Goal: Task Accomplishment & Management: Manage account settings

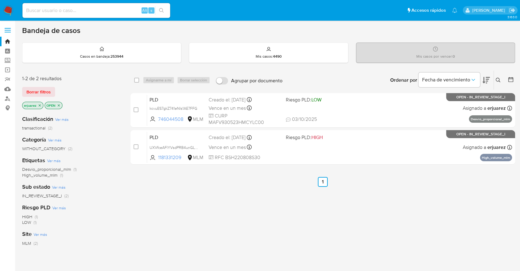
click at [39, 105] on icon "close-filter" at bounding box center [40, 105] width 4 height 4
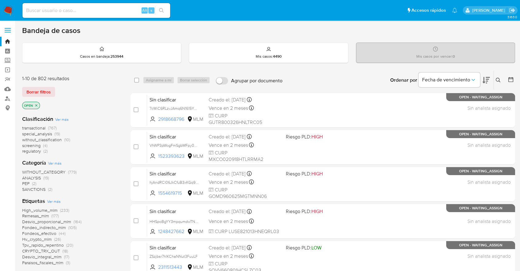
click at [496, 78] on icon at bounding box center [498, 80] width 5 height 5
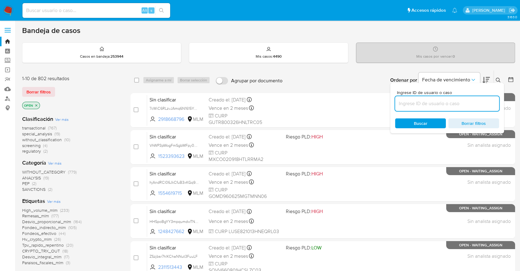
click at [410, 99] on input at bounding box center [447, 103] width 104 height 8
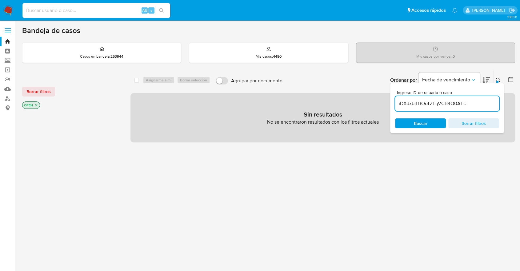
click at [408, 105] on input "iDXdxbiLBOoTZFqVCB4Q0AEc" at bounding box center [447, 103] width 104 height 8
type input "iDXdxbiLBOoTZFqVCB4Q0AEc"
click at [414, 125] on div "Buscar Borrar filtros" at bounding box center [447, 123] width 104 height 10
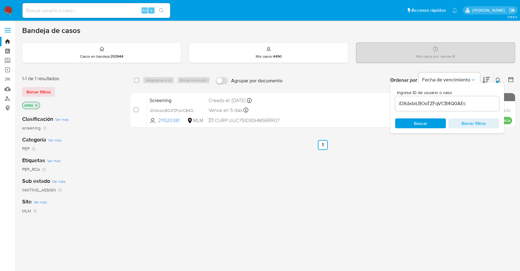
click at [406, 200] on div "select-all-cases-checkbox Asignarme a mí Borrar selección Agrupar por documento…" at bounding box center [323, 209] width 385 height 279
click at [498, 78] on icon at bounding box center [498, 80] width 5 height 5
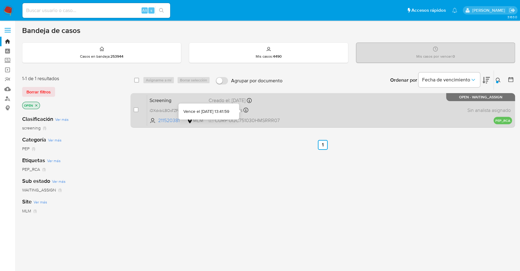
click at [248, 112] on div at bounding box center [246, 110] width 5 height 7
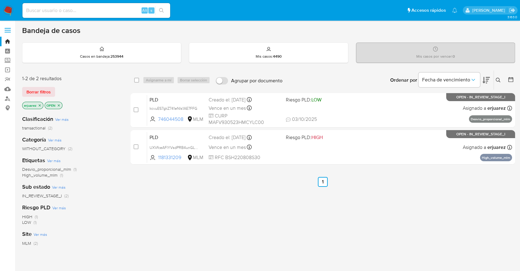
click at [40, 105] on icon "close-filter" at bounding box center [40, 105] width 4 height 4
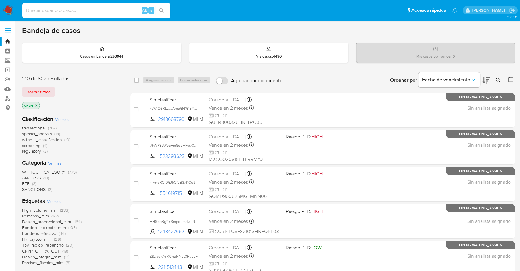
click at [498, 76] on button at bounding box center [499, 79] width 10 height 7
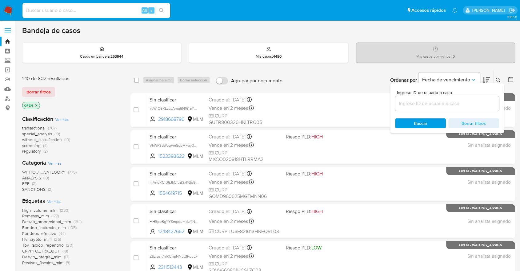
click at [452, 104] on input at bounding box center [447, 103] width 104 height 8
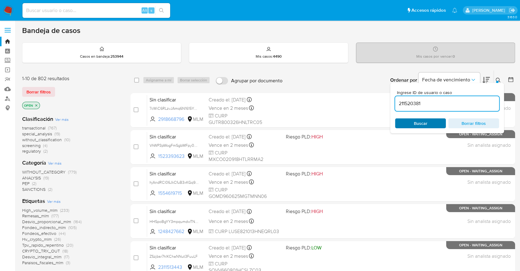
type input "211520381"
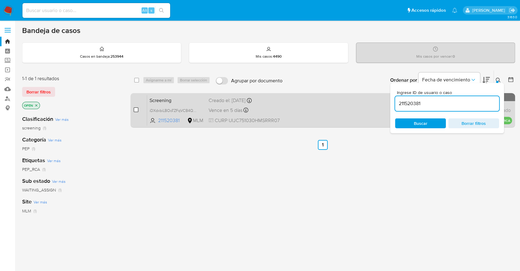
click at [137, 109] on input "checkbox" at bounding box center [136, 109] width 5 height 5
checkbox input "true"
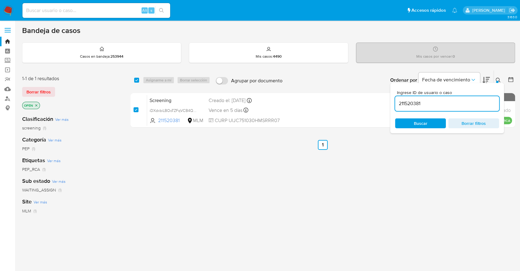
checkbox input "true"
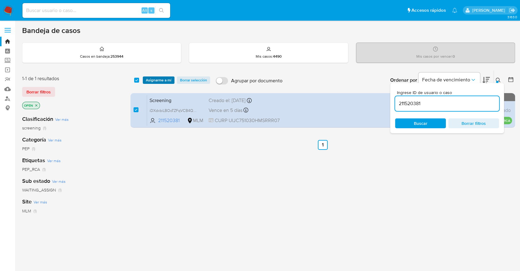
click at [168, 83] on span "Asignarme a mí" at bounding box center [159, 80] width 26 height 6
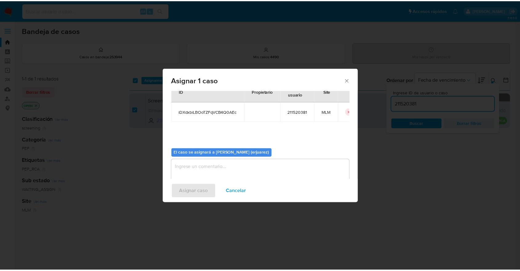
scroll to position [31, 0]
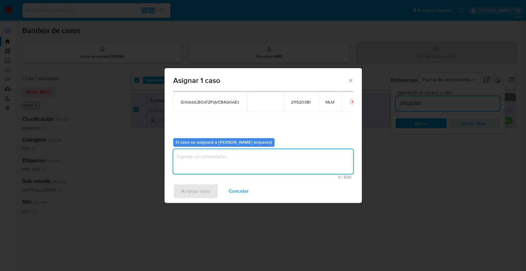
click at [216, 168] on textarea "assign-modal" at bounding box center [263, 161] width 180 height 25
type textarea "e"
type textarea "EPJU"
click at [202, 200] on div "Asignar caso Cancelar" at bounding box center [262, 190] width 197 height 23
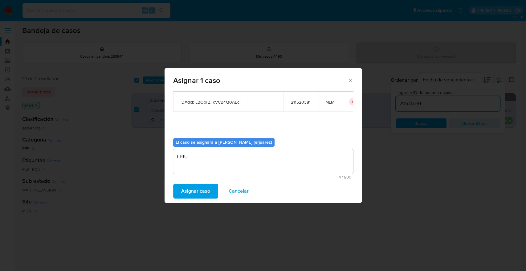
click at [205, 195] on span "Asignar caso" at bounding box center [195, 191] width 29 height 14
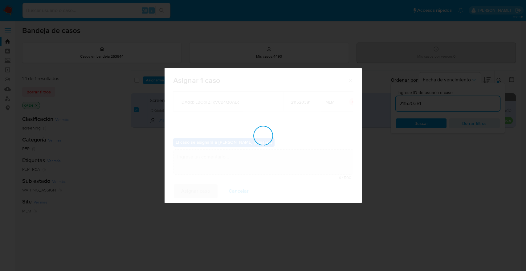
checkbox input "false"
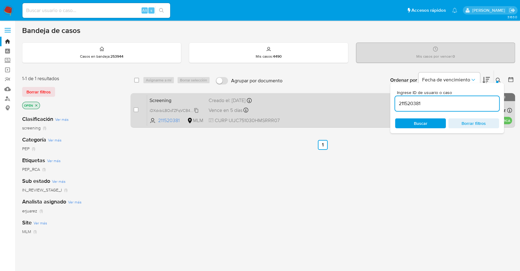
click at [171, 111] on span "iDXdxbiLBOoTZFqVCB4Q0AEc" at bounding box center [176, 110] width 53 height 7
click at [324, 114] on div "Screening iDXdxbiLBOoTZFqVCB4Q0AEc 211520381 MLM Creado el: 10/10/2025 Creado e…" at bounding box center [329, 110] width 365 height 31
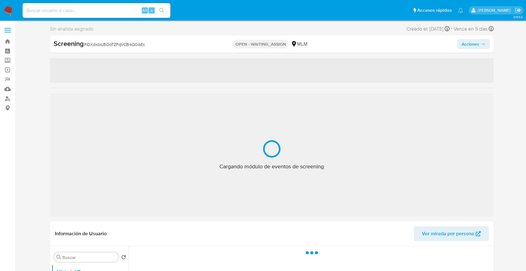
select select "10"
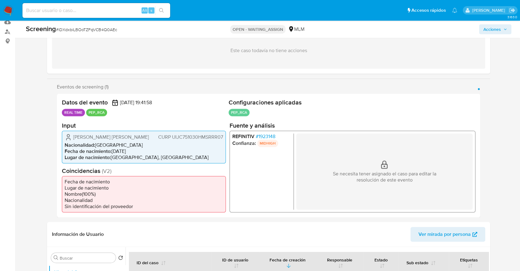
scroll to position [68, 0]
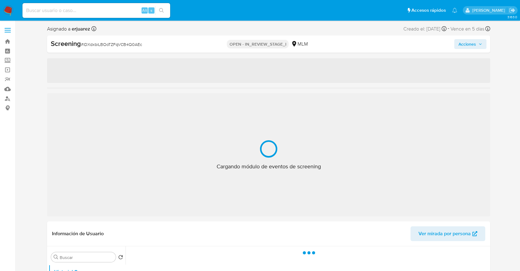
select select "10"
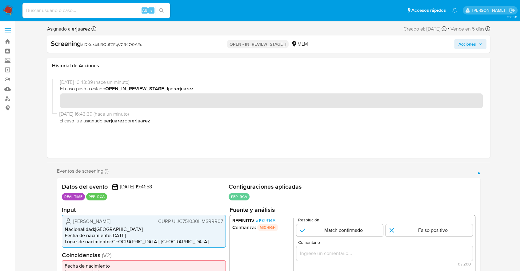
click at [264, 248] on ul "REFINITIV # 1923148 Confianza: MIDHIGH" at bounding box center [263, 255] width 62 height 76
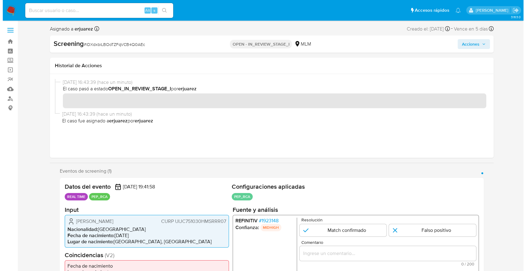
scroll to position [103, 0]
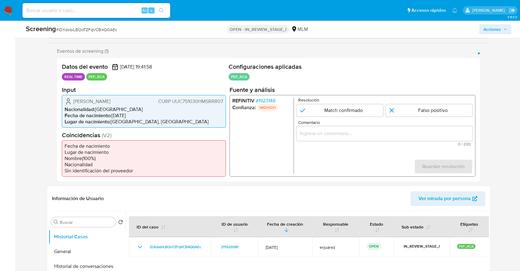
click at [264, 100] on span "# 1923148" at bounding box center [266, 100] width 20 height 6
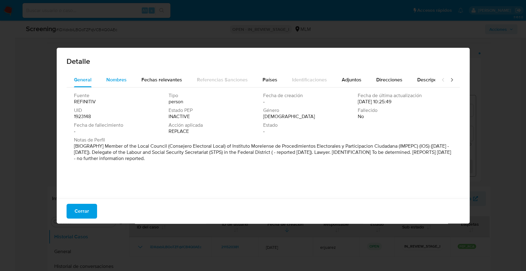
click at [120, 79] on span "Nombres" at bounding box center [116, 79] width 20 height 7
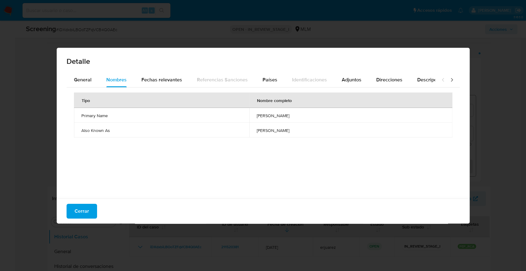
drag, startPoint x: 290, startPoint y: 115, endPoint x: 232, endPoint y: 117, distance: 58.2
click at [256, 117] on span "carlos alberto uribe juarez" at bounding box center [350, 116] width 188 height 6
click at [149, 79] on span "Fechas relevantes" at bounding box center [161, 79] width 41 height 7
click at [495, 159] on div "Detalle General Nombres Fechas relevantes Referencias Sanciones Países Identifi…" at bounding box center [263, 135] width 526 height 271
click at [83, 205] on span "Cerrar" at bounding box center [82, 211] width 14 height 14
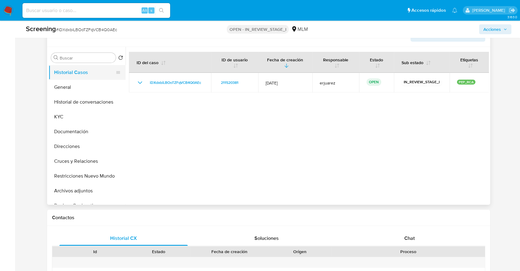
scroll to position [239, 0]
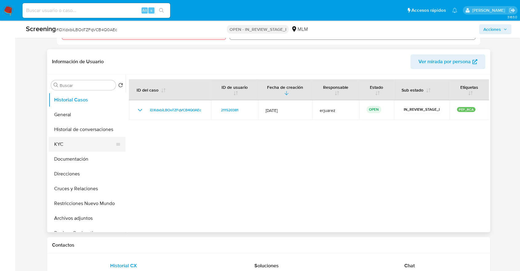
drag, startPoint x: 62, startPoint y: 141, endPoint x: 112, endPoint y: 140, distance: 50.5
click at [62, 141] on button "KYC" at bounding box center [85, 144] width 72 height 15
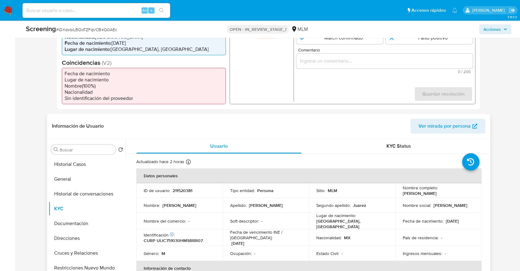
scroll to position [68, 0]
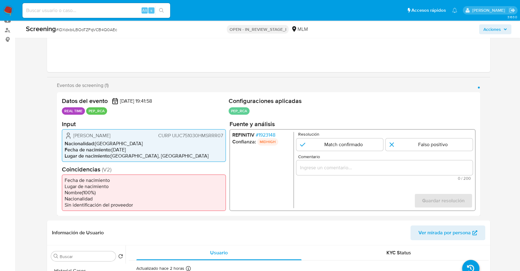
click at [261, 134] on span "# 1923148" at bounding box center [266, 134] width 20 height 6
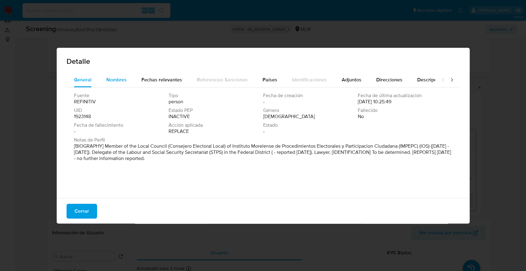
click at [118, 79] on span "Nombres" at bounding box center [116, 79] width 20 height 7
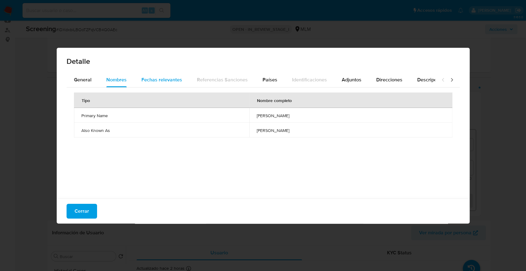
click at [150, 78] on span "Fechas relevantes" at bounding box center [161, 79] width 41 height 7
drag, startPoint x: 90, startPoint y: 209, endPoint x: 94, endPoint y: 211, distance: 4.6
click at [90, 210] on button "Cerrar" at bounding box center [82, 211] width 30 height 15
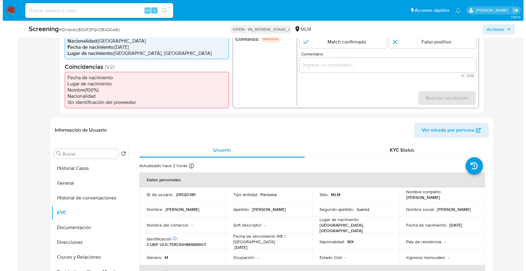
scroll to position [103, 0]
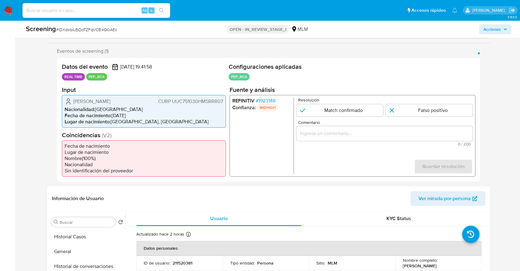
click at [266, 100] on span "# 1923148" at bounding box center [266, 100] width 20 height 6
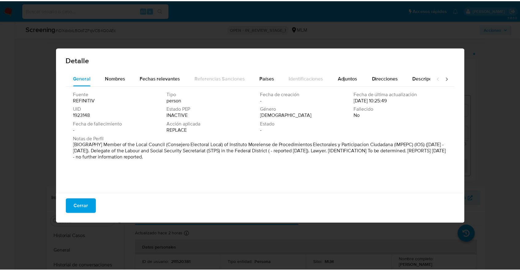
scroll to position [2, 0]
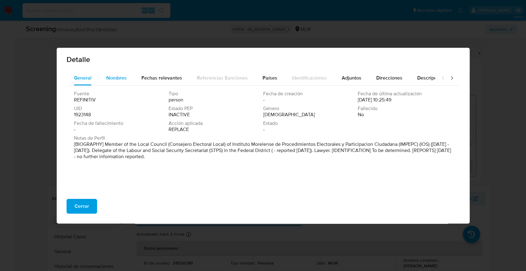
click at [124, 82] on div "Nombres" at bounding box center [116, 78] width 20 height 15
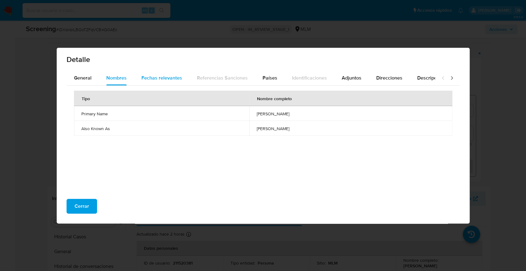
click at [149, 78] on span "Fechas relevantes" at bounding box center [161, 77] width 41 height 7
click at [74, 200] on button "Cerrar" at bounding box center [82, 206] width 30 height 15
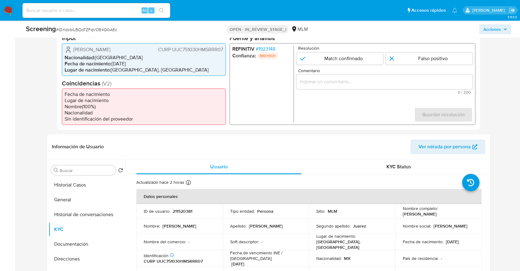
scroll to position [103, 0]
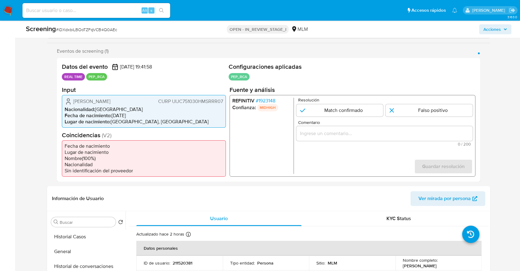
click at [264, 103] on span "# 1923148" at bounding box center [266, 100] width 20 height 6
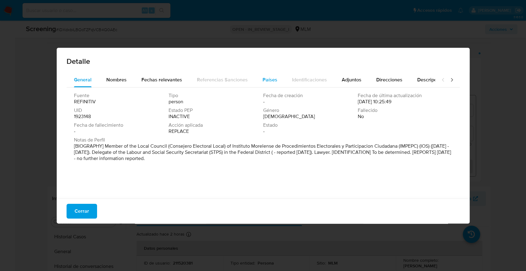
click at [277, 77] on button "Países" at bounding box center [270, 79] width 30 height 15
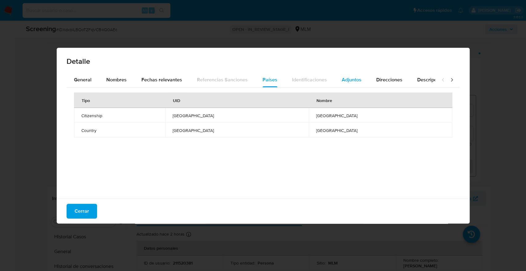
click at [342, 81] on span "Adjuntos" at bounding box center [351, 79] width 20 height 7
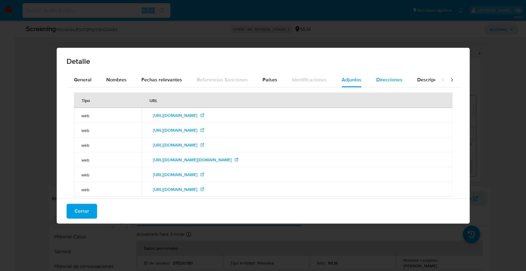
click at [396, 81] on span "Direcciones" at bounding box center [389, 79] width 26 height 7
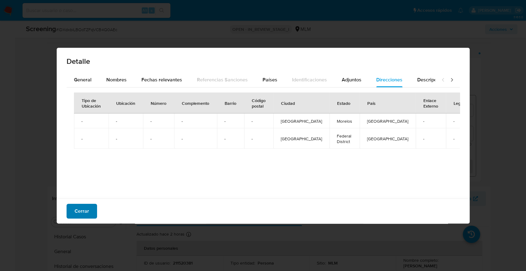
click at [81, 212] on span "Cerrar" at bounding box center [82, 211] width 14 height 14
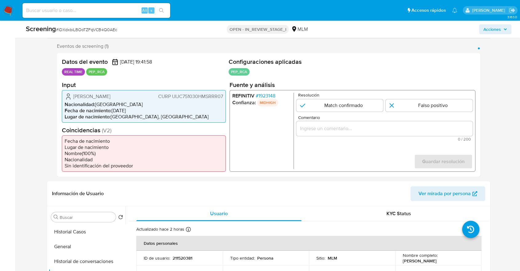
scroll to position [171, 0]
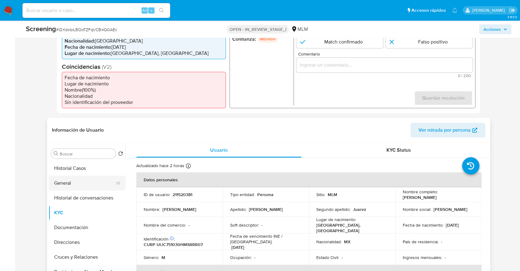
click at [67, 184] on button "General" at bounding box center [85, 183] width 72 height 15
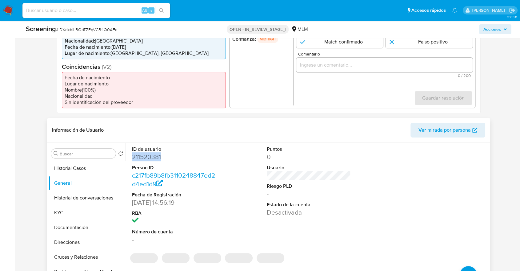
drag, startPoint x: 186, startPoint y: 159, endPoint x: 133, endPoint y: 156, distance: 53.4
click at [133, 156] on dd "211520381" at bounding box center [174, 156] width 84 height 9
copy dd "211520381"
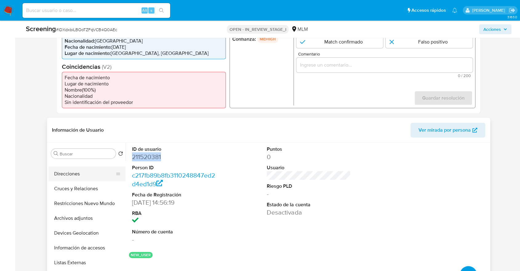
scroll to position [0, 0]
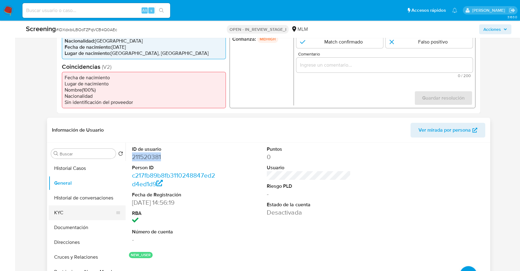
click at [70, 213] on button "KYC" at bounding box center [85, 212] width 72 height 15
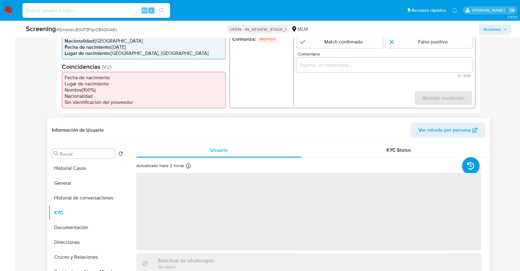
scroll to position [205, 0]
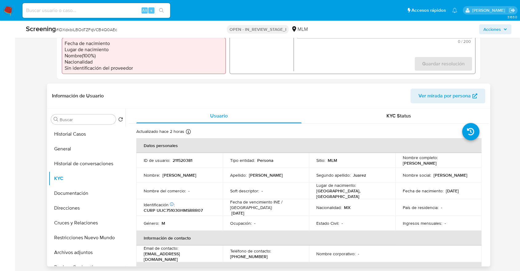
drag, startPoint x: 400, startPoint y: 164, endPoint x: 461, endPoint y: 164, distance: 60.4
click at [461, 164] on td "Nombre completo : Carlos Alberto Uribe Juarez" at bounding box center [439, 160] width 87 height 15
copy p "[PERSON_NAME]"
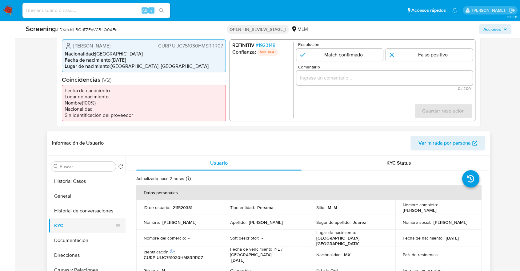
scroll to position [171, 0]
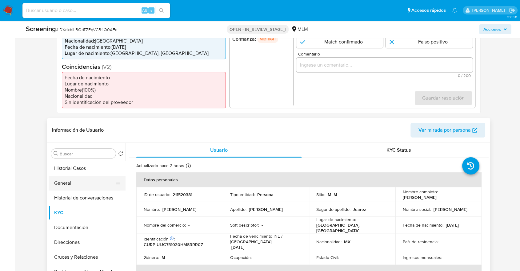
click at [68, 187] on button "General" at bounding box center [85, 183] width 72 height 15
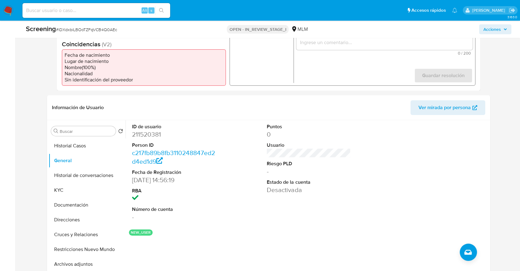
scroll to position [205, 0]
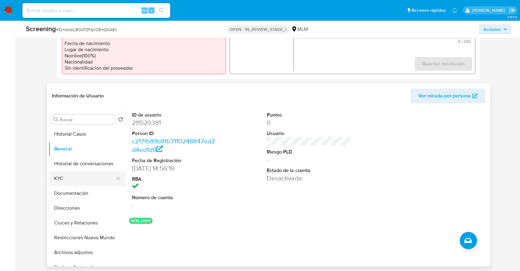
click at [60, 180] on button "KYC" at bounding box center [85, 178] width 72 height 15
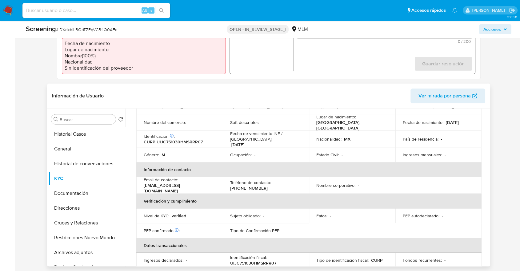
scroll to position [0, 0]
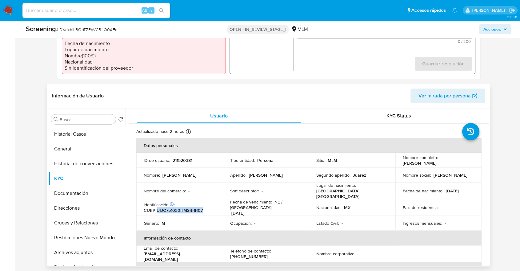
drag, startPoint x: 156, startPoint y: 209, endPoint x: 216, endPoint y: 208, distance: 60.7
click at [216, 208] on td "Identificación CIC: 193470764 : CURP UIJC751030HMSRRR07" at bounding box center [179, 207] width 87 height 17
copy p "UIJC751030HMSRRR07"
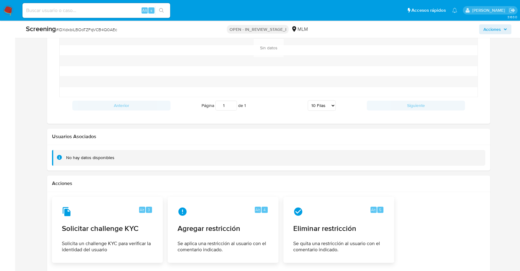
scroll to position [821, 0]
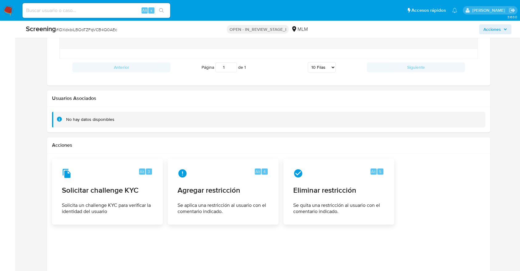
click at [116, 116] on div "No hay datos disponibles" at bounding box center [273, 119] width 414 height 6
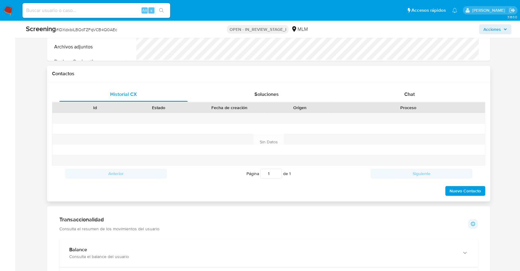
scroll to position [205, 0]
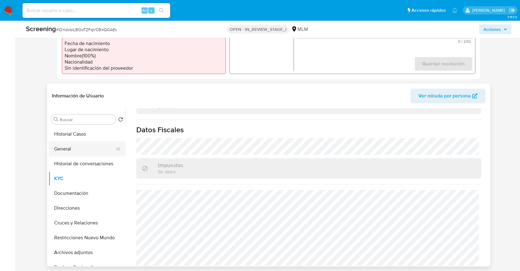
click at [67, 148] on button "General" at bounding box center [85, 148] width 72 height 15
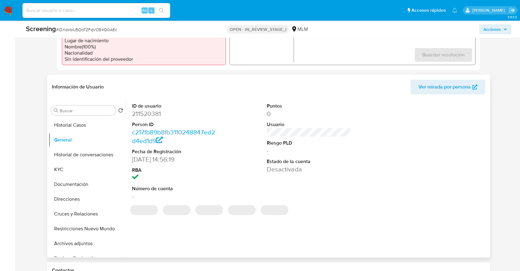
scroll to position [239, 0]
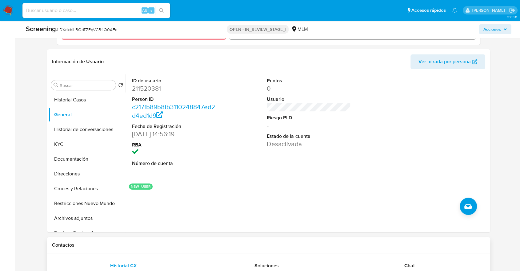
click at [71, 139] on button "KYC" at bounding box center [85, 144] width 72 height 15
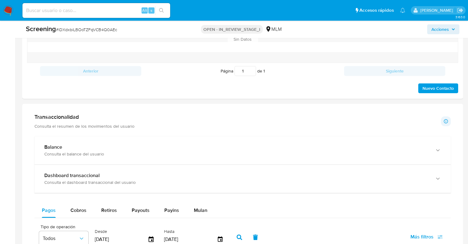
scroll to position [516, 0]
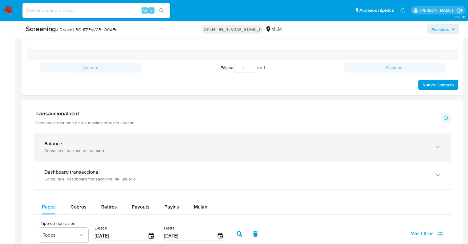
click at [132, 144] on div "Balance" at bounding box center [236, 143] width 385 height 6
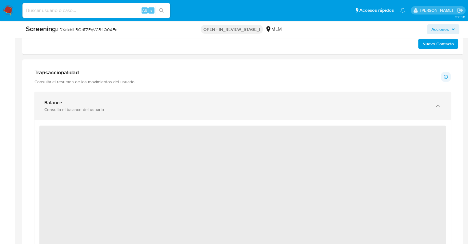
scroll to position [578, 0]
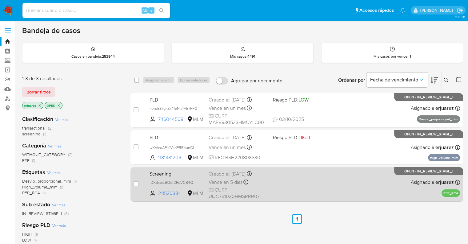
click at [350, 179] on div "Screening iDXdxbiLBOoTZFqVCB4Q0AEc 211520381 MLM Creado el: [DATE] Creado el: […" at bounding box center [303, 183] width 313 height 31
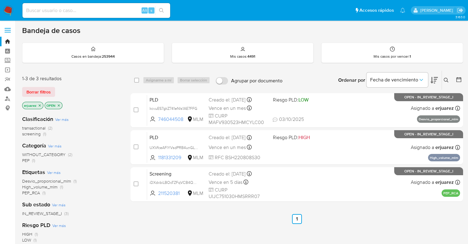
click at [40, 106] on icon "close-filter" at bounding box center [40, 105] width 4 height 4
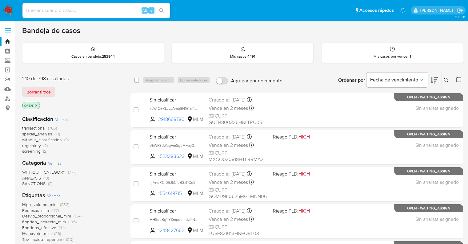
click at [447, 78] on icon at bounding box center [446, 80] width 5 height 5
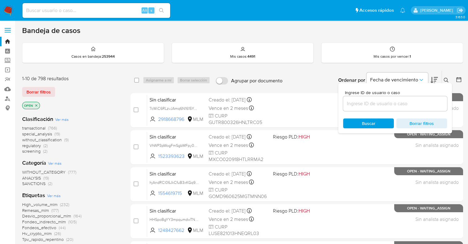
click at [388, 103] on input at bounding box center [395, 103] width 104 height 8
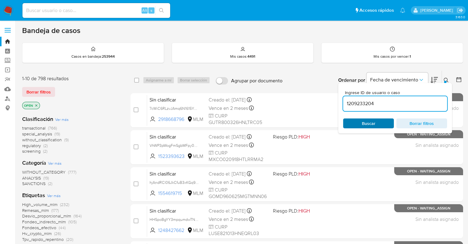
type input "1209233204"
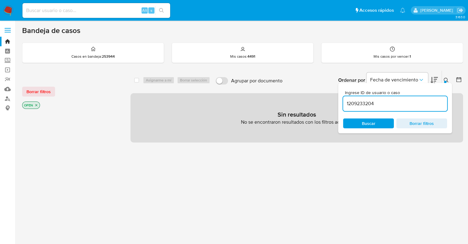
click at [94, 10] on input at bounding box center [96, 10] width 148 height 8
paste input "1209233204"
type input "1209233204"
click at [157, 11] on button "search-icon" at bounding box center [161, 10] width 13 height 9
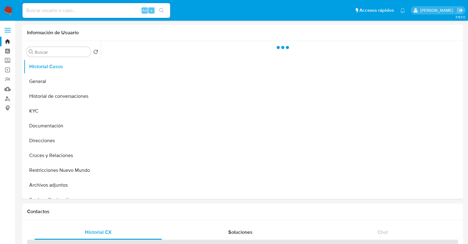
select select "10"
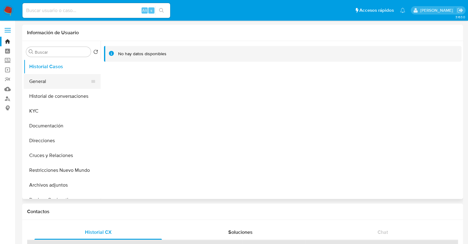
click at [43, 82] on button "General" at bounding box center [60, 81] width 72 height 15
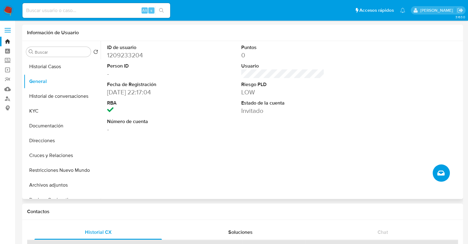
click at [435, 173] on button "Crear caso manual" at bounding box center [441, 172] width 17 height 17
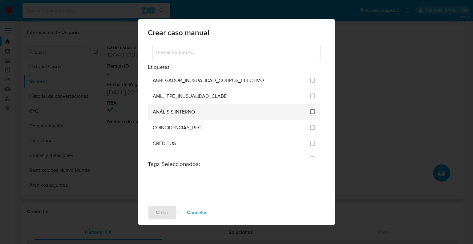
click at [311, 109] on input "1888" at bounding box center [312, 111] width 5 height 5
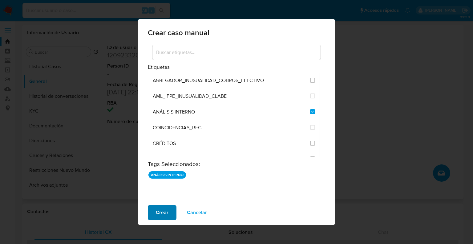
click at [163, 212] on span "Crear" at bounding box center [162, 212] width 13 height 14
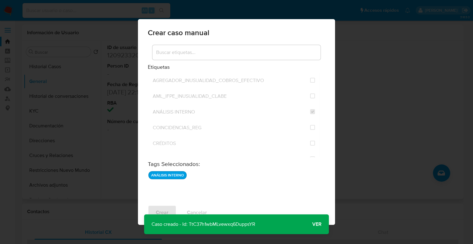
drag, startPoint x: 264, startPoint y: 223, endPoint x: 189, endPoint y: 226, distance: 75.2
click at [189, 226] on div "Caso creado - Id: TtC37h1wbMLvewxq6DuppsYR Caso creado - Id: TtC37h1wbMLvewxq6D…" at bounding box center [236, 224] width 185 height 20
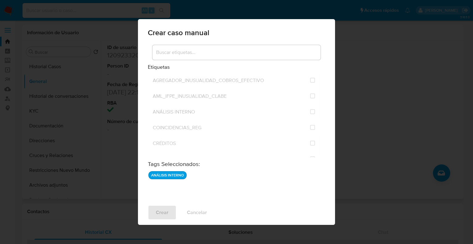
checkbox input "false"
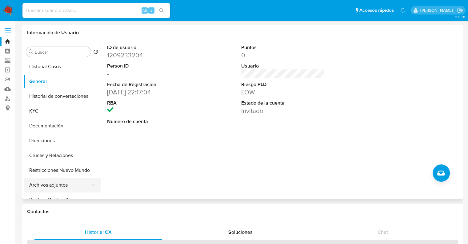
click at [48, 185] on button "Archivos adjuntos" at bounding box center [60, 184] width 72 height 15
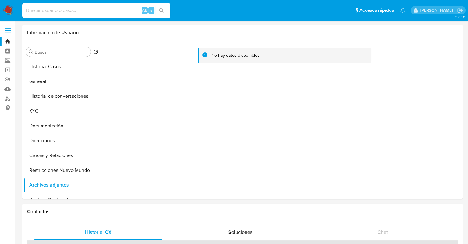
click at [4, 11] on img at bounding box center [8, 10] width 10 height 10
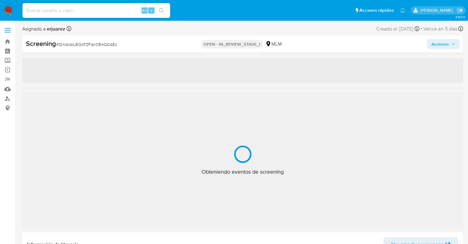
select select "10"
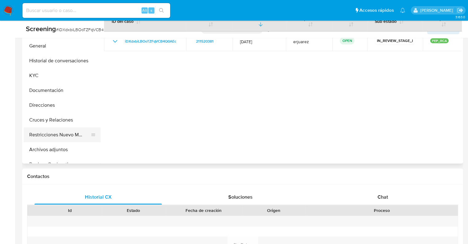
click at [60, 132] on button "Restricciones Nuevo Mundo" at bounding box center [60, 134] width 72 height 15
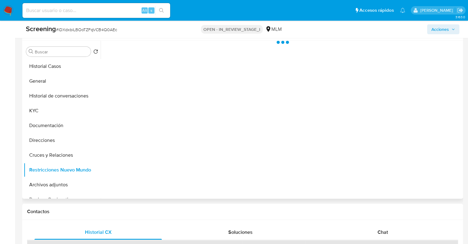
scroll to position [246, 0]
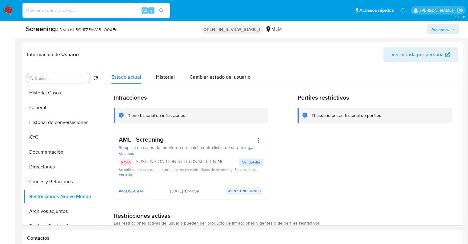
drag, startPoint x: 6, startPoint y: 42, endPoint x: 71, endPoint y: 15, distance: 71.2
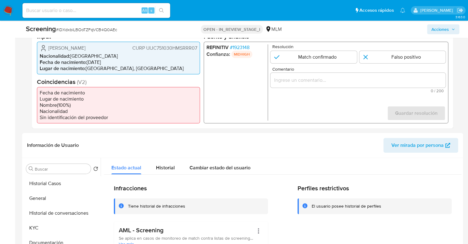
scroll to position [123, 0]
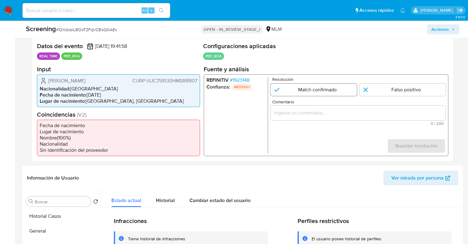
click at [288, 88] on input "1 de 1" at bounding box center [314, 89] width 87 height 12
radio input "true"
click at [334, 111] on input "Comentario" at bounding box center [358, 112] width 175 height 8
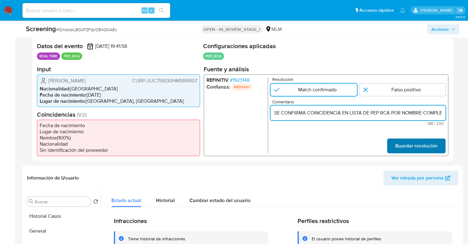
scroll to position [0, 231]
type input "SE CONFIRMA COINCIDENCIA EN LISTA DE PEP RCA POR NOMBRE COMPLETO Y FECHA DE NAC…"
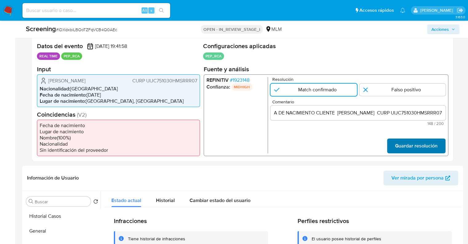
scroll to position [0, 0]
click at [405, 143] on span "Guardar resolución" at bounding box center [416, 146] width 42 height 14
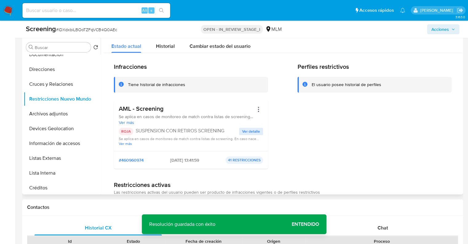
scroll to position [58, 0]
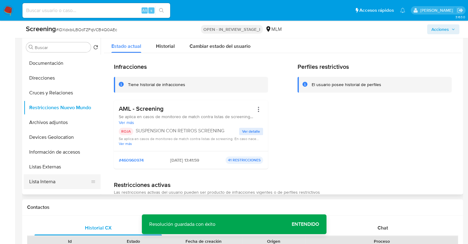
click at [55, 182] on button "Lista Interna" at bounding box center [60, 181] width 72 height 15
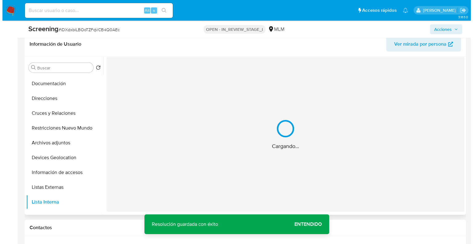
scroll to position [246, 0]
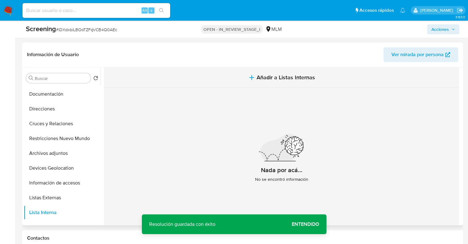
click at [269, 80] on span "Añadir a Listas Internas" at bounding box center [286, 77] width 59 height 7
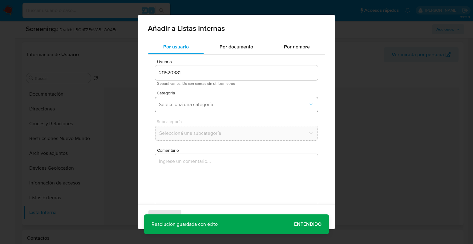
click at [184, 102] on span "Seleccioná una categoría" at bounding box center [233, 104] width 149 height 6
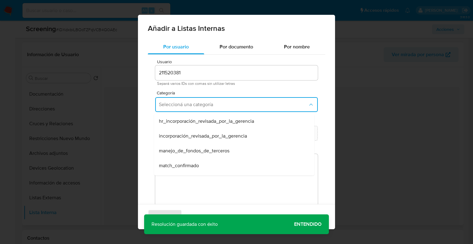
scroll to position [31, 0]
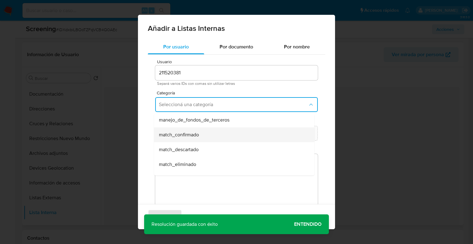
click at [184, 137] on span "match_confirmado" at bounding box center [179, 134] width 40 height 6
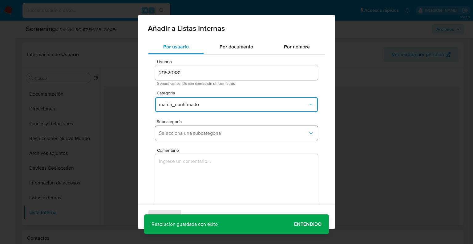
click at [190, 133] on span "Seleccioná una subcategoría" at bounding box center [233, 133] width 149 height 6
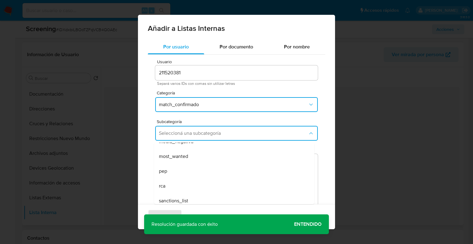
scroll to position [42, 0]
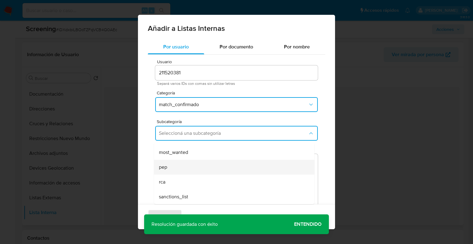
click at [191, 168] on div "pep" at bounding box center [232, 166] width 147 height 15
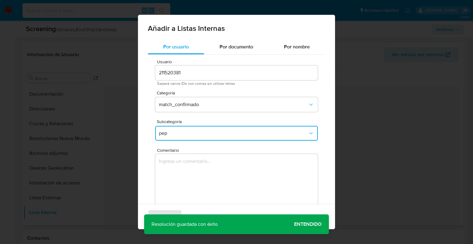
click at [199, 157] on textarea "Comentario" at bounding box center [236, 183] width 163 height 59
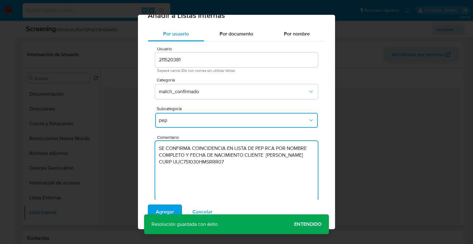
scroll to position [24, 0]
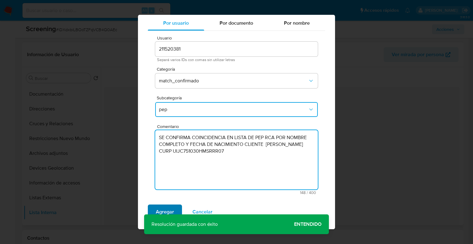
type textarea "SE CONFIRMA COINCIDENCIA EN LISTA DE PEP RCA POR NOMBRE COMPLETO Y FECHA DE NAC…"
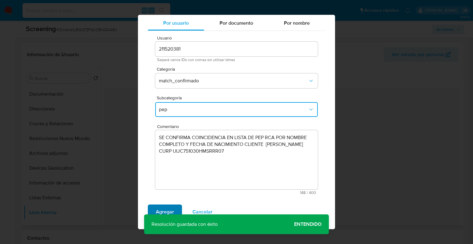
click at [165, 212] on span "Agregar" at bounding box center [165, 212] width 18 height 14
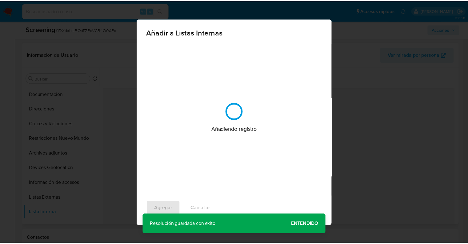
scroll to position [0, 0]
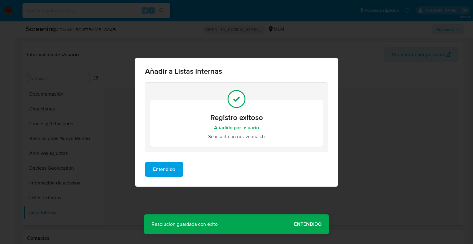
click at [168, 165] on span "Entendido" at bounding box center [164, 169] width 22 height 14
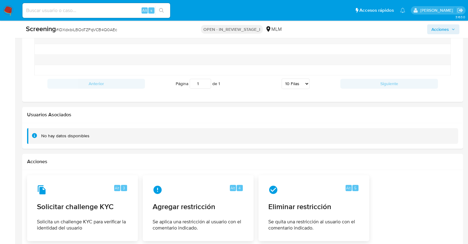
scroll to position [862, 0]
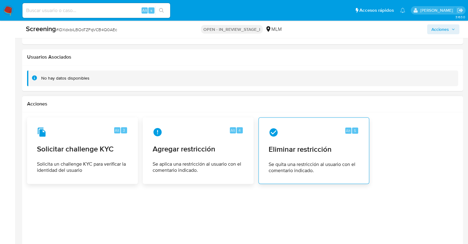
click at [307, 150] on span "Eliminar restricción" at bounding box center [314, 148] width 91 height 9
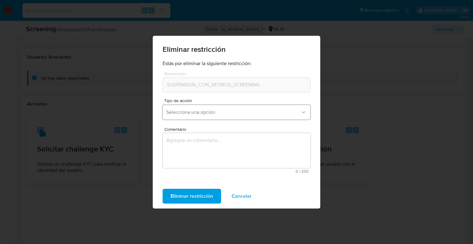
click at [236, 114] on span "Selecciona una opción" at bounding box center [233, 112] width 134 height 6
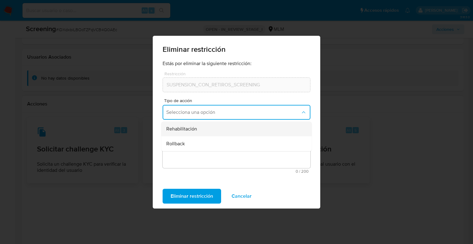
click at [212, 134] on div "Rehabilitación" at bounding box center [234, 128] width 137 height 15
click at [197, 160] on textarea "Comentario" at bounding box center [237, 150] width 148 height 35
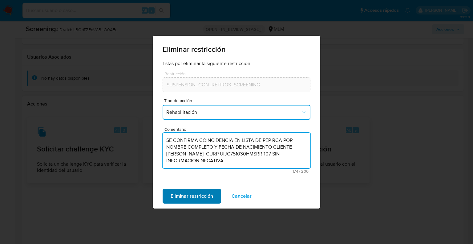
type textarea "SE CONFIRMA COINCIDENCIA EN LISTA DE PEP RCA POR NOMBRE COMPLETO Y FECHA DE NAC…"
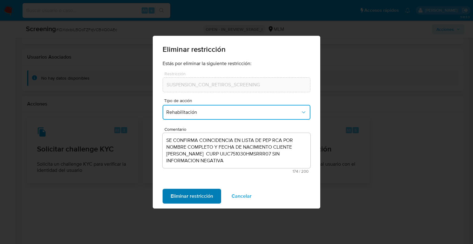
click at [204, 196] on span "Eliminar restricción" at bounding box center [192, 196] width 42 height 14
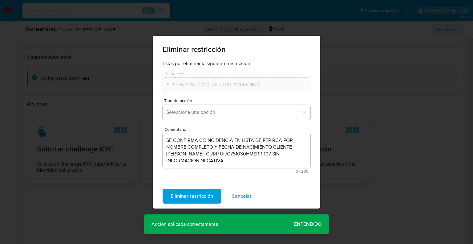
click at [313, 224] on span "Entendido" at bounding box center [307, 224] width 27 height 0
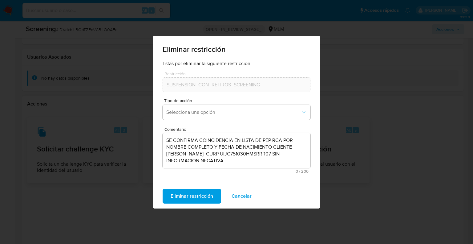
drag, startPoint x: 381, startPoint y: 185, endPoint x: 365, endPoint y: 185, distance: 16.3
click at [378, 186] on div "Eliminar restricción Estás por eliminar la siguiente restricción: Restricción S…" at bounding box center [236, 122] width 473 height 244
click at [234, 196] on span "Cancelar" at bounding box center [242, 196] width 20 height 14
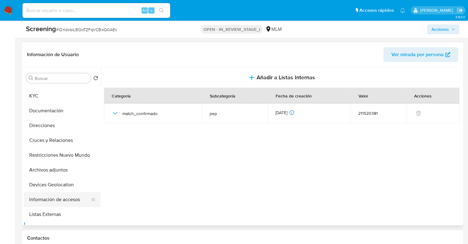
scroll to position [31, 0]
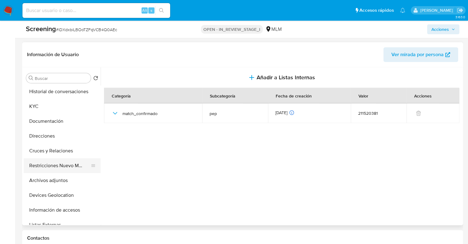
click at [56, 165] on button "Restricciones Nuevo Mundo" at bounding box center [60, 165] width 72 height 15
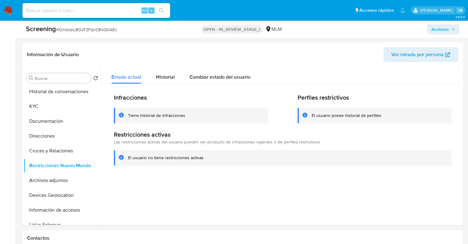
click at [245, 211] on div at bounding box center [281, 146] width 361 height 158
click at [441, 28] on span "Acciones" at bounding box center [441, 29] width 18 height 10
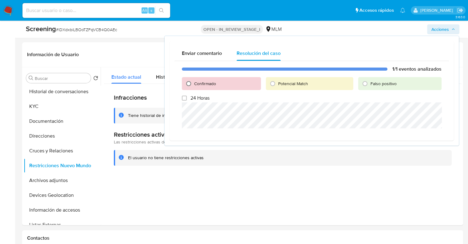
click at [187, 83] on input "Confirmado" at bounding box center [189, 84] width 10 height 10
radio input "true"
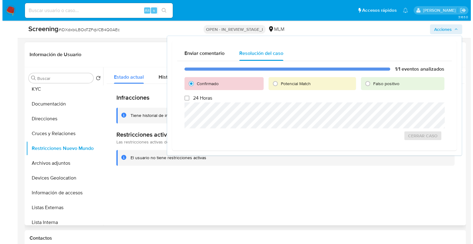
scroll to position [58, 0]
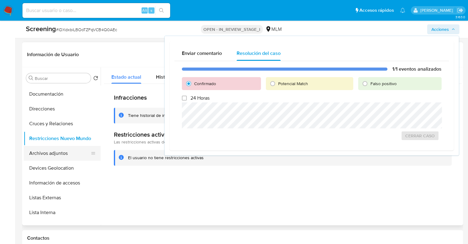
click at [54, 156] on button "Archivos adjuntos" at bounding box center [60, 153] width 72 height 15
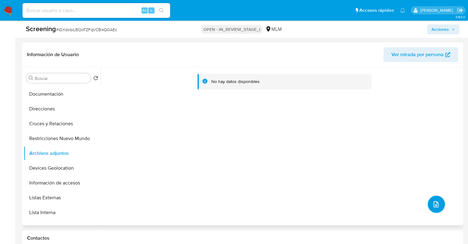
click at [433, 202] on icon "upload-file" at bounding box center [436, 203] width 7 height 7
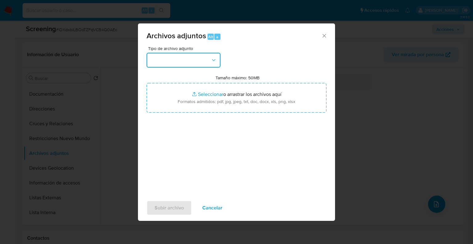
click at [193, 55] on button "button" at bounding box center [184, 60] width 74 height 15
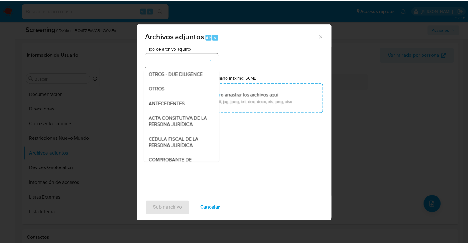
scroll to position [92, 0]
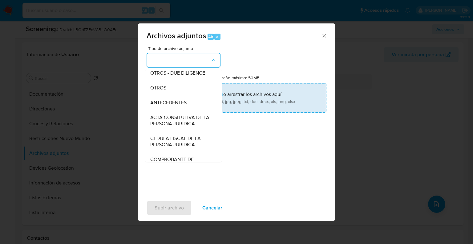
click at [158, 90] on div "OTROS" at bounding box center [181, 87] width 63 height 15
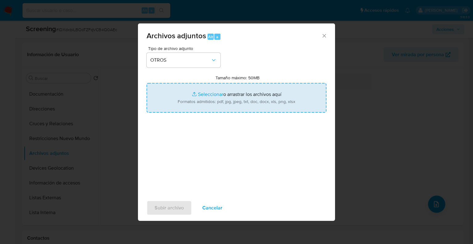
click at [202, 98] on input "Tamaño máximo: 50MB Seleccionar archivos" at bounding box center [237, 98] width 180 height 30
type input "C:\fakepath\211520381_Carlos Alberto Uribe Juarez.pdf"
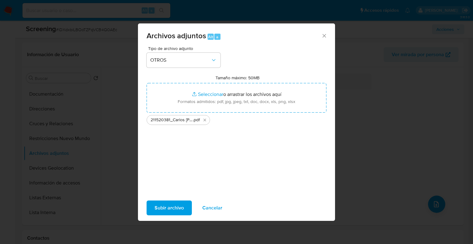
click at [176, 203] on span "Subir archivo" at bounding box center [169, 208] width 29 height 14
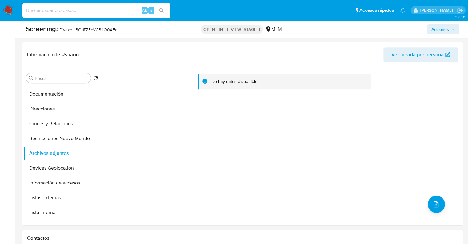
drag, startPoint x: 434, startPoint y: 28, endPoint x: 420, endPoint y: 32, distance: 14.0
click at [432, 29] on span "Acciones" at bounding box center [441, 29] width 18 height 10
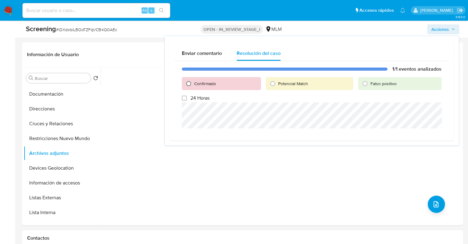
click at [186, 84] on input "Confirmado" at bounding box center [189, 84] width 10 height 10
radio input "true"
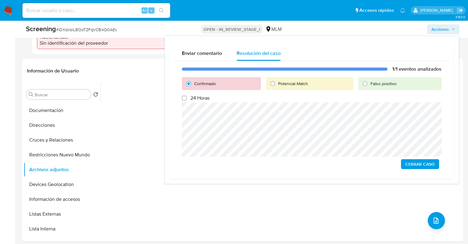
scroll to position [216, 0]
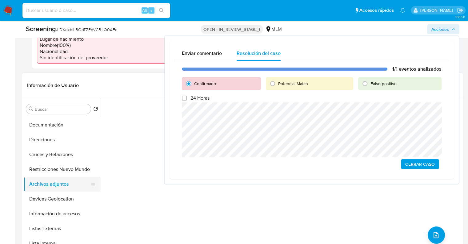
click at [63, 180] on button "Archivos adjuntos" at bounding box center [60, 183] width 72 height 15
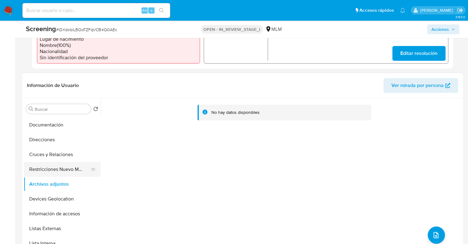
click at [56, 163] on button "Restricciones Nuevo Mundo" at bounding box center [60, 169] width 72 height 15
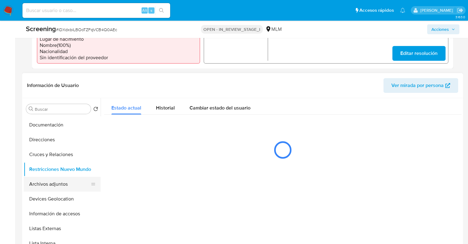
click at [46, 182] on button "Archivos adjuntos" at bounding box center [60, 183] width 72 height 15
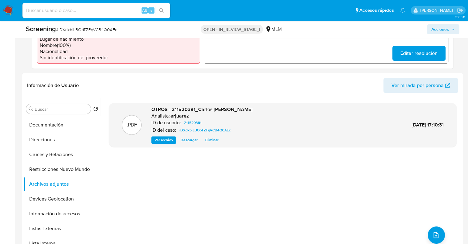
click at [446, 28] on span "Acciones" at bounding box center [441, 29] width 18 height 10
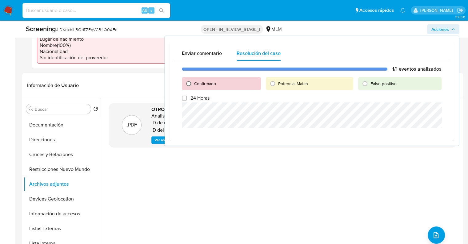
click at [189, 82] on input "Confirmado" at bounding box center [189, 84] width 10 height 10
radio input "true"
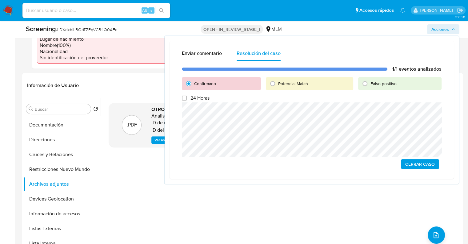
click at [417, 162] on span "Cerrar Caso" at bounding box center [421, 163] width 30 height 9
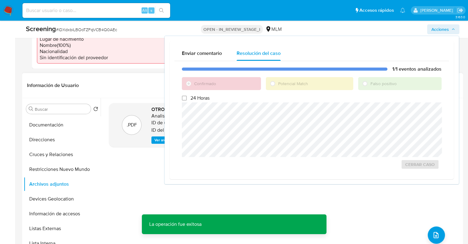
click at [142, 191] on div ".PDF OTROS - 211520381_Carlos Alberto Uribe Juarez Analista: erjuarez ID de usu…" at bounding box center [283, 177] width 348 height 148
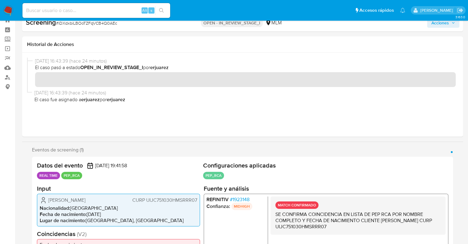
scroll to position [0, 0]
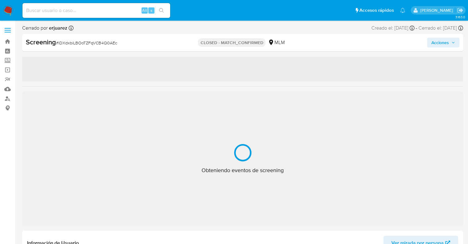
select select "10"
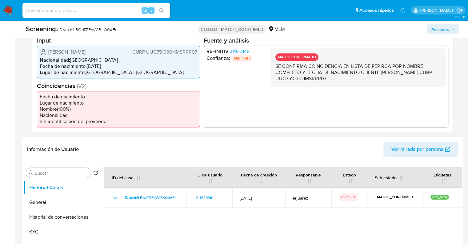
scroll to position [154, 0]
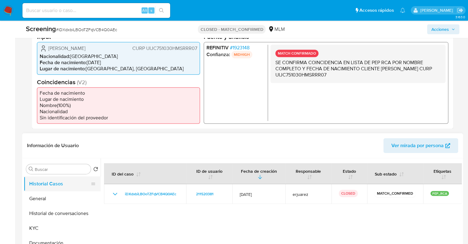
click at [41, 185] on button "Historial Casos" at bounding box center [60, 183] width 72 height 15
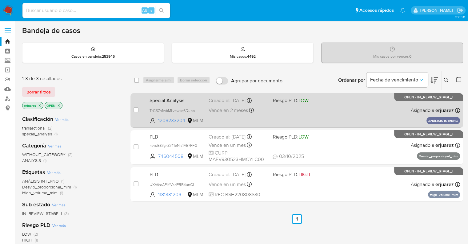
click at [315, 118] on div "Special Analysis TtC37h1wbMLvewxq6DuppsYR 1209233204 MLM Riesgo PLD: LOW Creado…" at bounding box center [303, 110] width 313 height 31
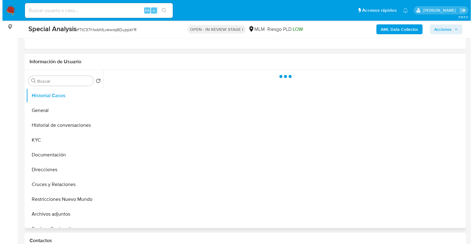
scroll to position [92, 0]
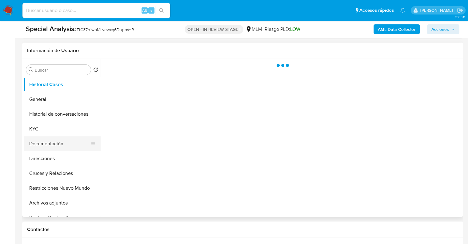
select select "10"
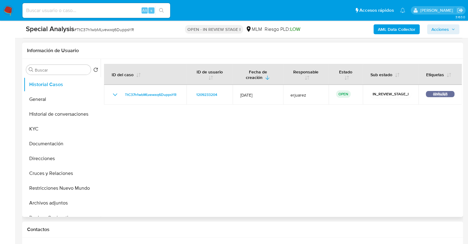
drag, startPoint x: 52, startPoint y: 200, endPoint x: 98, endPoint y: 192, distance: 46.8
click at [52, 200] on button "Archivos adjuntos" at bounding box center [62, 202] width 77 height 15
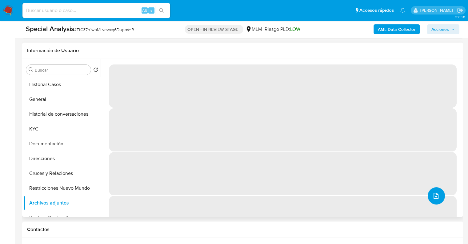
click at [434, 191] on button "upload-file" at bounding box center [436, 195] width 17 height 17
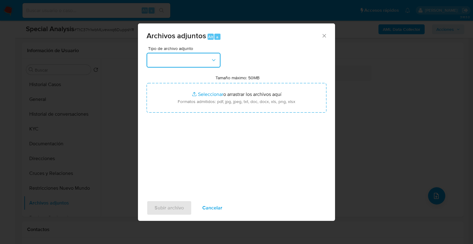
click at [178, 55] on button "button" at bounding box center [184, 60] width 74 height 15
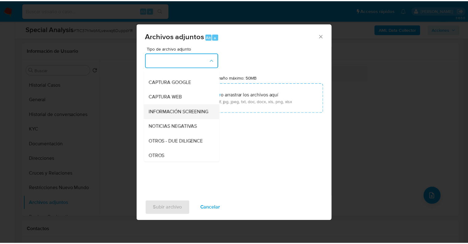
scroll to position [62, 0]
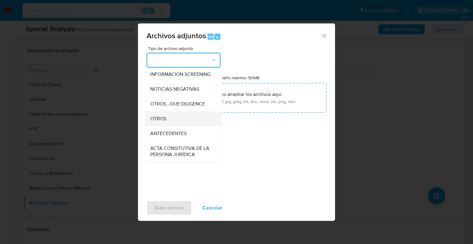
click at [158, 122] on span "OTROS" at bounding box center [158, 118] width 16 height 6
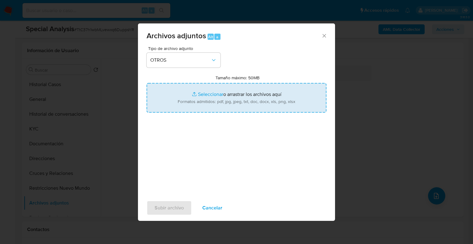
click at [212, 97] on input "Tamaño máximo: 50MB Seleccionar archivos" at bounding box center [237, 98] width 180 height 30
type input "C:\fakepath\1209233204_MIGUEL SANCHEZ_SEP25.pdf"
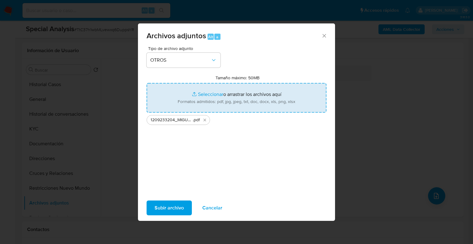
click at [199, 93] on input "Tamaño máximo: 50MB Seleccionar archivos" at bounding box center [237, 98] width 180 height 30
type input "C:\fakepath\1209233204_MIGUEL SANCHEZ_SEP25.xlsx"
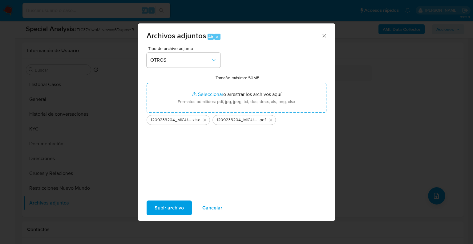
click at [173, 210] on span "Subir archivo" at bounding box center [169, 208] width 29 height 14
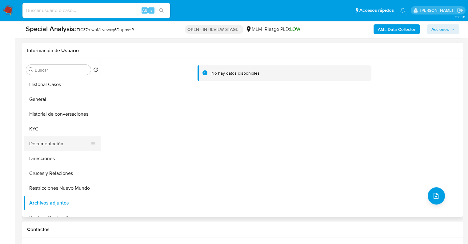
click at [66, 145] on button "Documentación" at bounding box center [60, 143] width 72 height 15
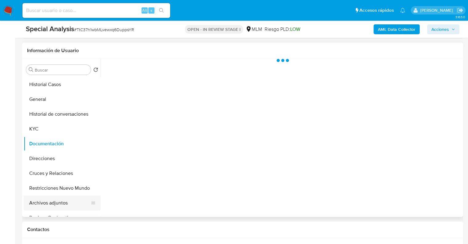
click at [49, 207] on button "Archivos adjuntos" at bounding box center [60, 202] width 72 height 15
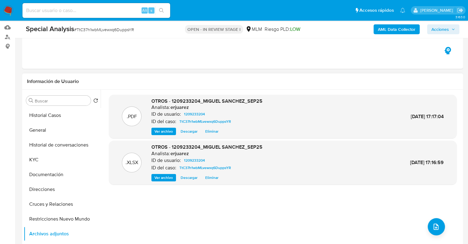
click at [160, 128] on span "Ver archivo" at bounding box center [164, 131] width 18 height 6
click at [442, 29] on span "Acciones" at bounding box center [441, 29] width 18 height 10
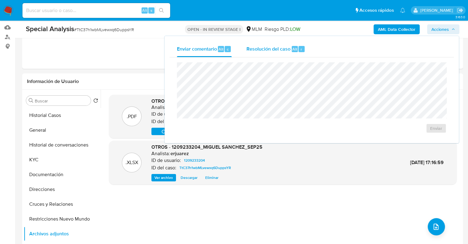
click at [271, 53] on div "Resolución del caso Alt r" at bounding box center [276, 49] width 59 height 16
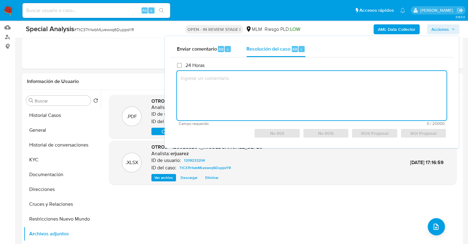
click at [256, 80] on textarea at bounding box center [312, 95] width 270 height 49
paste textarea "CONOCIMIENTO DEL CLIENTE O USUARIO CLIENTE MIGUEL SANCHEZ, NUMERO DE CLIENTE 12…"
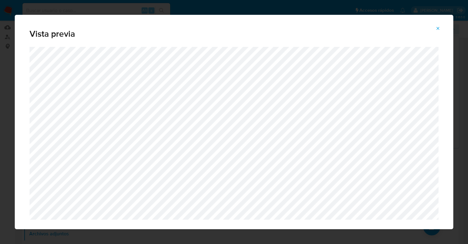
scroll to position [0, 0]
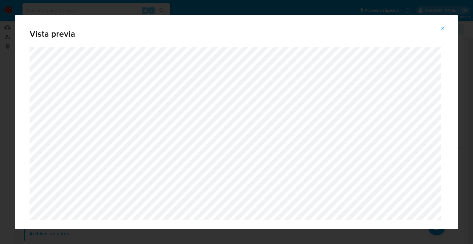
click at [442, 28] on icon "Attachment preview" at bounding box center [443, 28] width 3 height 3
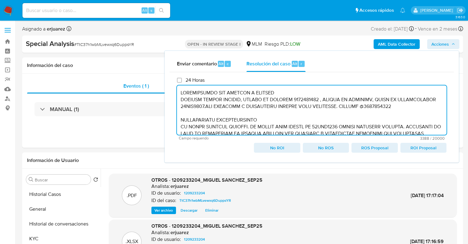
click at [182, 93] on textarea at bounding box center [312, 109] width 270 height 49
click at [180, 101] on textarea at bounding box center [312, 109] width 270 height 49
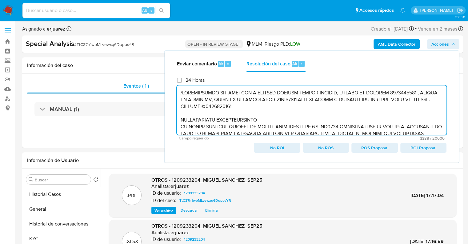
click at [178, 120] on textarea at bounding box center [312, 109] width 270 height 49
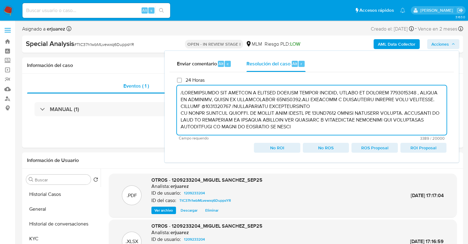
click at [180, 115] on textarea at bounding box center [312, 109] width 270 height 49
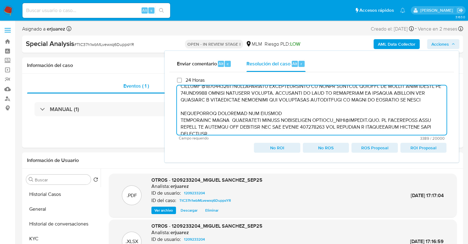
scroll to position [31, 0]
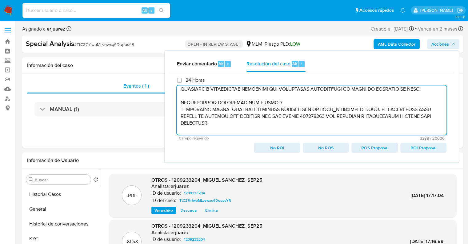
click at [179, 108] on textarea at bounding box center [312, 109] width 270 height 49
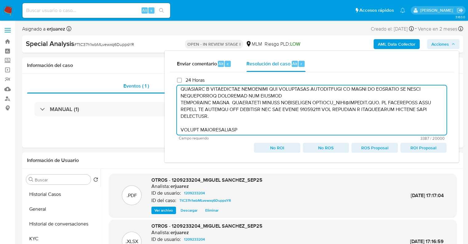
scroll to position [24, 0]
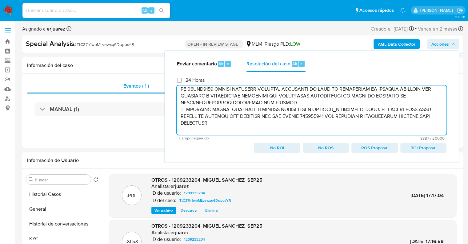
click at [178, 108] on textarea at bounding box center [312, 109] width 270 height 49
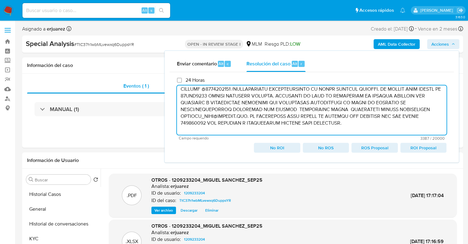
scroll to position [48, 0]
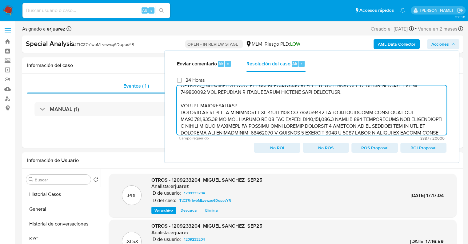
click at [180, 105] on textarea at bounding box center [312, 109] width 270 height 49
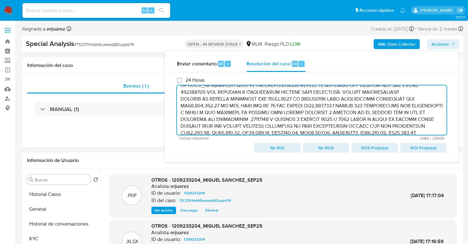
scroll to position [42, 0]
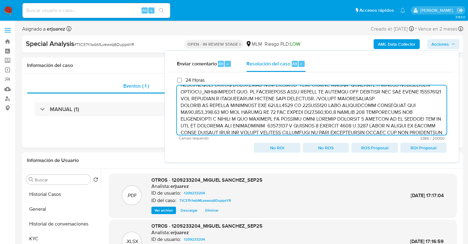
click at [180, 104] on textarea at bounding box center [312, 109] width 270 height 49
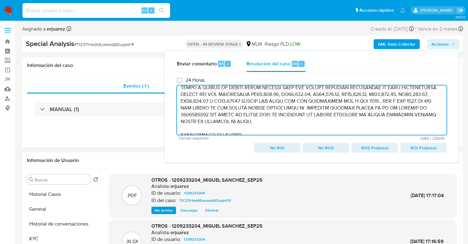
scroll to position [158, 0]
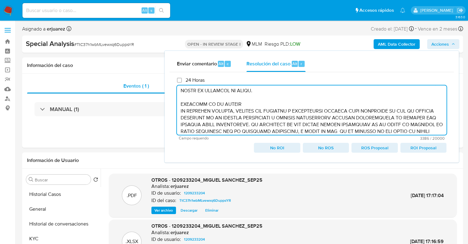
click at [179, 106] on textarea at bounding box center [312, 109] width 270 height 49
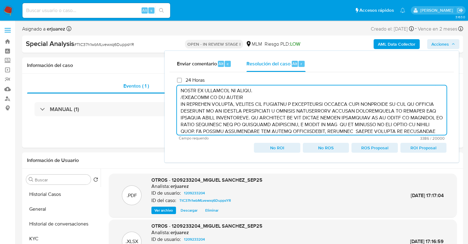
click at [179, 107] on textarea at bounding box center [312, 109] width 270 height 49
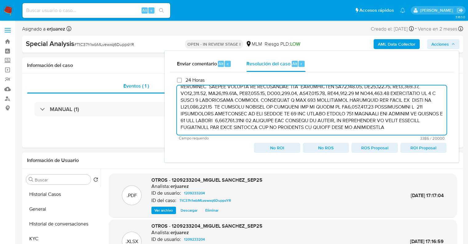
click at [184, 127] on textarea at bounding box center [312, 109] width 270 height 49
click at [213, 126] on textarea at bounding box center [312, 109] width 270 height 49
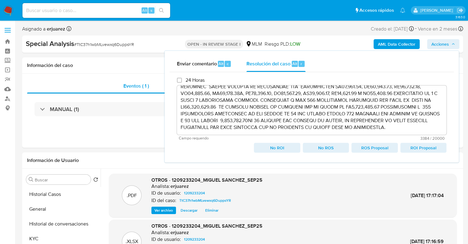
click at [421, 148] on span "ROI Proposal" at bounding box center [424, 147] width 38 height 9
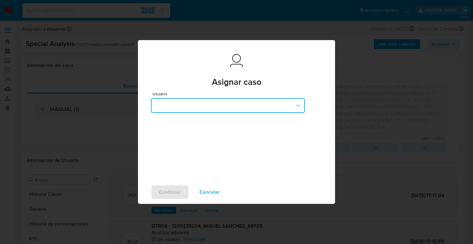
click at [177, 105] on button "button" at bounding box center [228, 105] width 154 height 15
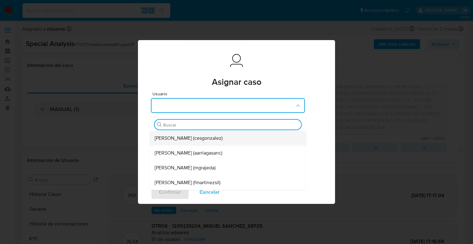
click at [224, 141] on div "[PERSON_NAME] (cesgonzalez)" at bounding box center [226, 138] width 143 height 15
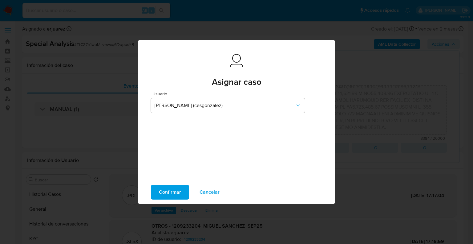
click at [181, 191] on button "Confirmar" at bounding box center [170, 191] width 38 height 15
type textarea "/CONOCIMIENTO DEL CLIENTE O USUARIO CLIENTE MIGUEL SANCHEZ, NUMERO DE CLIENTE 1…"
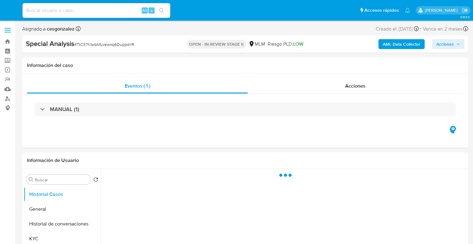
select select "10"
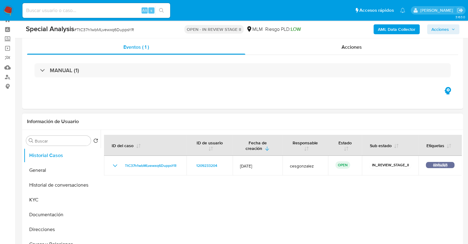
scroll to position [62, 0]
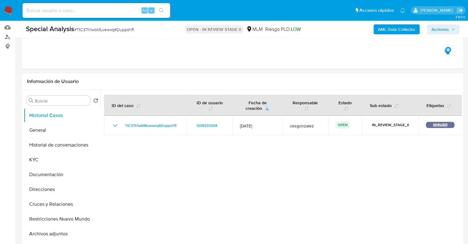
click at [10, 13] on img at bounding box center [8, 10] width 10 height 10
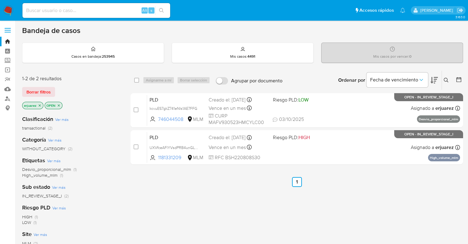
click at [38, 105] on icon "close-filter" at bounding box center [40, 105] width 4 height 4
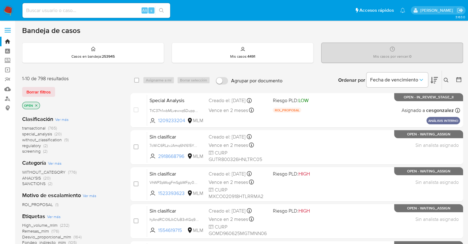
click at [94, 5] on div "Alt s" at bounding box center [96, 10] width 148 height 15
click at [100, 8] on input at bounding box center [96, 10] width 148 height 8
paste input "2011543082"
type input "2011543082"
click at [161, 10] on icon "search-icon" at bounding box center [161, 10] width 5 height 5
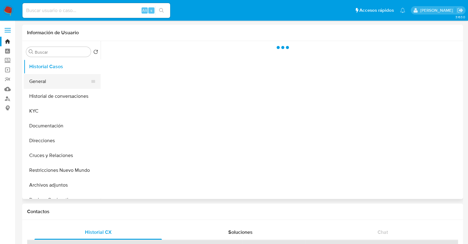
select select "10"
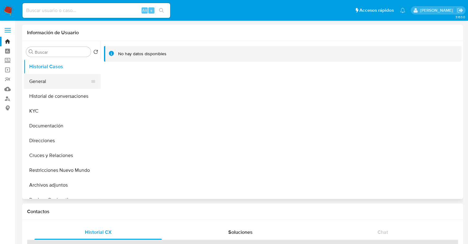
click at [63, 87] on button "General" at bounding box center [60, 81] width 72 height 15
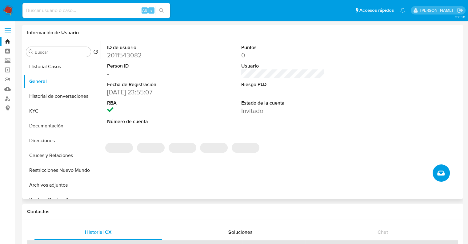
click at [442, 172] on icon "Crear caso manual" at bounding box center [441, 172] width 7 height 7
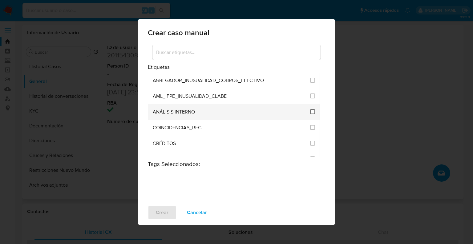
click at [312, 110] on input "1888" at bounding box center [312, 111] width 5 height 5
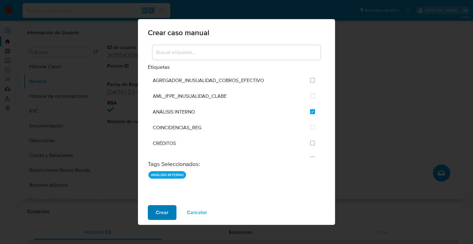
click at [157, 207] on span "Crear" at bounding box center [162, 212] width 13 height 14
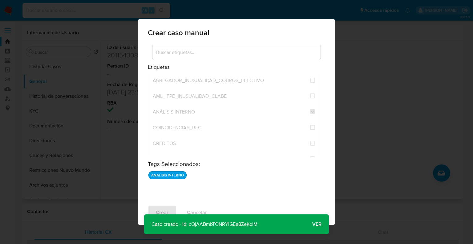
drag, startPoint x: 250, startPoint y: 224, endPoint x: 189, endPoint y: 225, distance: 61.0
click at [189, 225] on div "Caso creado - Id: cQjAABmbTONRYiGEe8ZeKolM Caso creado - Id: cQjAABmbTONRYiGEe8…" at bounding box center [236, 224] width 185 height 20
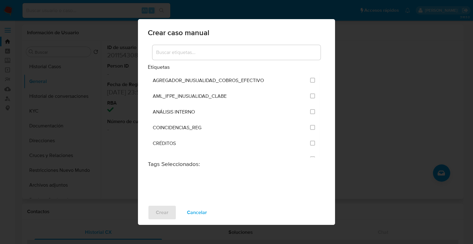
checkbox input "false"
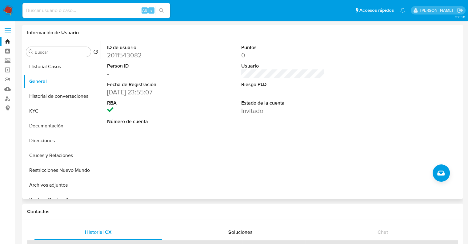
click at [5, 9] on img at bounding box center [8, 10] width 10 height 10
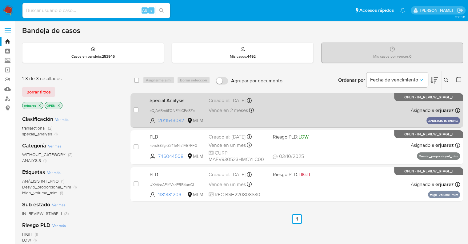
click at [319, 112] on div "Special Analysis cQjAABmbTONRYiGEe8ZeKolM 2011543082 MLM Creado el: [DATE] Crea…" at bounding box center [303, 110] width 313 height 31
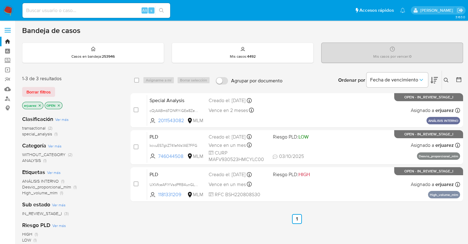
click at [9, 11] on img at bounding box center [8, 10] width 10 height 10
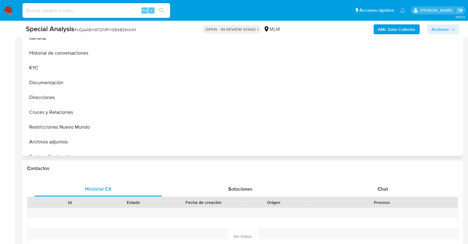
scroll to position [154, 0]
select select "10"
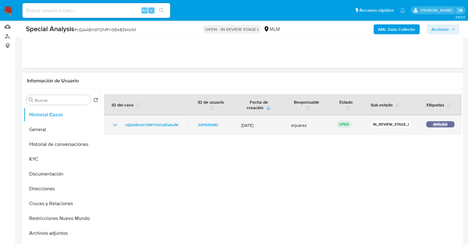
scroll to position [62, 0]
drag, startPoint x: 186, startPoint y: 127, endPoint x: 121, endPoint y: 125, distance: 65.0
click at [121, 125] on td "cQjAABmbTONRYiGEe8ZeKolM" at bounding box center [146, 125] width 84 height 20
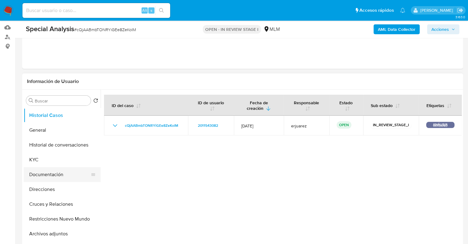
scroll to position [31, 0]
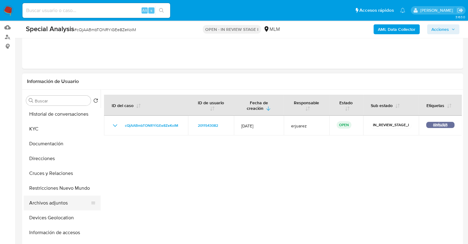
click at [57, 200] on button "Archivos adjuntos" at bounding box center [60, 202] width 72 height 15
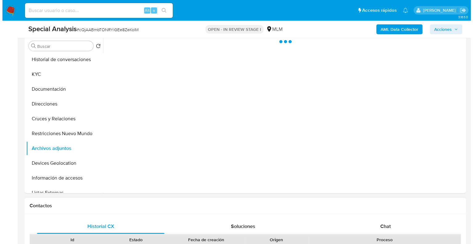
scroll to position [123, 0]
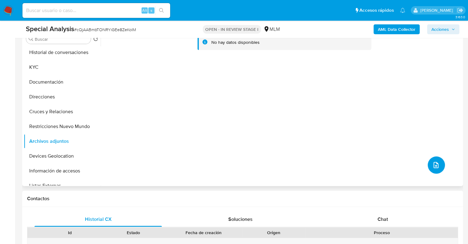
click at [434, 160] on button "upload-file" at bounding box center [436, 164] width 17 height 17
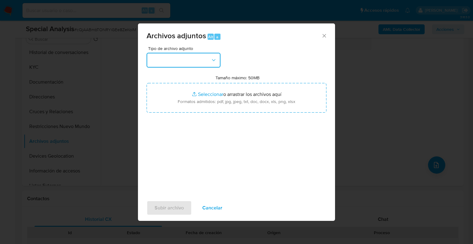
click at [195, 56] on button "button" at bounding box center [184, 60] width 74 height 15
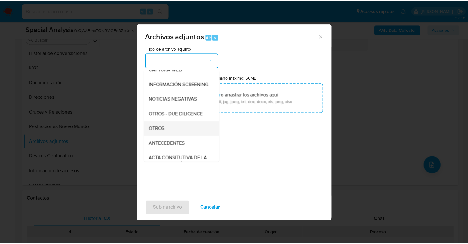
scroll to position [62, 0]
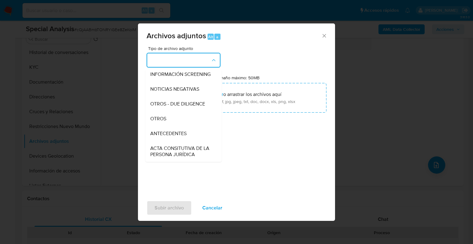
click at [166, 125] on div "OTROS" at bounding box center [181, 118] width 63 height 15
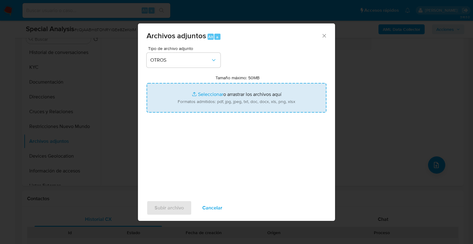
click at [207, 96] on input "Tamaño máximo: 50MB Seleccionar archivos" at bounding box center [237, 98] width 180 height 30
type input "C:\fakepath\2011543082_ Cesar Gongora_Sep25.pdf"
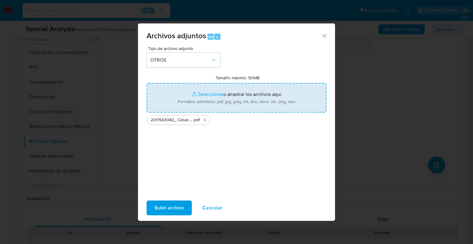
drag, startPoint x: 207, startPoint y: 96, endPoint x: 214, endPoint y: 93, distance: 7.8
click at [214, 93] on input "Tamaño máximo: 50MB Seleccionar archivos" at bounding box center [237, 98] width 180 height 30
type input "C:\fakepath\2011543082_Cesar Gongora_Sep25.xlsx"
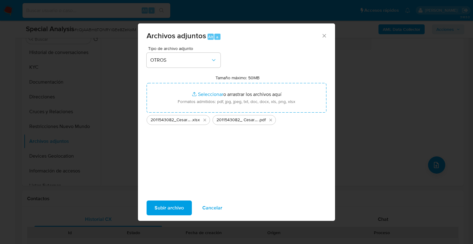
click at [169, 207] on span "Subir archivo" at bounding box center [169, 208] width 29 height 14
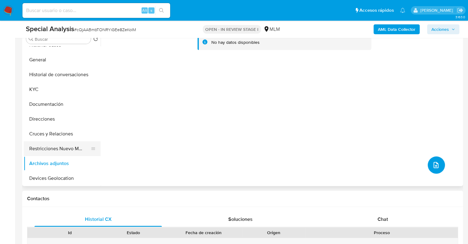
scroll to position [0, 0]
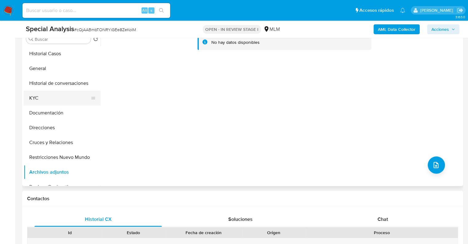
click at [39, 97] on button "KYC" at bounding box center [60, 98] width 72 height 15
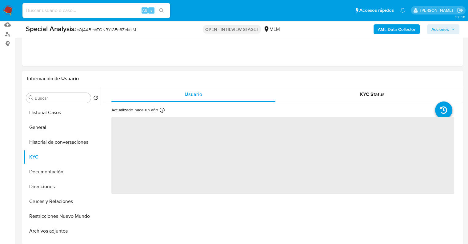
scroll to position [62, 0]
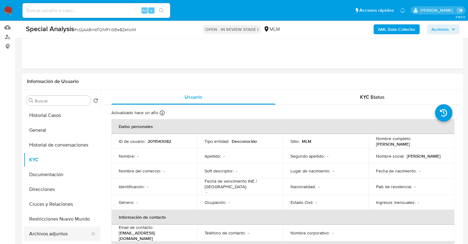
click at [52, 230] on button "Archivos adjuntos" at bounding box center [60, 233] width 72 height 15
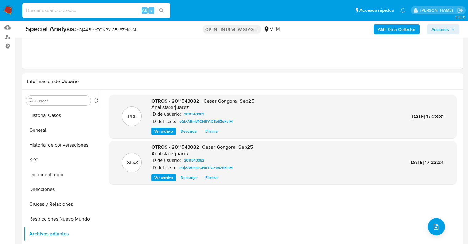
click at [442, 31] on span "Acciones" at bounding box center [441, 29] width 18 height 10
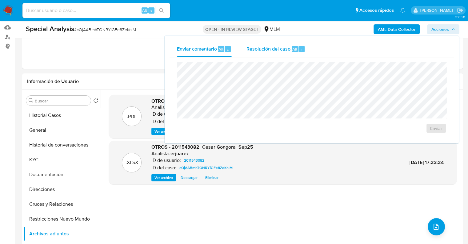
click at [265, 51] on span "Resolución del caso" at bounding box center [269, 48] width 44 height 7
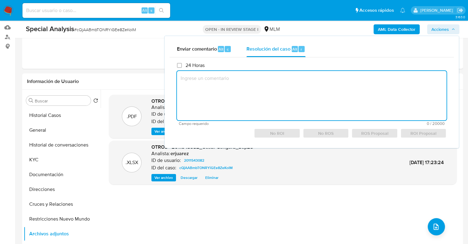
click at [237, 103] on textarea at bounding box center [312, 95] width 270 height 49
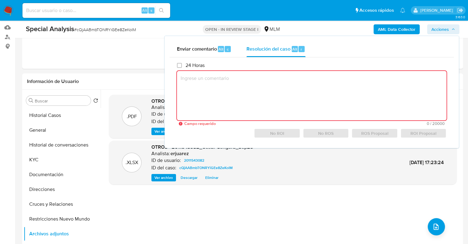
click at [296, 93] on textarea at bounding box center [312, 95] width 270 height 49
paste textarea "CONOCIMIENTO DEL CLIENTE O USUARIO CLIENTE [PERSON_NAME], NUMERO DE CLIENTE 201…"
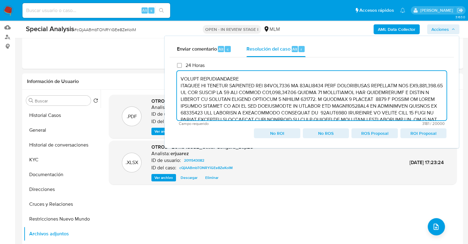
scroll to position [0, 0]
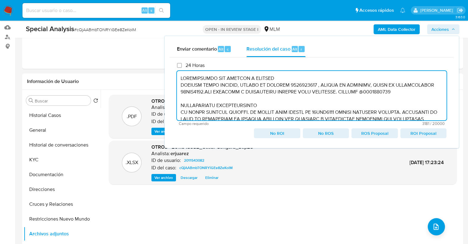
click at [180, 77] on textarea at bounding box center [312, 95] width 270 height 49
click at [178, 83] on textarea at bounding box center [312, 95] width 270 height 49
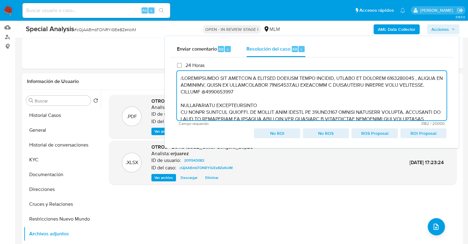
click at [179, 103] on textarea at bounding box center [312, 95] width 270 height 49
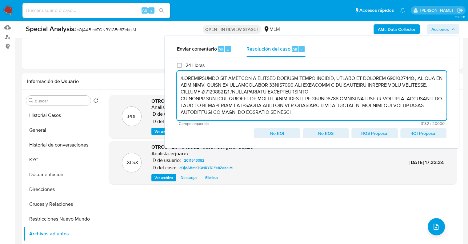
click at [179, 99] on textarea at bounding box center [312, 95] width 270 height 49
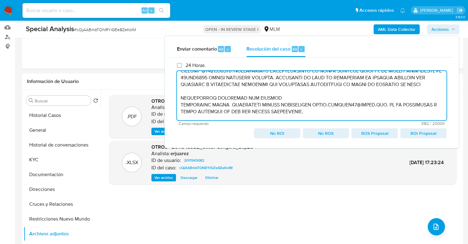
scroll to position [31, 0]
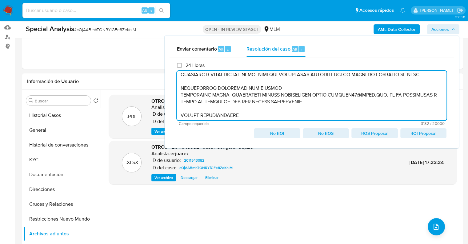
click at [180, 97] on textarea at bounding box center [312, 95] width 270 height 49
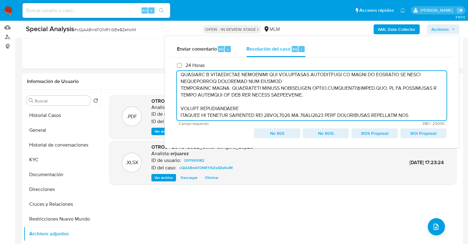
scroll to position [24, 0]
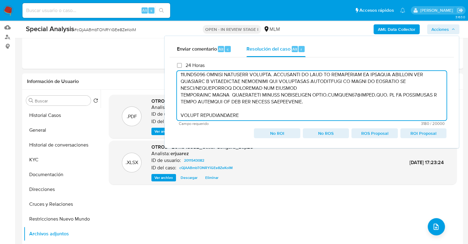
click at [180, 98] on textarea at bounding box center [312, 95] width 270 height 49
click at [179, 94] on textarea at bounding box center [312, 95] width 270 height 49
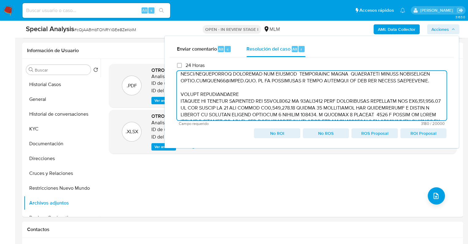
scroll to position [48, 0]
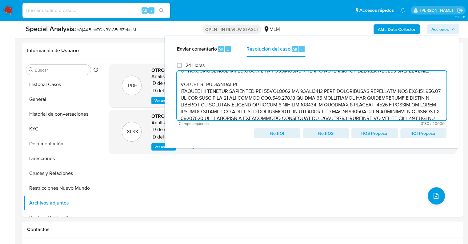
click at [180, 83] on textarea at bounding box center [312, 95] width 270 height 49
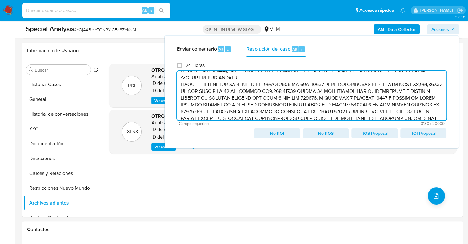
click at [180, 83] on textarea at bounding box center [312, 95] width 270 height 49
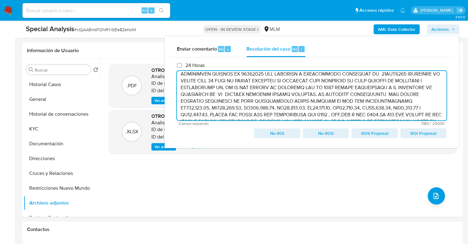
scroll to position [110, 0]
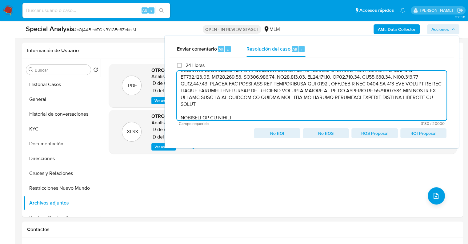
click at [180, 117] on textarea at bounding box center [312, 95] width 270 height 49
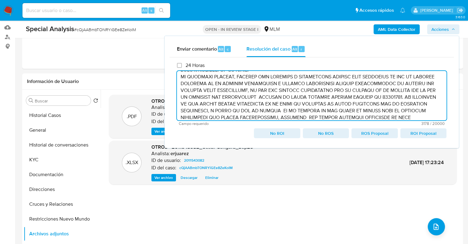
scroll to position [134, 0]
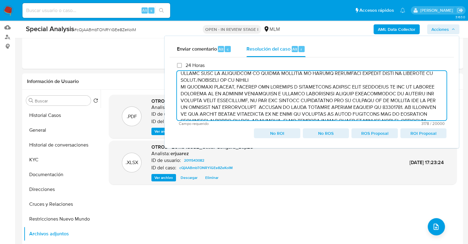
click at [181, 86] on textarea at bounding box center [312, 95] width 270 height 49
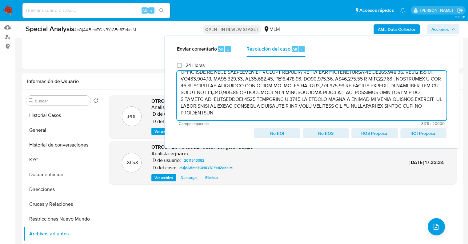
click at [200, 113] on textarea at bounding box center [312, 95] width 270 height 49
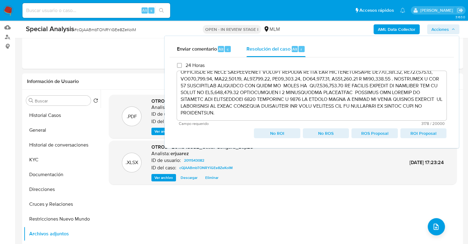
click at [419, 133] on span "ROI Proposal" at bounding box center [424, 133] width 38 height 9
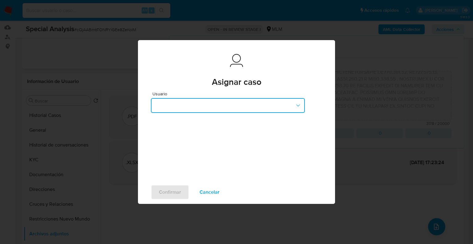
click at [194, 109] on button "button" at bounding box center [228, 105] width 154 height 15
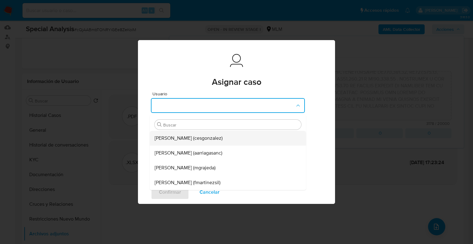
click at [181, 140] on span "[PERSON_NAME] (cesgonzalez)" at bounding box center [189, 138] width 68 height 6
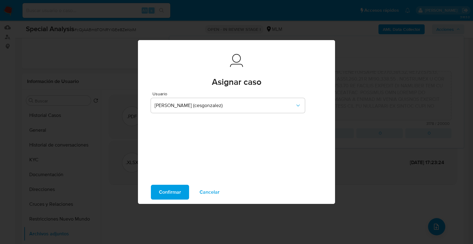
click at [183, 185] on button "Confirmar" at bounding box center [170, 191] width 38 height 15
type textarea "/CONOCIMIENTO DEL CLIENTE O USUARIO CLIENTE [PERSON_NAME], NUMERO DE CLIENTE 20…"
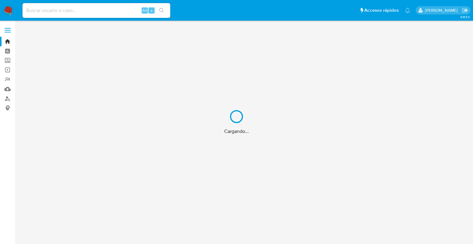
click at [71, 11] on div "Cargando..." at bounding box center [236, 122] width 473 height 244
click at [75, 12] on div "Cargando..." at bounding box center [236, 122] width 473 height 244
drag, startPoint x: 76, startPoint y: 11, endPoint x: 74, endPoint y: 22, distance: 11.4
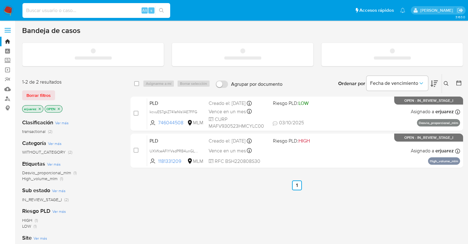
click at [74, 17] on div "Alt s" at bounding box center [96, 10] width 148 height 15
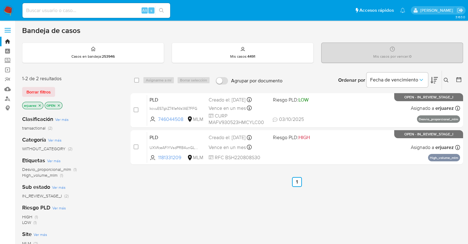
click at [115, 9] on input at bounding box center [96, 10] width 148 height 8
paste input "1209341549"
type input "1209341549"
click at [163, 8] on icon "search-icon" at bounding box center [161, 10] width 5 height 5
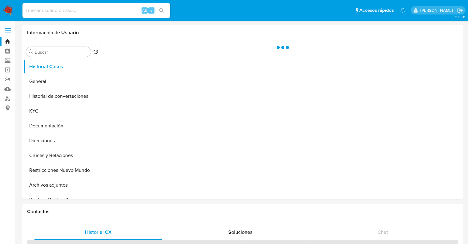
select select "10"
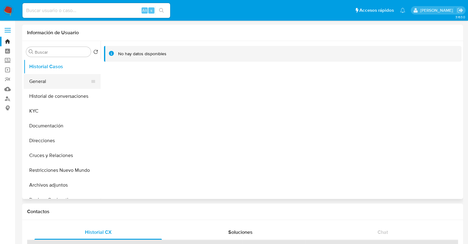
click at [42, 82] on button "General" at bounding box center [60, 81] width 72 height 15
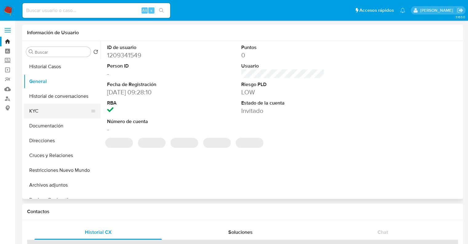
click at [41, 108] on button "KYC" at bounding box center [60, 110] width 72 height 15
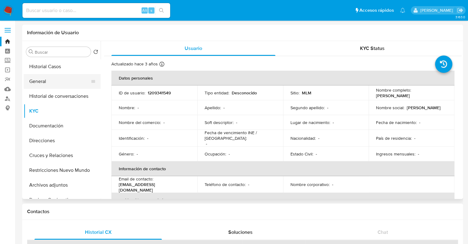
click at [45, 81] on button "General" at bounding box center [60, 81] width 72 height 15
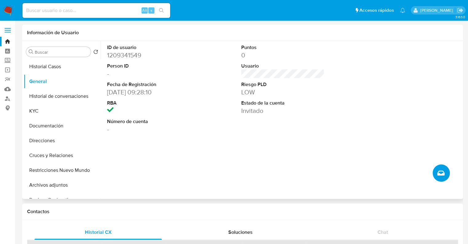
click at [441, 178] on button "Crear caso manual" at bounding box center [441, 172] width 17 height 17
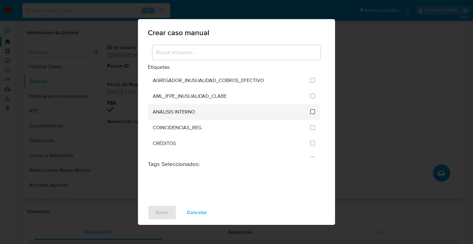
drag, startPoint x: 194, startPoint y: 111, endPoint x: 311, endPoint y: 112, distance: 116.4
click at [196, 112] on div "ANÁLISIS INTERNO" at bounding box center [230, 112] width 154 height 16
click at [312, 112] on input "1888" at bounding box center [312, 111] width 5 height 5
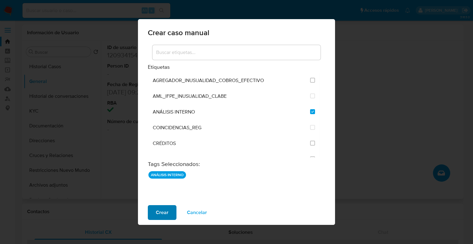
click at [170, 211] on button "Crear" at bounding box center [162, 212] width 29 height 15
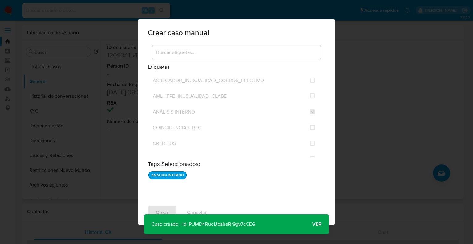
drag, startPoint x: 259, startPoint y: 224, endPoint x: 190, endPoint y: 227, distance: 69.0
click at [190, 227] on p "Caso creado - Id: PUMD4Ruc1JbaheRr9gv7cCEG" at bounding box center [203, 224] width 119 height 20
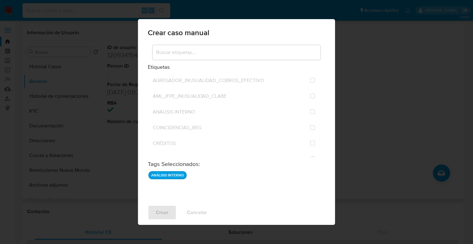
checkbox input "false"
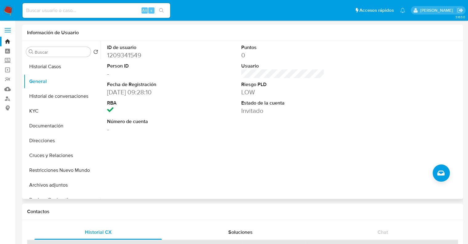
click at [7, 9] on img at bounding box center [8, 10] width 10 height 10
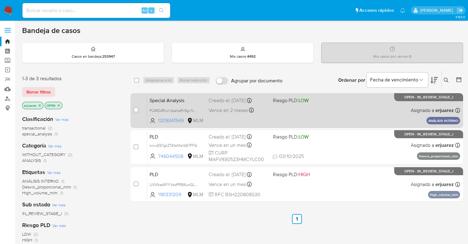
click at [233, 100] on div "Creado el: [DATE] Creado el: [DATE] 17:25:57" at bounding box center [238, 100] width 59 height 7
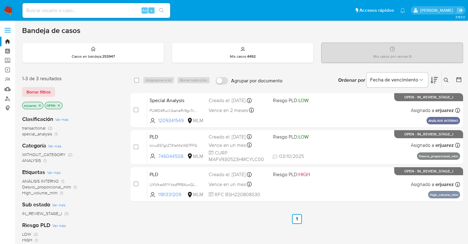
click at [8, 7] on img at bounding box center [8, 10] width 10 height 10
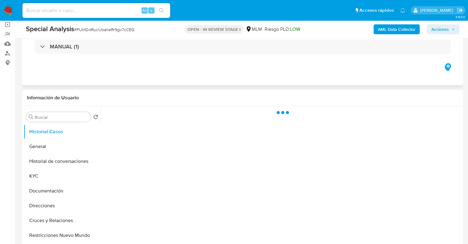
scroll to position [92, 0]
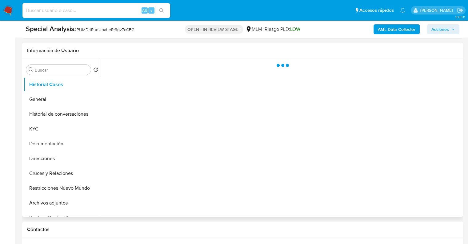
select select "10"
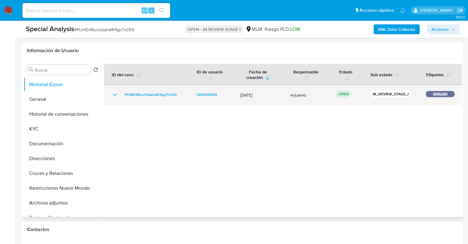
click at [187, 96] on td "1209341549" at bounding box center [210, 95] width 46 height 20
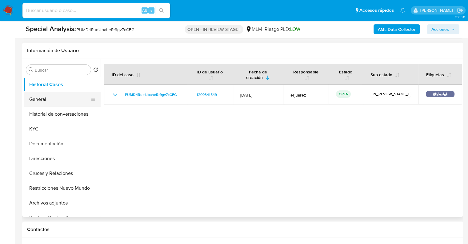
click at [40, 98] on button "General" at bounding box center [60, 99] width 72 height 15
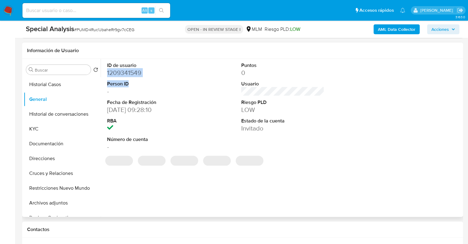
drag, startPoint x: 164, startPoint y: 80, endPoint x: 104, endPoint y: 75, distance: 59.7
click at [104, 75] on div "ID de usuario 1209341549 Person ID - Fecha de Registración 02/10/2022 09:28:10 …" at bounding box center [149, 106] width 90 height 95
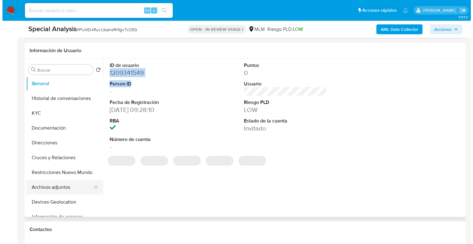
scroll to position [31, 0]
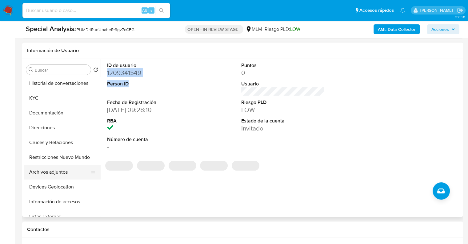
click at [54, 172] on button "Archivos adjuntos" at bounding box center [60, 171] width 72 height 15
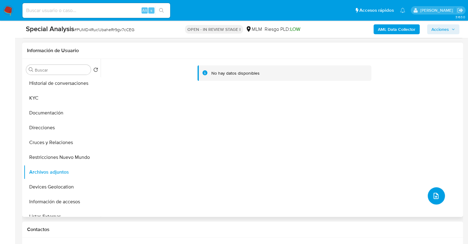
click at [429, 191] on button "upload-file" at bounding box center [436, 195] width 17 height 17
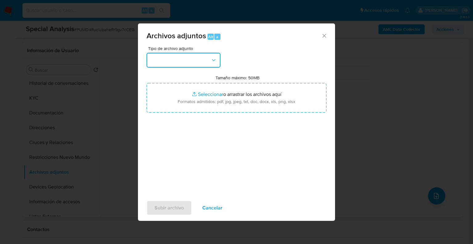
click at [193, 66] on button "button" at bounding box center [184, 60] width 74 height 15
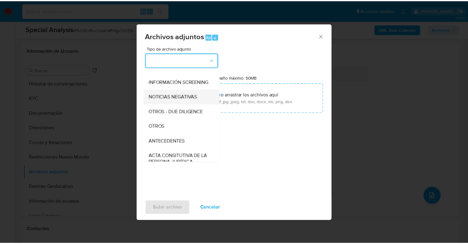
scroll to position [62, 0]
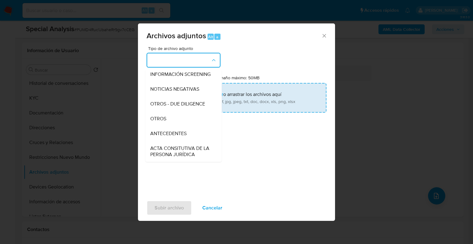
drag, startPoint x: 162, startPoint y: 121, endPoint x: 180, endPoint y: 112, distance: 20.8
click at [162, 121] on span "OTROS" at bounding box center [158, 118] width 16 height 6
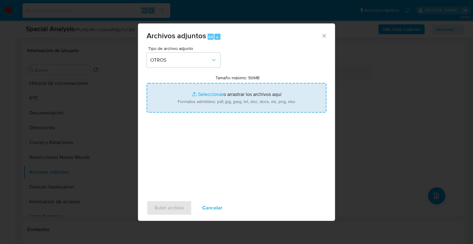
click at [196, 93] on input "Tamaño máximo: 50MB Seleccionar archivos" at bounding box center [237, 98] width 180 height 30
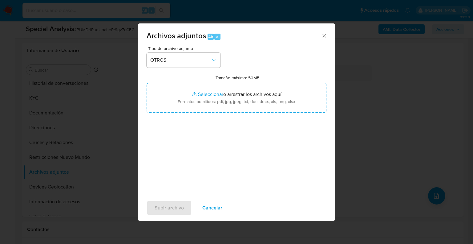
drag, startPoint x: 196, startPoint y: 93, endPoint x: 282, endPoint y: 117, distance: 89.0
click at [282, 117] on div "Tipo de archivo adjunto OTROS Tamaño máximo: 50MB Seleccionar archivos Seleccio…" at bounding box center [237, 118] width 180 height 145
click at [218, 208] on span "Cancelar" at bounding box center [212, 208] width 20 height 14
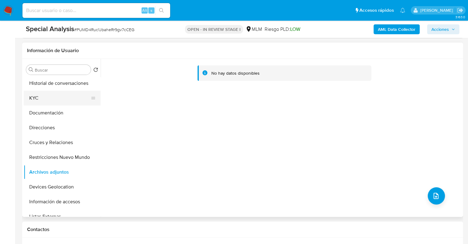
click at [41, 100] on button "KYC" at bounding box center [60, 98] width 72 height 15
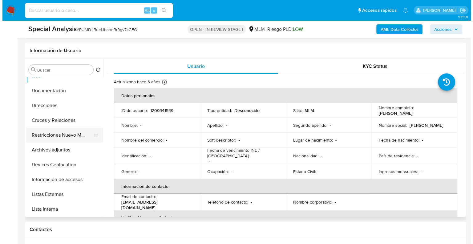
scroll to position [92, 0]
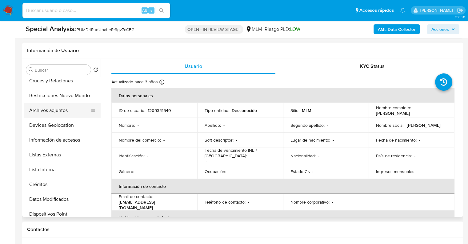
click at [60, 114] on button "Archivos adjuntos" at bounding box center [60, 110] width 72 height 15
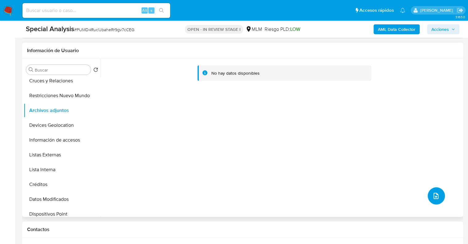
click at [439, 191] on button "upload-file" at bounding box center [436, 195] width 17 height 17
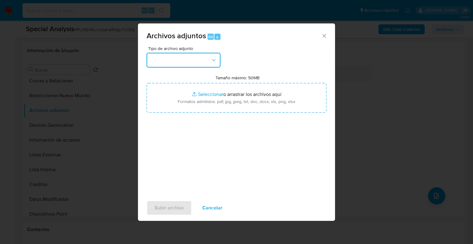
click at [201, 59] on button "button" at bounding box center [184, 60] width 74 height 15
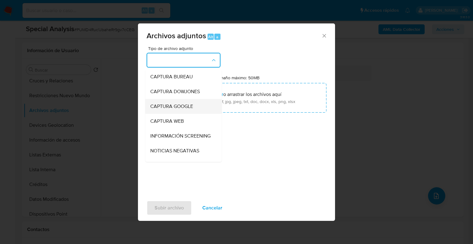
scroll to position [62, 0]
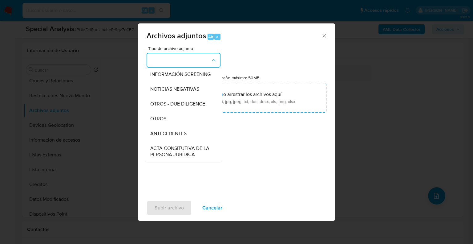
click at [170, 121] on div "OTROS" at bounding box center [181, 118] width 63 height 15
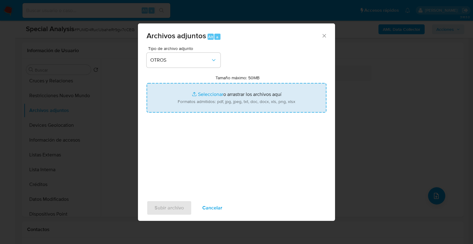
click at [204, 91] on input "Tamaño máximo: 50MB Seleccionar archivos" at bounding box center [237, 98] width 180 height 30
type input "C:\fakepath\1209341549_ HUGO GUERRA_SEP25.pdf"
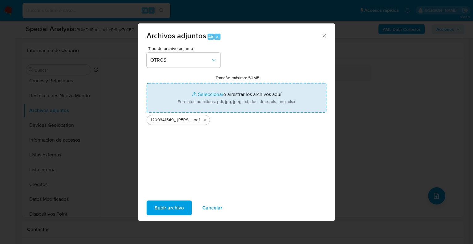
click at [218, 94] on input "Tamaño máximo: 50MB Seleccionar archivos" at bounding box center [237, 98] width 180 height 30
type input "C:\fakepath\1209341549_HUGO GUERRA_SEP25.xlsx"
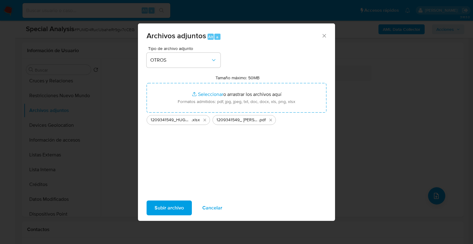
click at [54, 102] on div "Archivos adjuntos Alt a Tipo de archivo adjunto OTROS Tamaño máximo: 50MB Selec…" at bounding box center [236, 122] width 473 height 244
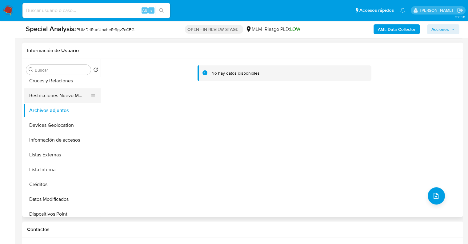
click at [57, 98] on button "Restricciones Nuevo Mundo" at bounding box center [60, 95] width 72 height 15
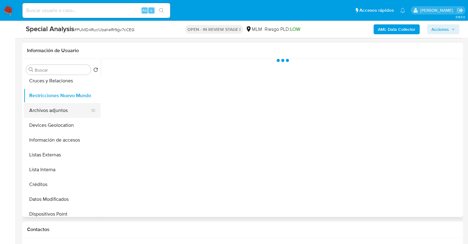
click at [55, 113] on button "Archivos adjuntos" at bounding box center [60, 110] width 72 height 15
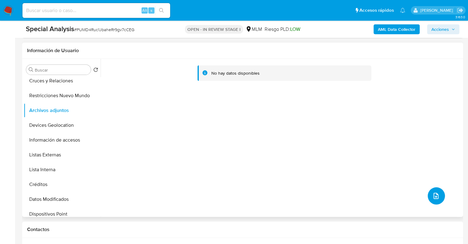
click at [435, 195] on icon "upload-file" at bounding box center [436, 195] width 7 height 7
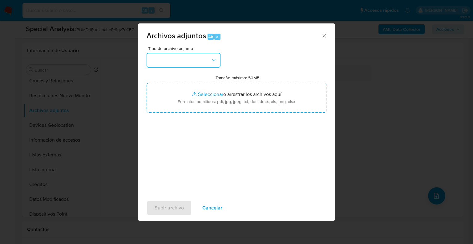
click at [205, 60] on button "button" at bounding box center [184, 60] width 74 height 15
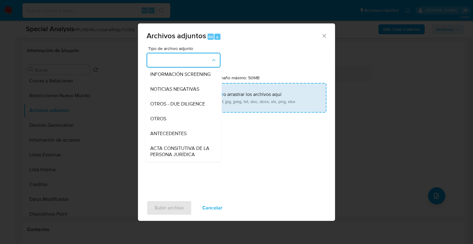
click at [162, 122] on span "OTROS" at bounding box center [158, 118] width 16 height 6
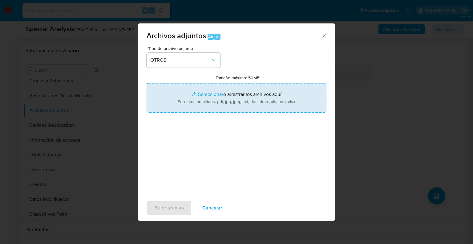
click at [198, 93] on input "Tamaño máximo: 50MB Seleccionar archivos" at bounding box center [237, 98] width 180 height 30
type input "C:\fakepath\1209341549_ HUGO GUERRA_SEP25.pdf"
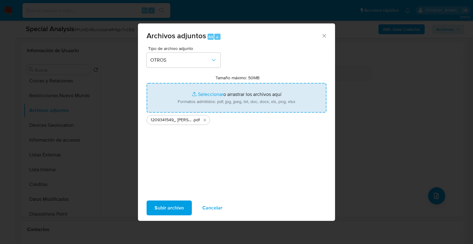
drag, startPoint x: 198, startPoint y: 93, endPoint x: 215, endPoint y: 94, distance: 16.9
click at [215, 94] on input "Tamaño máximo: 50MB Seleccionar archivos" at bounding box center [237, 98] width 180 height 30
type input "C:\fakepath\1209341549_HUGO GUERRA_SEP25.xlsx"
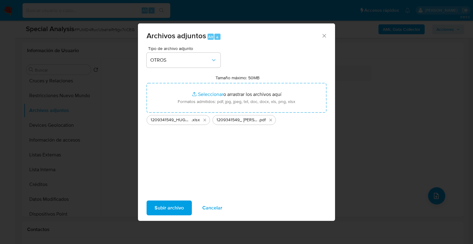
click at [177, 205] on span "Subir archivo" at bounding box center [169, 208] width 29 height 14
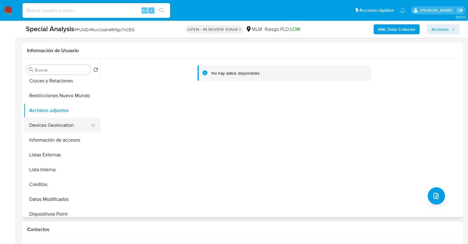
click at [42, 121] on button "Devices Geolocation" at bounding box center [60, 125] width 72 height 15
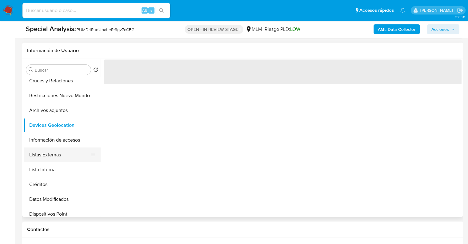
click at [52, 155] on button "Listas Externas" at bounding box center [60, 154] width 72 height 15
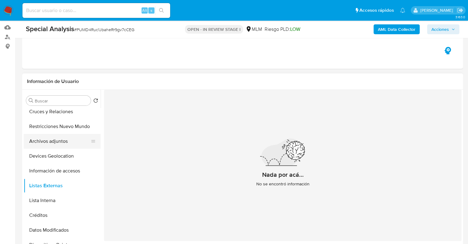
click at [45, 139] on button "Archivos adjuntos" at bounding box center [60, 141] width 72 height 15
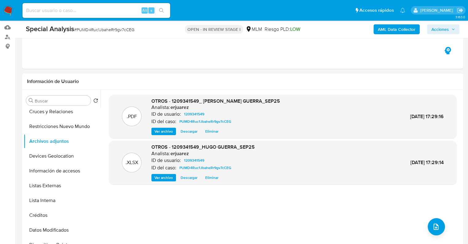
click at [448, 35] on div "Special Analysis # PUMD4Ruc1JbaheRr9gv7cCEG OPEN - IN REVIEW STAGE I MLM Riesgo…" at bounding box center [242, 29] width 441 height 17
click at [444, 33] on span "Acciones" at bounding box center [441, 29] width 18 height 10
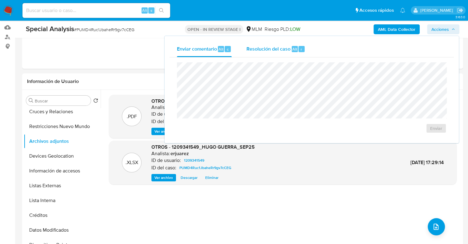
click at [276, 51] on span "Resolución del caso" at bounding box center [269, 48] width 44 height 7
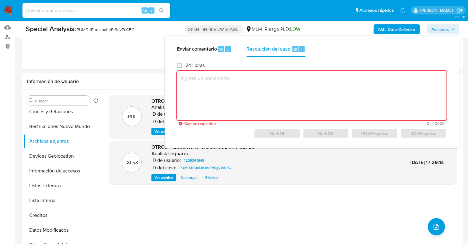
click at [295, 90] on textarea at bounding box center [312, 95] width 270 height 49
paste textarea "CONOCIMIENTO DEL CLIENTE O USUARIO CLIENTE HUGO GUERRA, NUMERO DE CLIENTE 12093…"
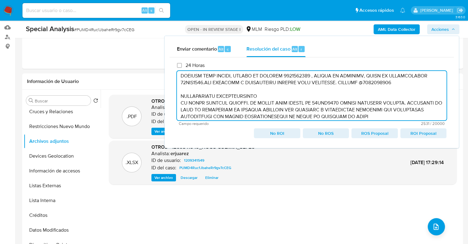
scroll to position [0, 0]
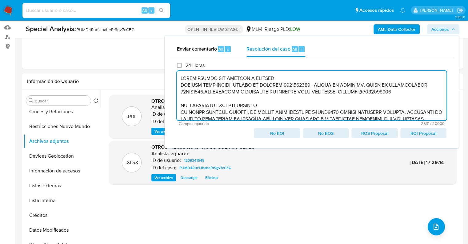
drag, startPoint x: 180, startPoint y: 80, endPoint x: 179, endPoint y: 76, distance: 4.0
click at [180, 79] on textarea at bounding box center [312, 95] width 270 height 49
click at [179, 87] on textarea at bounding box center [312, 95] width 270 height 49
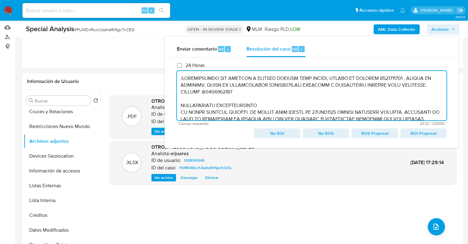
click at [179, 105] on textarea at bounding box center [312, 95] width 270 height 49
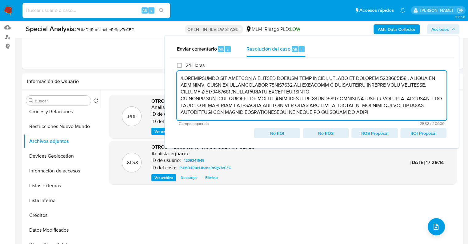
click at [177, 97] on textarea at bounding box center [312, 95] width 270 height 49
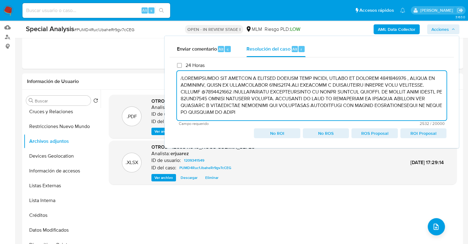
scroll to position [31, 0]
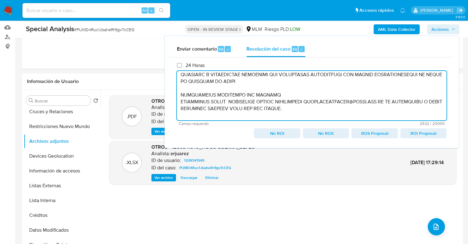
click at [180, 95] on textarea at bounding box center [312, 95] width 270 height 49
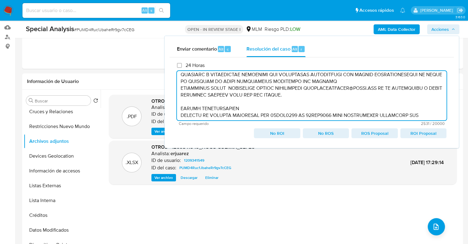
scroll to position [24, 0]
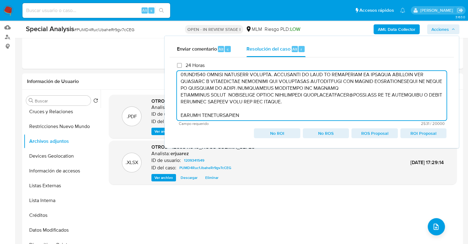
click at [180, 95] on textarea at bounding box center [312, 95] width 270 height 49
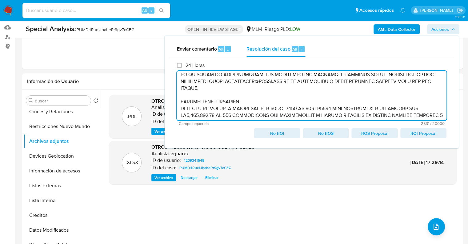
scroll to position [48, 0]
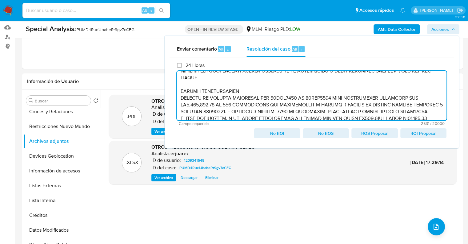
click at [179, 95] on textarea at bounding box center [312, 95] width 270 height 49
click at [179, 91] on textarea at bounding box center [312, 95] width 270 height 49
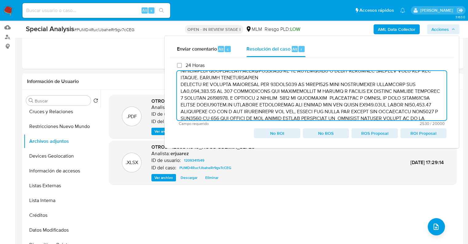
scroll to position [42, 0]
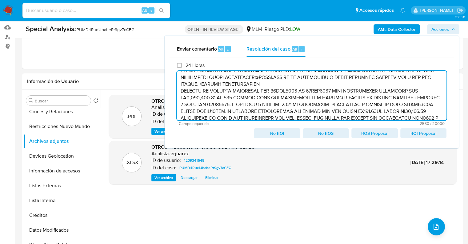
click at [180, 92] on textarea at bounding box center [312, 95] width 270 height 49
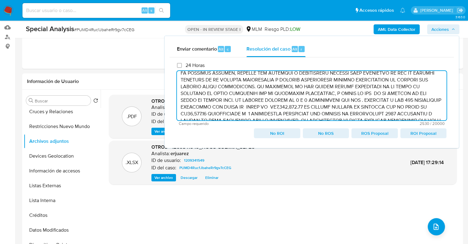
scroll to position [96, 0]
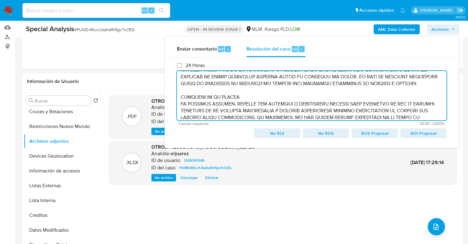
click at [180, 105] on textarea at bounding box center [312, 95] width 270 height 49
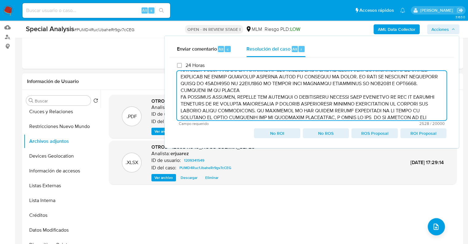
scroll to position [90, 0]
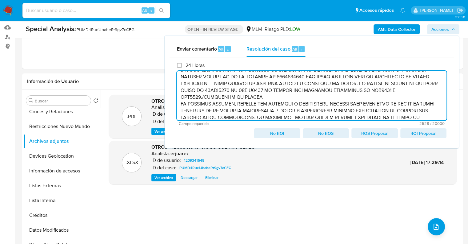
click at [180, 103] on textarea at bounding box center [312, 95] width 270 height 49
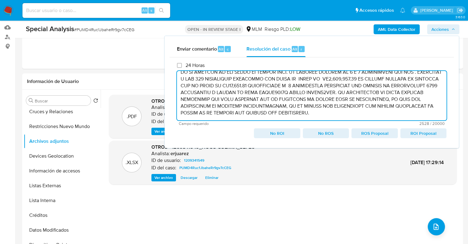
click at [211, 114] on textarea at bounding box center [312, 95] width 270 height 49
click at [416, 131] on span "ROI Proposal" at bounding box center [424, 133] width 38 height 9
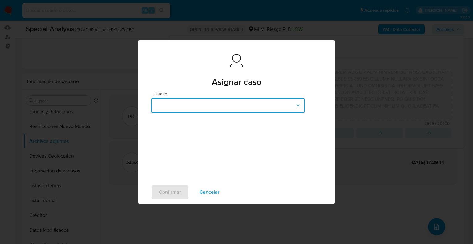
click at [185, 105] on button "button" at bounding box center [228, 105] width 154 height 15
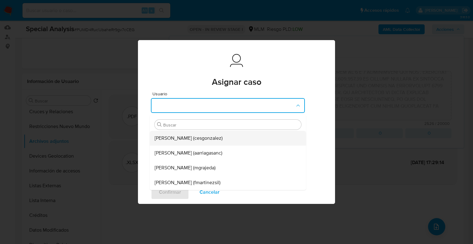
click at [184, 138] on span "Cesar Gonzalez (cesgonzalez)" at bounding box center [189, 138] width 68 height 6
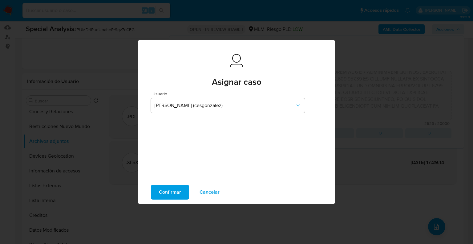
click at [184, 186] on button "Confirmar" at bounding box center [170, 191] width 38 height 15
type textarea "/CONOCIMIENTO DEL CLIENTE O USUARIO CLIENTE HUGO GUERRA, NUMERO DE CLIENTE 1209…"
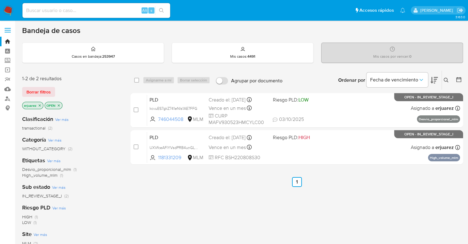
click at [40, 106] on icon "close-filter" at bounding box center [40, 105] width 4 height 4
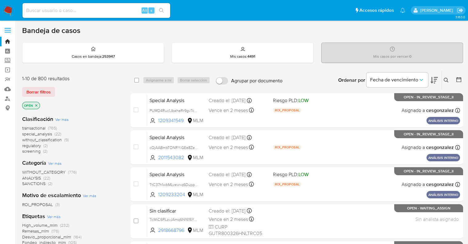
click at [447, 76] on button at bounding box center [447, 79] width 10 height 7
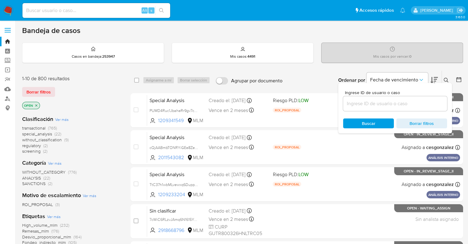
click at [402, 107] on div at bounding box center [395, 103] width 104 height 15
click at [398, 103] on input at bounding box center [395, 103] width 104 height 8
paste input "1684392722"
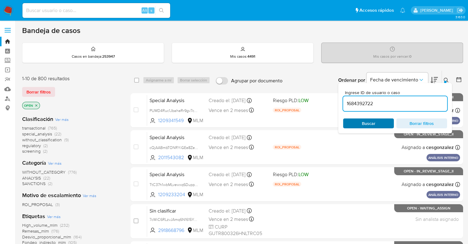
type input "1684392722"
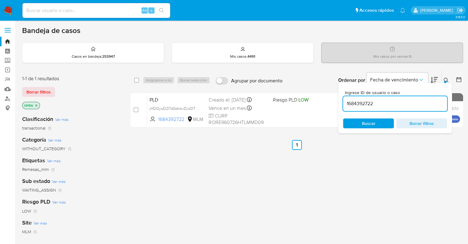
drag, startPoint x: 358, startPoint y: 123, endPoint x: 292, endPoint y: 178, distance: 85.7
click at [360, 178] on div "select-all-cases-checkbox Asignarme a mí Borrar selección Agrupar por documento…" at bounding box center [297, 209] width 333 height 279
click at [117, 141] on div "Categoría Ver más WITHOUT_CATEGORY (1)" at bounding box center [71, 144] width 99 height 16
drag, startPoint x: 134, startPoint y: 109, endPoint x: 149, endPoint y: 89, distance: 25.7
click at [134, 109] on input "checkbox" at bounding box center [136, 109] width 5 height 5
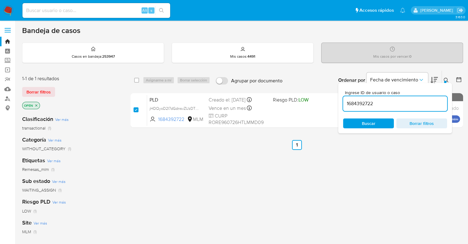
checkbox input "true"
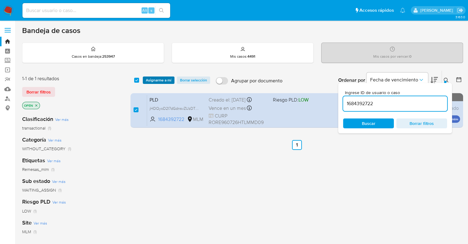
click at [151, 81] on span "Asignarme a mí" at bounding box center [159, 80] width 26 height 6
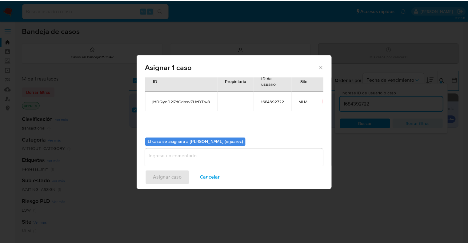
scroll to position [32, 0]
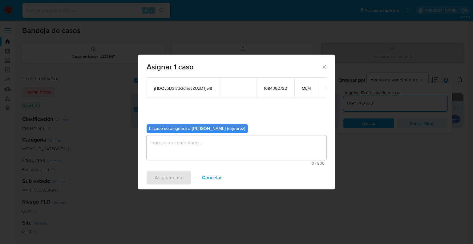
click at [178, 143] on textarea "assign-modal" at bounding box center [237, 147] width 180 height 25
type textarea "e"
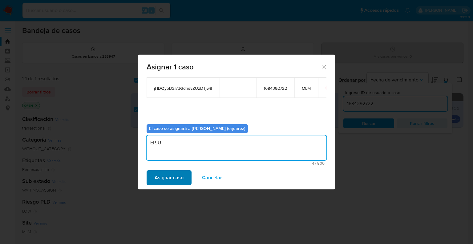
type textarea "EPJU"
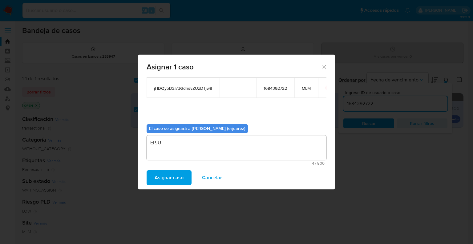
click at [179, 178] on span "Asignar caso" at bounding box center [169, 178] width 29 height 14
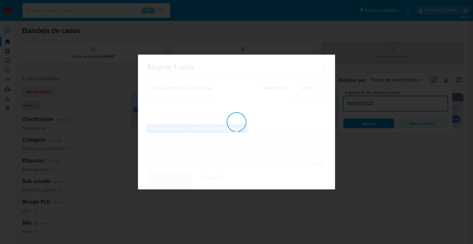
checkbox input "false"
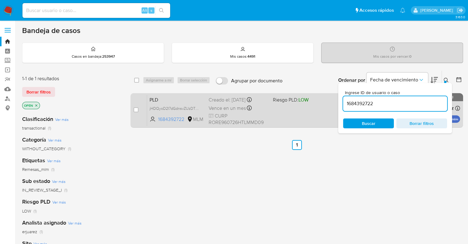
click at [250, 118] on span "CURP RORE960726HTLMMD09" at bounding box center [238, 118] width 59 height 13
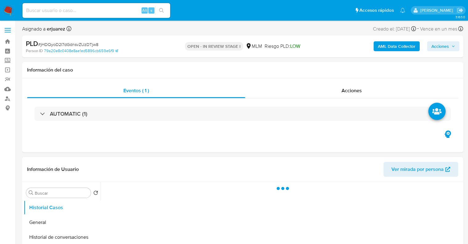
select select "10"
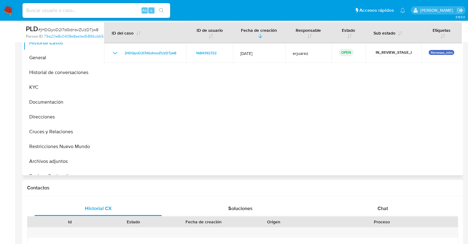
scroll to position [62, 0]
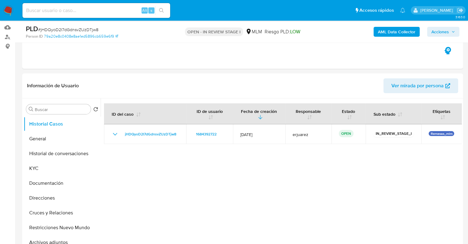
click at [48, 10] on input at bounding box center [96, 10] width 148 height 8
paste input "1209341549"
type input "1209341549"
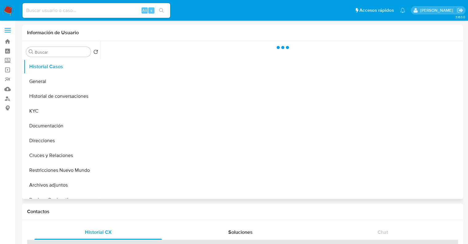
select select "10"
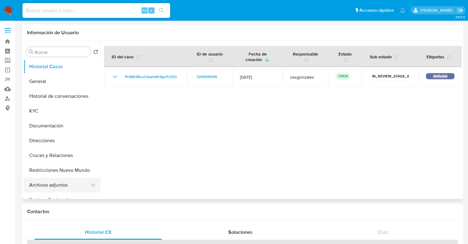
click at [47, 189] on button "Archivos adjuntos" at bounding box center [60, 184] width 72 height 15
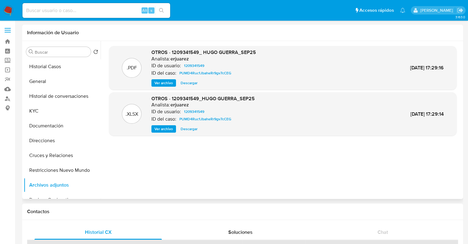
click at [160, 84] on span "Ver archivo" at bounding box center [164, 83] width 18 height 6
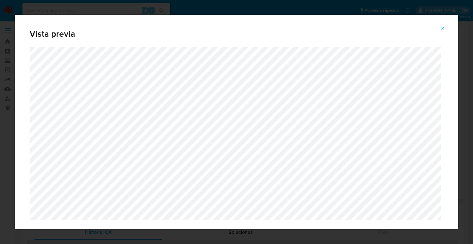
click at [445, 26] on icon "Attachment preview" at bounding box center [442, 28] width 5 height 5
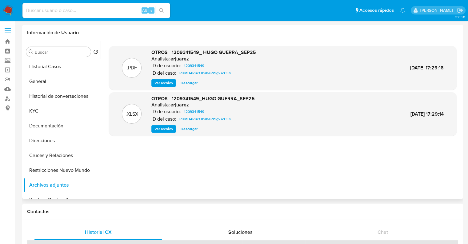
drag, startPoint x: 9, startPoint y: 8, endPoint x: 14, endPoint y: 6, distance: 5.8
click at [9, 8] on img at bounding box center [8, 10] width 10 height 10
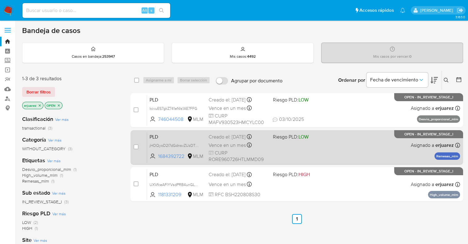
click at [280, 153] on div "PLD jHDQyoD2I7dGdnsvZUzDTjw8 1684392722 MLM Riesgo PLD: LOW Creado el: [DATE] C…" at bounding box center [303, 146] width 313 height 31
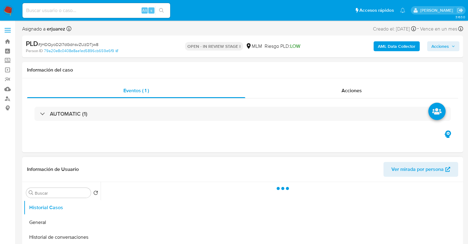
select select "10"
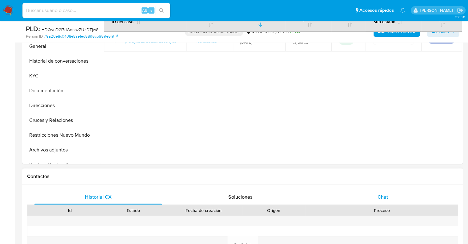
click at [383, 199] on span "Chat" at bounding box center [383, 196] width 10 height 7
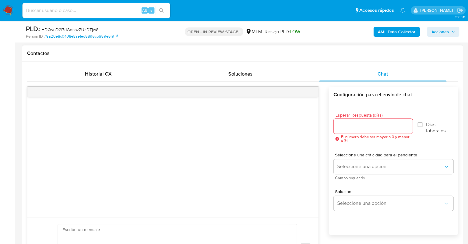
scroll to position [277, 0]
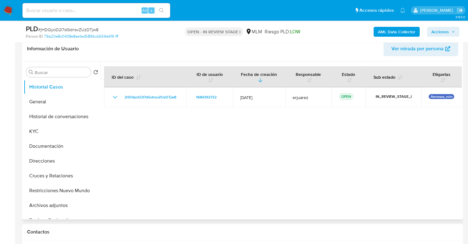
scroll to position [123, 0]
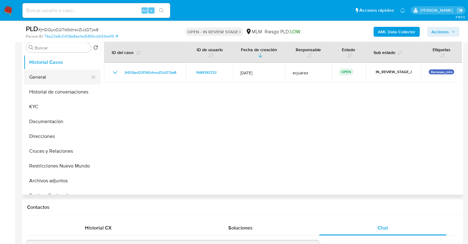
click at [44, 75] on button "General" at bounding box center [60, 77] width 72 height 15
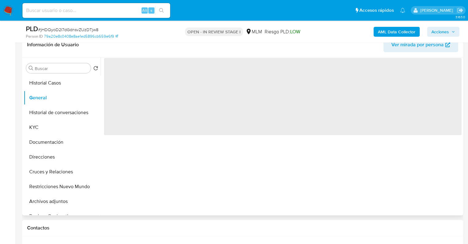
scroll to position [92, 0]
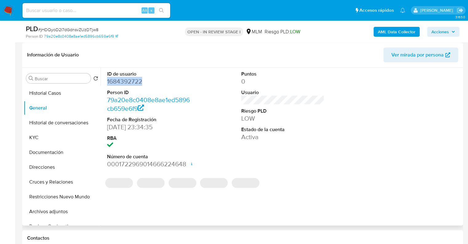
drag, startPoint x: 140, startPoint y: 81, endPoint x: 114, endPoint y: 154, distance: 77.5
click at [107, 81] on dd "1684392722" at bounding box center [148, 81] width 83 height 9
copy dd "1684392722"
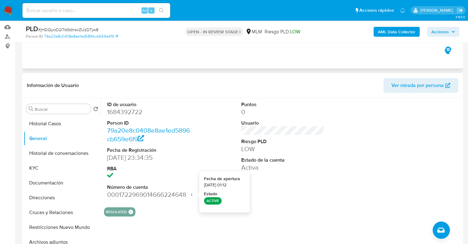
scroll to position [31, 0]
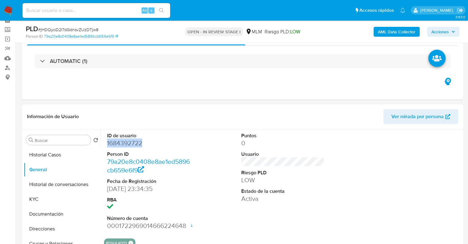
drag, startPoint x: 120, startPoint y: 142, endPoint x: 106, endPoint y: 235, distance: 94.0
click at [106, 143] on div "ID de usuario 1684392722 Person ID 79a20e8c0408e8ae1ed5896cb659e6f9 Fecha de Re…" at bounding box center [149, 181] width 90 height 104
copy dd "1684392722"
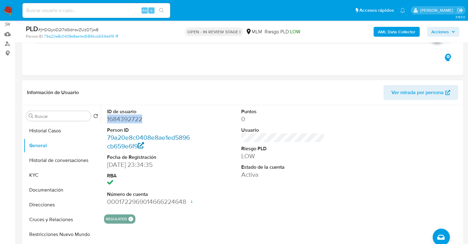
scroll to position [92, 0]
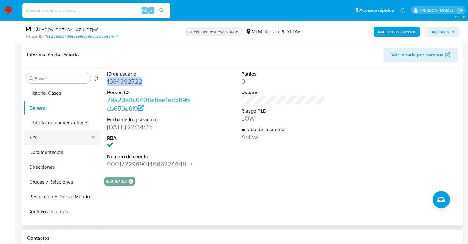
click at [38, 139] on button "KYC" at bounding box center [60, 137] width 72 height 15
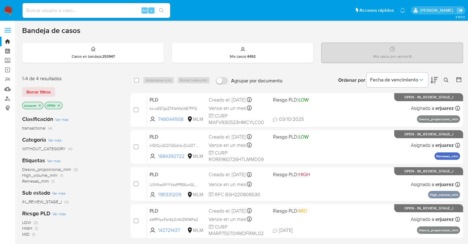
click at [0, 172] on aside "Bandeja Tablero Screening Búsqueda en Listas Watchlist Herramientas Operaciones…" at bounding box center [7, 187] width 15 height 375
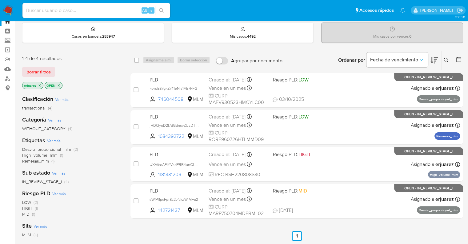
scroll to position [31, 0]
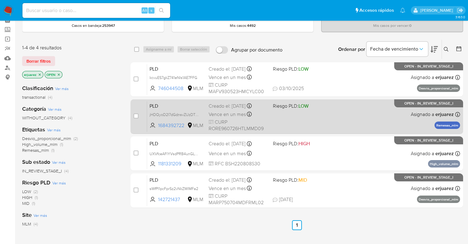
click at [345, 110] on div "PLD jHDQyoD2I7dGdnsvZUzDTjw8 1684392722 MLM Riesgo PLD: LOW Creado el: [DATE] C…" at bounding box center [303, 116] width 313 height 31
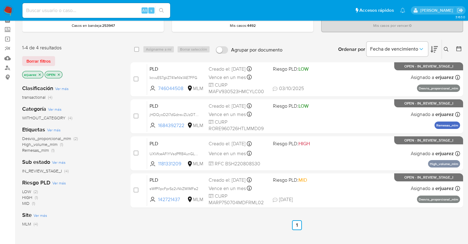
click at [9, 5] on nav "Pausado Ver notificaciones Alt s Accesos rápidos Presiona las siguientes teclas…" at bounding box center [234, 10] width 468 height 21
click at [7, 8] on img at bounding box center [8, 10] width 10 height 10
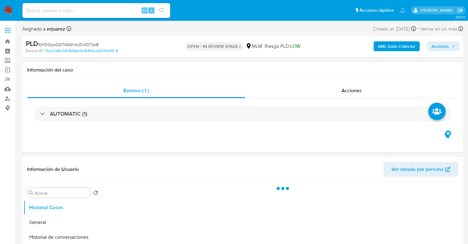
select select "10"
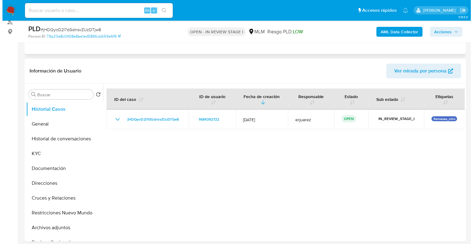
scroll to position [123, 0]
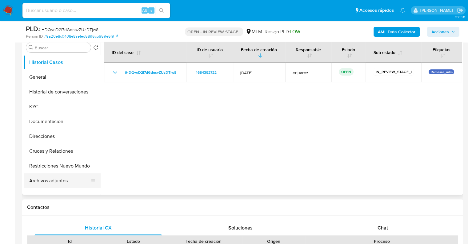
click at [46, 183] on button "Archivos adjuntos" at bounding box center [60, 180] width 72 height 15
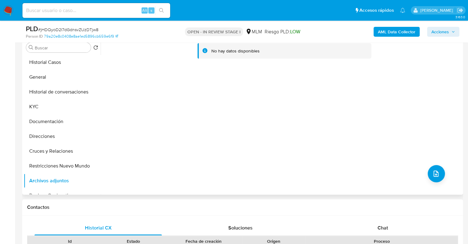
click at [425, 174] on div "No hay datos disponibles" at bounding box center [281, 116] width 361 height 158
click at [433, 172] on icon "upload-file" at bounding box center [436, 173] width 7 height 7
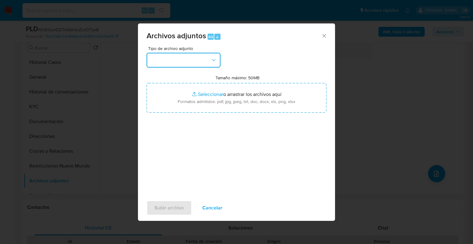
click at [184, 64] on button "button" at bounding box center [184, 60] width 74 height 15
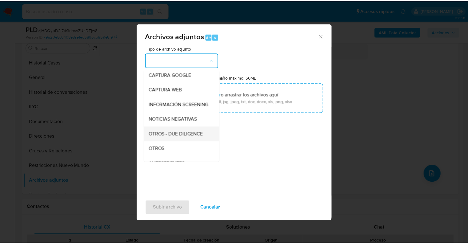
scroll to position [62, 0]
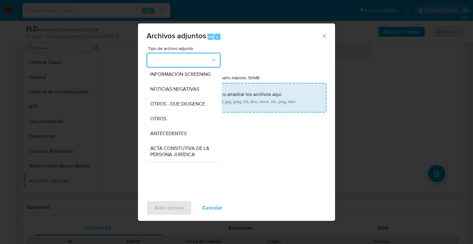
drag, startPoint x: 165, startPoint y: 123, endPoint x: 202, endPoint y: 101, distance: 43.2
click at [165, 122] on span "OTROS" at bounding box center [158, 118] width 16 height 6
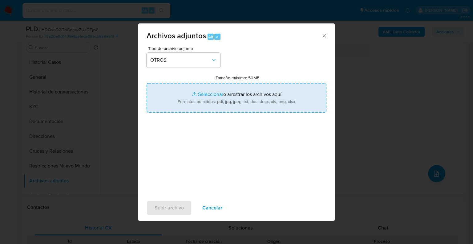
click at [209, 93] on input "Tamaño máximo: 50MB Seleccionar archivos" at bounding box center [237, 98] width 180 height 30
type input "C:\fakepath\1684392722_Eder Romero Ramos_Sep25.pdf"
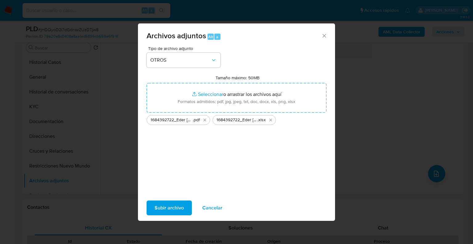
click at [173, 205] on span "Subir archivo" at bounding box center [169, 208] width 29 height 14
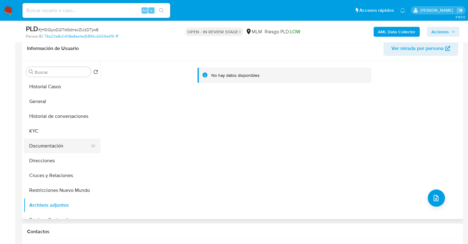
scroll to position [92, 0]
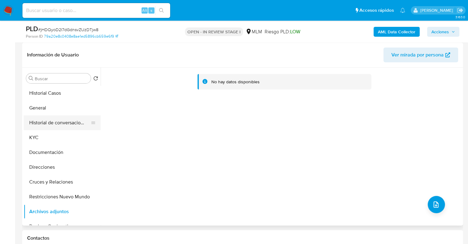
click at [63, 119] on button "Historial de conversaciones" at bounding box center [60, 122] width 72 height 15
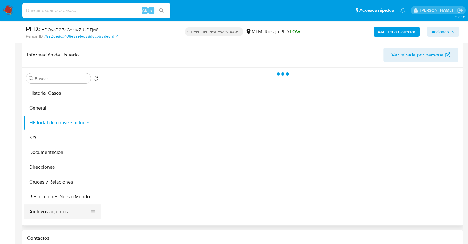
drag, startPoint x: 60, startPoint y: 219, endPoint x: 58, endPoint y: 216, distance: 3.7
click at [60, 219] on button "Devices Geolocation" at bounding box center [62, 226] width 77 height 15
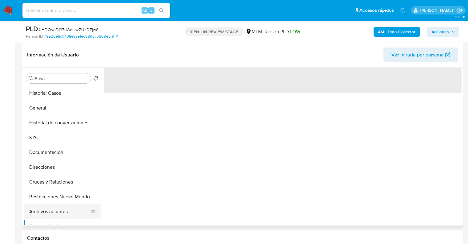
click at [58, 215] on button "Archivos adjuntos" at bounding box center [60, 211] width 72 height 15
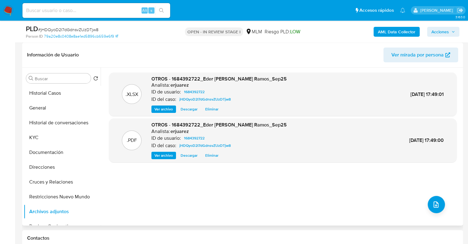
click at [158, 159] on div ".PDF OTROS - 1684392722_Eder Romero Ramos_Sep25 Analista: erjuarez ID de usuari…" at bounding box center [283, 140] width 348 height 44
click at [157, 157] on span "Ver archivo" at bounding box center [164, 155] width 18 height 6
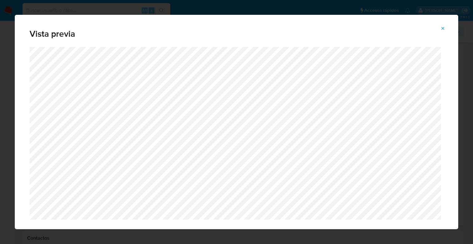
click at [443, 27] on icon "Attachment preview" at bounding box center [442, 28] width 5 height 5
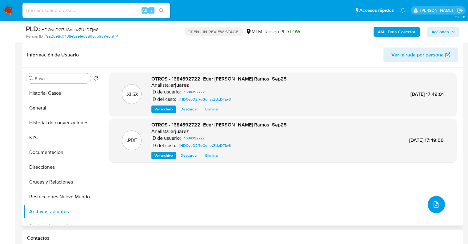
click at [447, 30] on span "Acciones" at bounding box center [441, 32] width 18 height 10
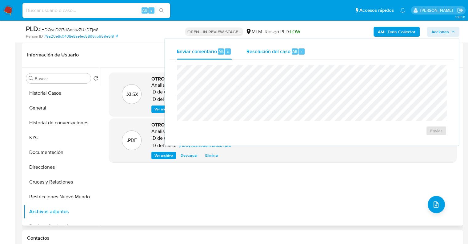
click at [275, 51] on span "Resolución del caso" at bounding box center [269, 50] width 44 height 7
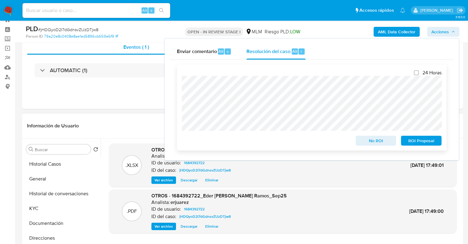
scroll to position [31, 0]
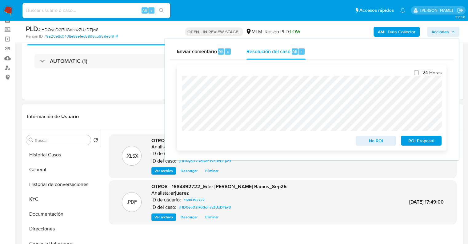
click at [370, 143] on span "No ROI" at bounding box center [376, 140] width 32 height 9
click at [119, 117] on header "Información de Usuario Ver mirada por persona" at bounding box center [242, 116] width 431 height 15
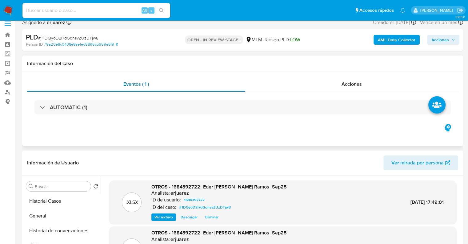
scroll to position [0, 0]
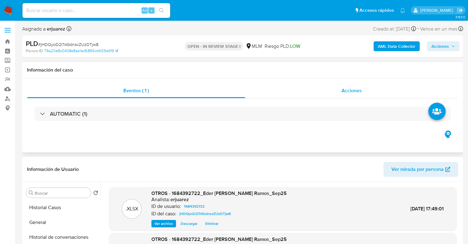
click at [327, 97] on div "Acciones" at bounding box center [351, 90] width 213 height 15
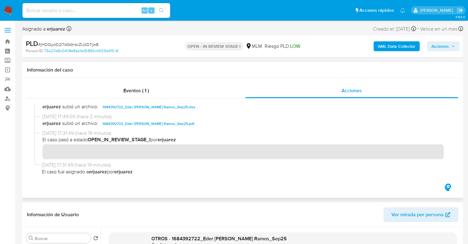
scroll to position [123, 0]
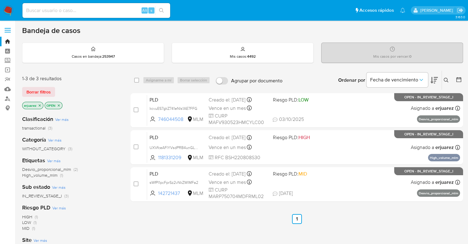
click at [39, 105] on icon "close-filter" at bounding box center [40, 105] width 4 height 4
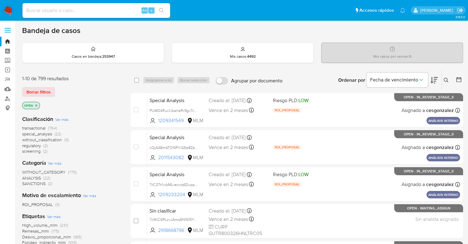
click at [446, 78] on icon at bounding box center [446, 80] width 5 height 5
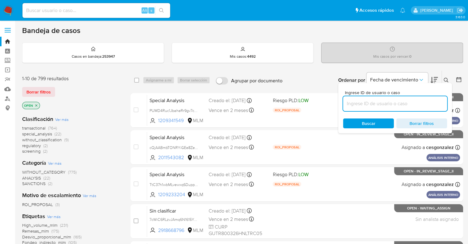
click at [362, 103] on input at bounding box center [395, 103] width 104 height 8
type input "2154209346"
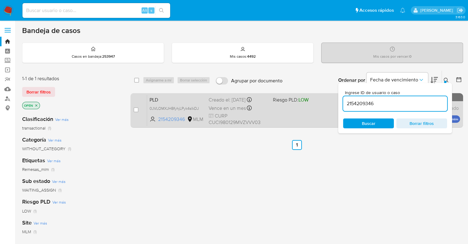
drag, startPoint x: 222, startPoint y: 155, endPoint x: 170, endPoint y: 123, distance: 61.0
click at [222, 154] on div "select-all-cases-checkbox Asignarme a mí Borrar selección Agrupar por documento…" at bounding box center [297, 209] width 333 height 279
click at [136, 109] on input "checkbox" at bounding box center [136, 109] width 5 height 5
checkbox input "true"
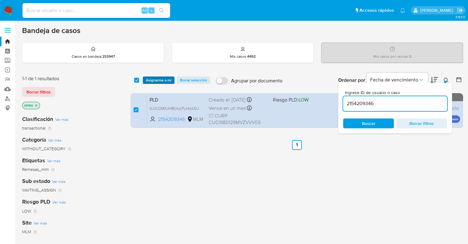
click at [152, 80] on span "Asignarme a mí" at bounding box center [159, 80] width 26 height 6
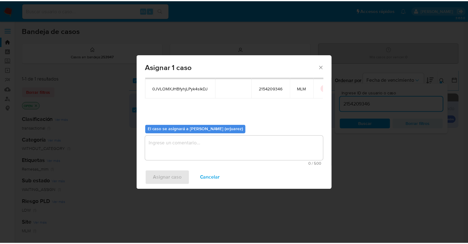
scroll to position [32, 0]
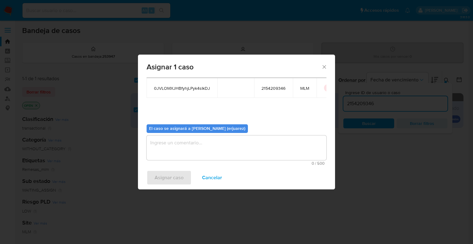
click at [184, 143] on textarea "assign-modal" at bounding box center [237, 147] width 180 height 25
type textarea "e"
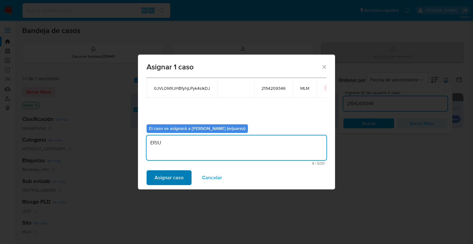
type textarea "EPJU"
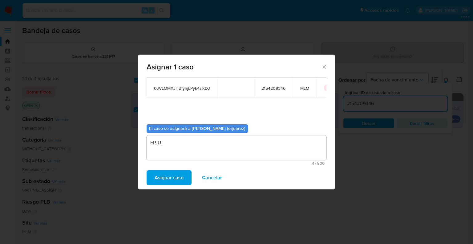
click at [159, 178] on span "Asignar caso" at bounding box center [169, 178] width 29 height 14
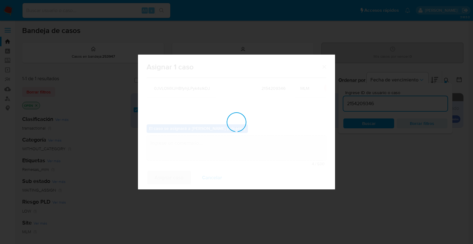
checkbox input "false"
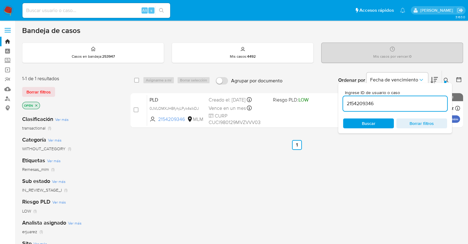
drag, startPoint x: 431, startPoint y: 168, endPoint x: 444, endPoint y: 115, distance: 54.5
click at [433, 167] on div "select-all-cases-checkbox Asignarme a mí Borrar selección Agrupar por documento…" at bounding box center [297, 209] width 333 height 279
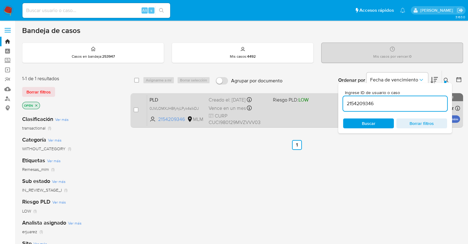
click at [278, 110] on div "PLD 0JVLOMXJHBfyhjLPyk4sIkDJ 2154209346 MLM Riesgo PLD: LOW Creado el: [DATE] C…" at bounding box center [303, 110] width 313 height 31
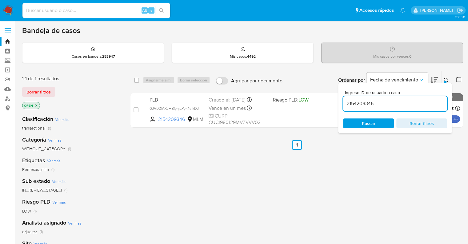
click at [6, 10] on img at bounding box center [8, 10] width 10 height 10
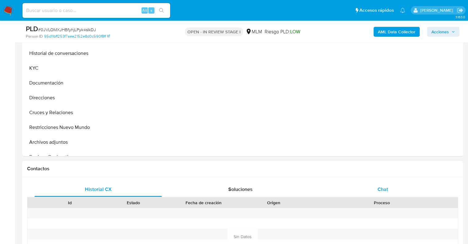
select select "10"
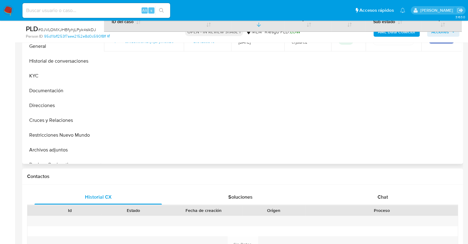
drag, startPoint x: 382, startPoint y: 194, endPoint x: 373, endPoint y: 161, distance: 34.3
click at [382, 195] on span "Chat" at bounding box center [383, 196] width 10 height 7
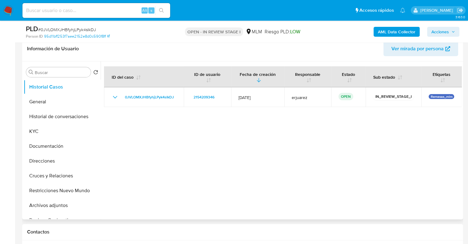
scroll to position [62, 0]
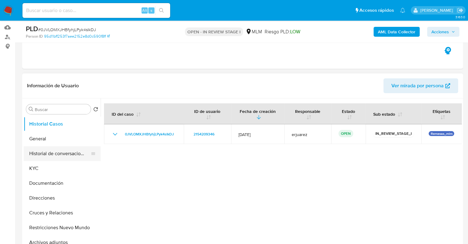
drag, startPoint x: 41, startPoint y: 164, endPoint x: 47, endPoint y: 159, distance: 7.8
click at [42, 164] on button "KYC" at bounding box center [62, 168] width 77 height 15
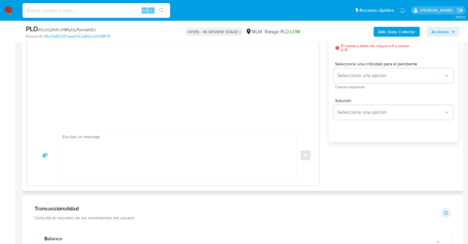
scroll to position [277, 0]
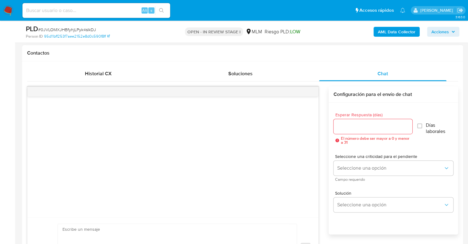
click at [373, 127] on input "Esperar Respuesta (días)" at bounding box center [373, 126] width 79 height 8
type input "3"
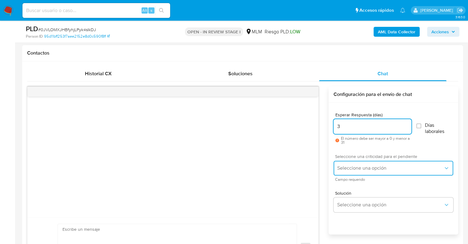
click at [376, 168] on span "Seleccione una opción" at bounding box center [390, 168] width 106 height 6
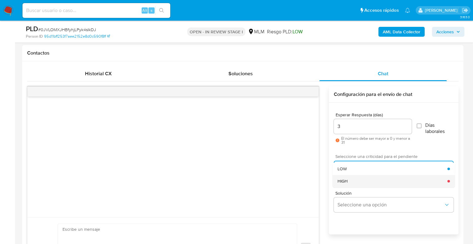
click at [359, 180] on div "HIGH" at bounding box center [392, 181] width 110 height 12
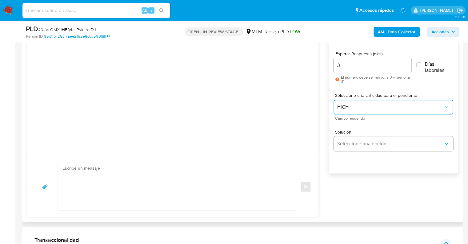
scroll to position [339, 0]
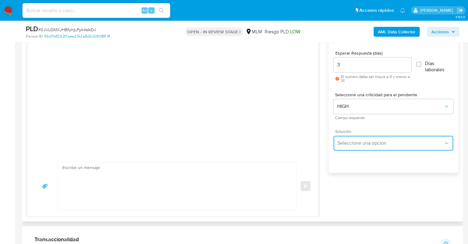
click at [358, 148] on button "Seleccione una opción" at bounding box center [394, 142] width 120 height 15
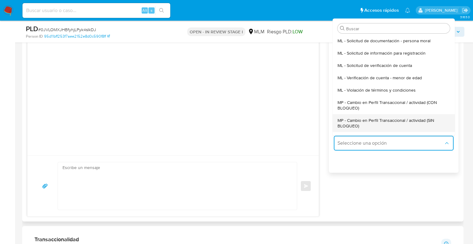
click at [395, 120] on span "MP - Cambio en Perfil Transaccional / actividad (SIN BLOQUEO)" at bounding box center [393, 122] width 112 height 11
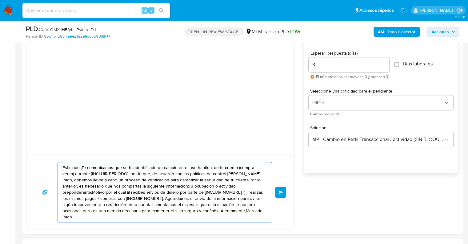
drag, startPoint x: 240, startPoint y: 212, endPoint x: 5, endPoint y: 135, distance: 247.0
paste textarea "a Ivonne ha identificado un cambio en el uso habitual de tu cuenta para garanti…"
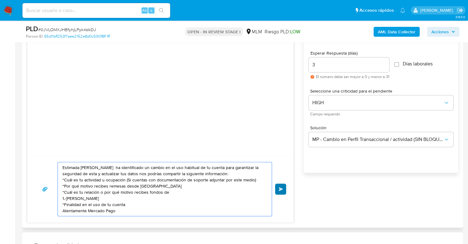
type textarea "Estimada Ivonne ha identificado un cambio en el uso habitual de tu cuenta para …"
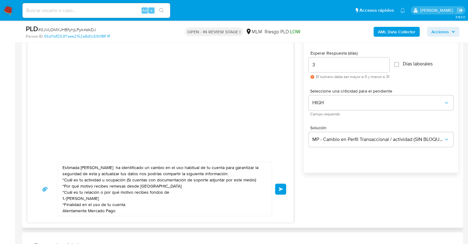
click at [280, 189] on span "Enviar" at bounding box center [281, 189] width 4 height 4
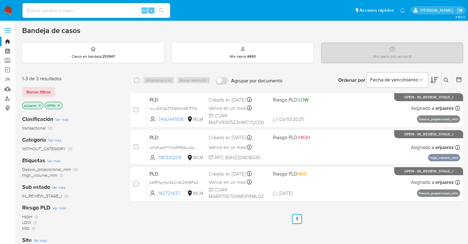
click at [208, 233] on div "select-all-cases-checkbox Asignarme a mí Borrar selección Agrupar por documento…" at bounding box center [297, 209] width 333 height 279
click at [70, 11] on input at bounding box center [96, 10] width 148 height 8
paste input "1446455847"
type input "1446455847"
click at [163, 10] on icon "search-icon" at bounding box center [161, 10] width 5 height 5
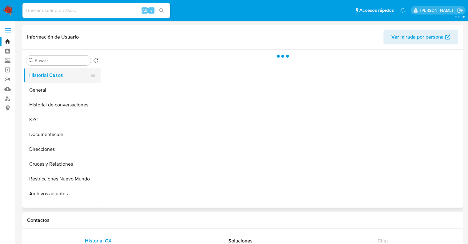
select select "10"
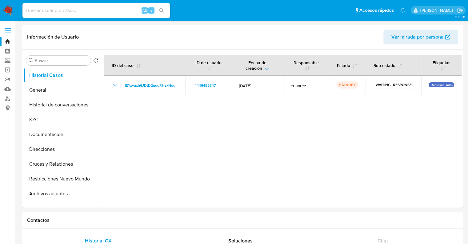
click at [90, 13] on input at bounding box center [96, 10] width 148 height 8
paste input "1684392722"
type input "1684392722"
click at [162, 11] on icon "search-icon" at bounding box center [161, 10] width 5 height 5
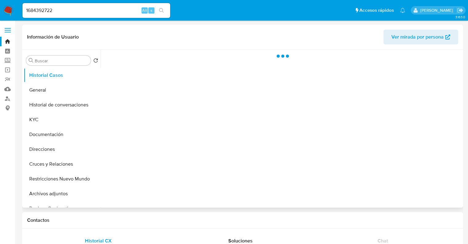
select select "10"
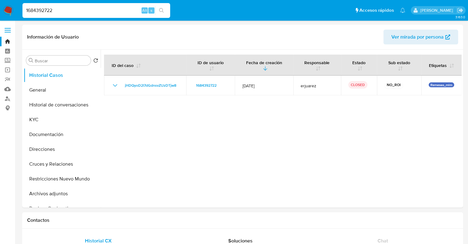
drag, startPoint x: 90, startPoint y: 10, endPoint x: 0, endPoint y: -16, distance: 93.5
paste input "425347278"
type input "425347278"
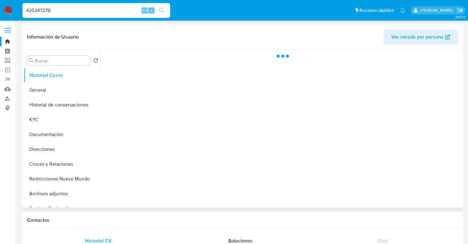
select select "10"
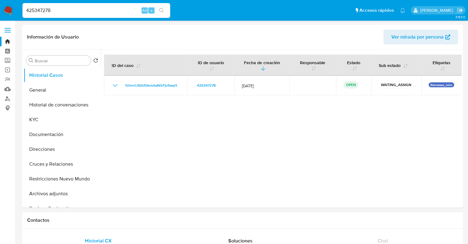
drag, startPoint x: 89, startPoint y: 11, endPoint x: 0, endPoint y: 6, distance: 88.8
click at [0, 6] on nav "Pausado Ver notificaciones 425347278 Alt s Accesos rápidos Presiona las siguien…" at bounding box center [234, 10] width 468 height 21
paste input "283973615"
type input "283973615"
click at [154, 7] on div "s" at bounding box center [151, 10] width 6 height 6
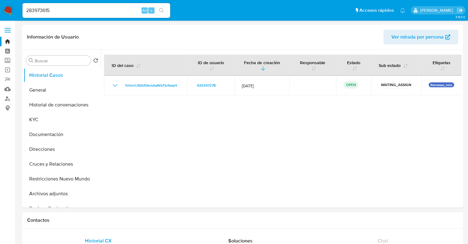
click at [156, 9] on button "search-icon" at bounding box center [161, 10] width 13 height 9
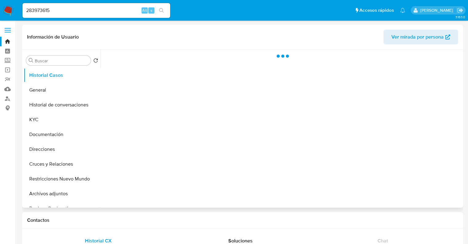
select select "10"
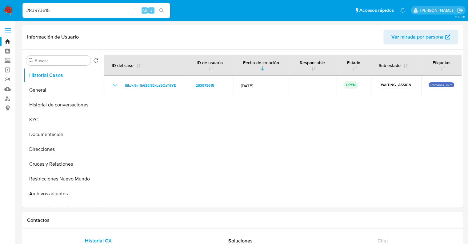
click at [10, 8] on img at bounding box center [8, 10] width 10 height 10
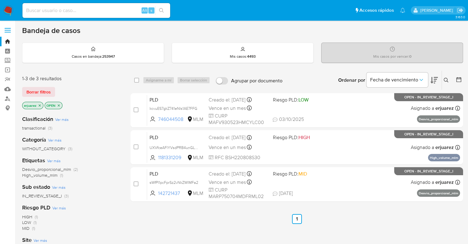
click at [40, 106] on icon "close-filter" at bounding box center [40, 105] width 4 height 4
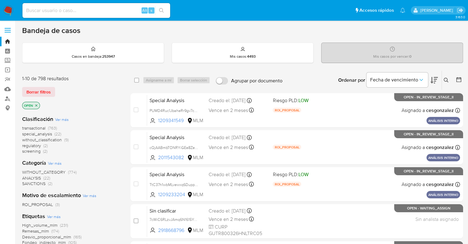
click at [445, 79] on icon at bounding box center [446, 80] width 5 height 5
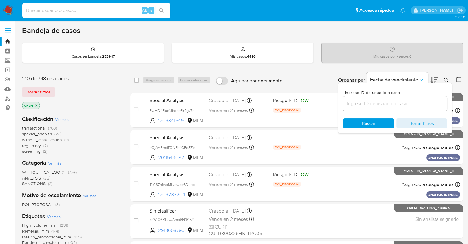
click at [369, 103] on input at bounding box center [395, 103] width 104 height 8
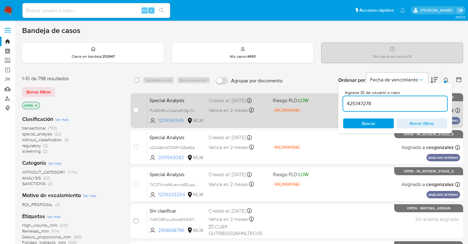
type input "425347278"
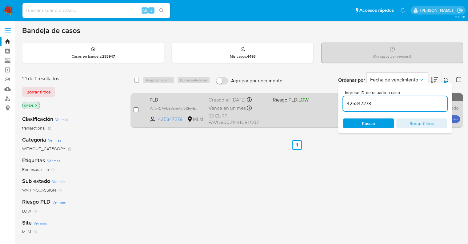
click at [136, 108] on input "checkbox" at bounding box center [136, 109] width 5 height 5
checkbox input "true"
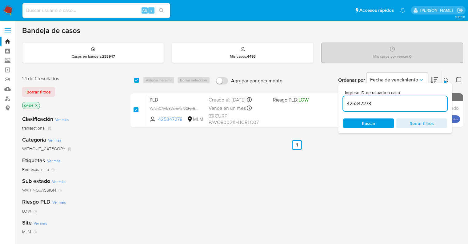
checkbox input "true"
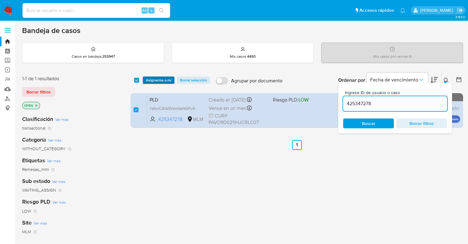
click at [159, 81] on span "Asignarme a mí" at bounding box center [159, 80] width 26 height 6
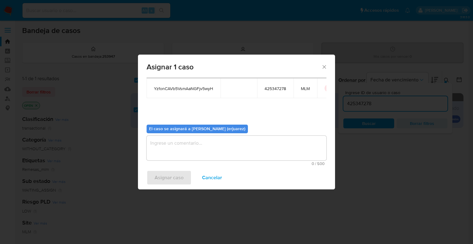
scroll to position [32, 0]
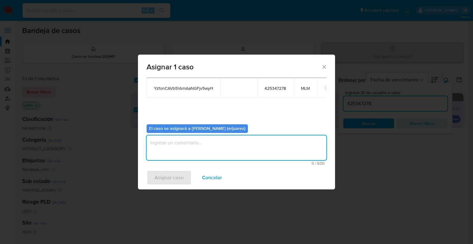
click at [226, 146] on textarea "assign-modal" at bounding box center [237, 147] width 180 height 25
type textarea "EPJU"
click at [170, 178] on span "Asignar caso" at bounding box center [169, 178] width 29 height 14
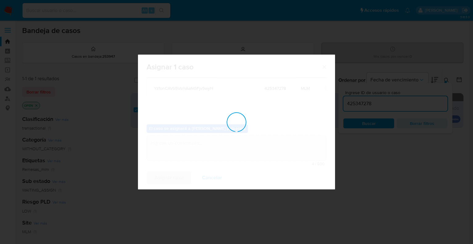
checkbox input "false"
click at [399, 175] on div "Asignar 1 caso Casos a asignar: ID Propietario ID de usuario Site YzfonCAVb5Vsm…" at bounding box center [236, 122] width 473 height 244
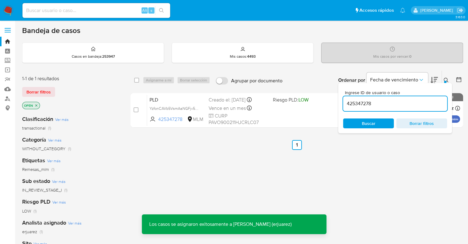
drag, startPoint x: 277, startPoint y: 203, endPoint x: 275, endPoint y: 200, distance: 3.8
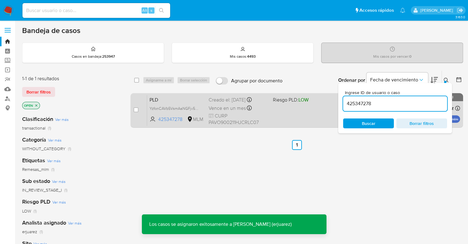
click at [289, 119] on div "PLD YzfonCAVb5VsmAaNGFjv5wyH 425347278 MLM Riesgo PLD: LOW Creado el: 12/09/202…" at bounding box center [303, 110] width 313 height 31
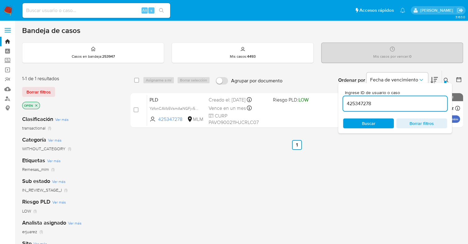
click at [198, 173] on div "select-all-cases-checkbox Asignarme a mí Borrar selección Agrupar por documento…" at bounding box center [297, 209] width 333 height 279
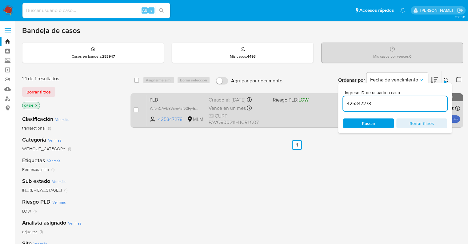
drag, startPoint x: 358, startPoint y: 99, endPoint x: 293, endPoint y: 93, distance: 65.0
click at [293, 93] on div "select-all-cases-checkbox Asignarme a mí Borrar selección Agrupar por documento…" at bounding box center [297, 100] width 333 height 60
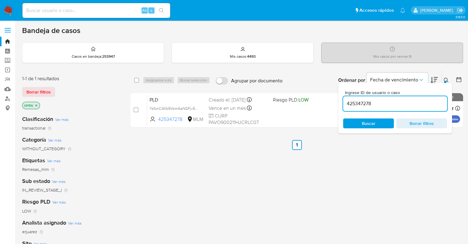
paste input "283973615"
type input "283973615"
click at [375, 103] on input "283973615" at bounding box center [395, 103] width 104 height 8
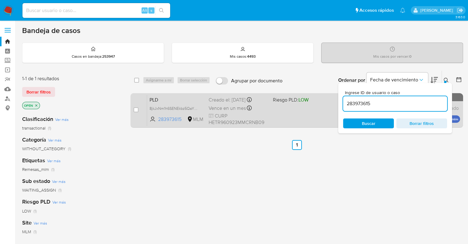
click at [135, 112] on div "case-item-checkbox" at bounding box center [136, 110] width 5 height 6
click at [137, 111] on input "checkbox" at bounding box center [136, 109] width 5 height 5
checkbox input "true"
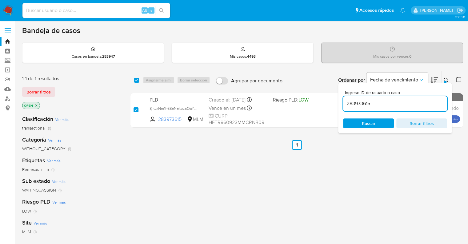
checkbox input "true"
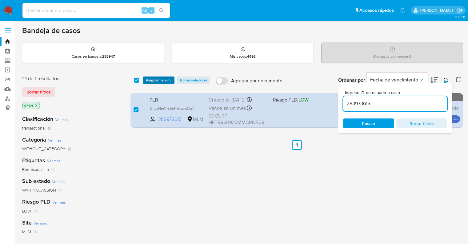
click at [156, 82] on span "Asignarme a mí" at bounding box center [159, 80] width 26 height 6
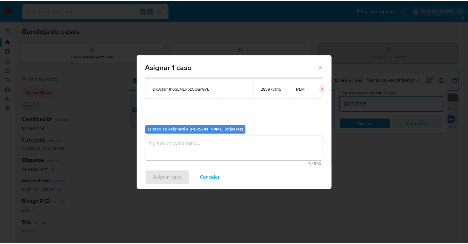
scroll to position [32, 0]
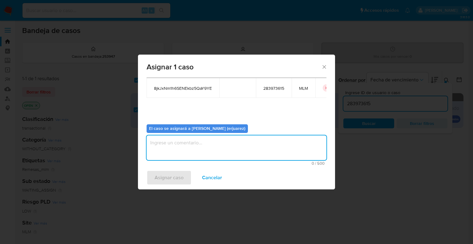
click at [176, 147] on textarea "assign-modal" at bounding box center [237, 147] width 180 height 25
type textarea "e"
type textarea "EPJU"
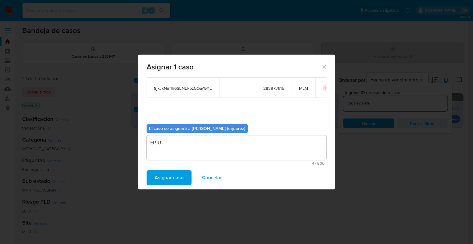
click at [167, 185] on div "Asignar caso Cancelar" at bounding box center [236, 177] width 197 height 23
click at [171, 177] on span "Asignar caso" at bounding box center [169, 178] width 29 height 14
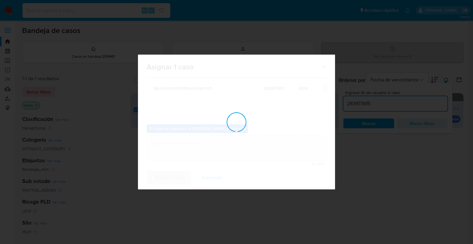
checkbox input "false"
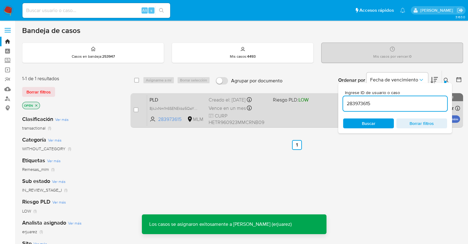
click at [289, 112] on div "PLD 8jkJxNm1h6SENEkbz5QaY9YE 283973615 MLM Riesgo PLD: LOW Creado el: 12/09/202…" at bounding box center [303, 110] width 313 height 31
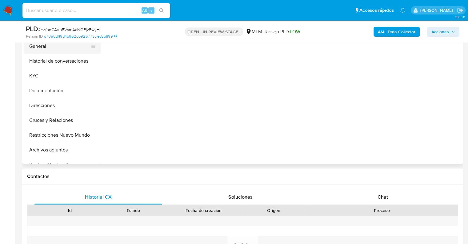
scroll to position [123, 0]
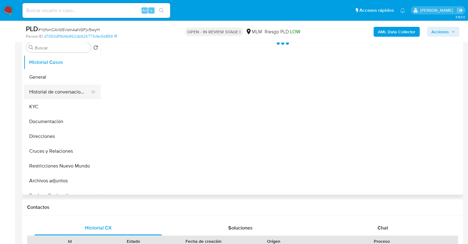
select select "10"
click at [44, 83] on button "General" at bounding box center [60, 77] width 72 height 15
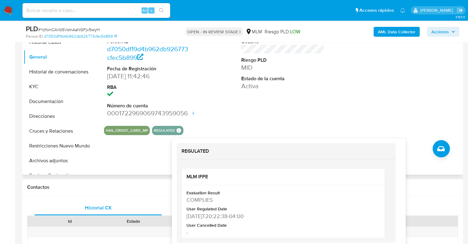
scroll to position [154, 0]
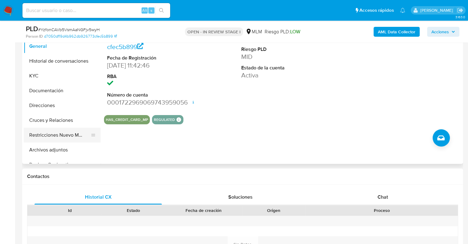
drag, startPoint x: 44, startPoint y: 150, endPoint x: 84, endPoint y: 132, distance: 43.7
click at [45, 150] on button "Archivos adjuntos" at bounding box center [62, 149] width 77 height 15
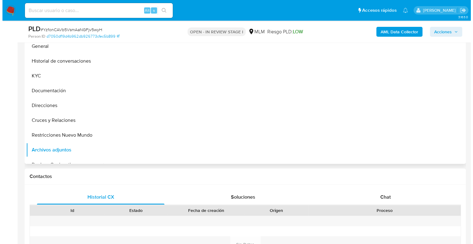
scroll to position [92, 0]
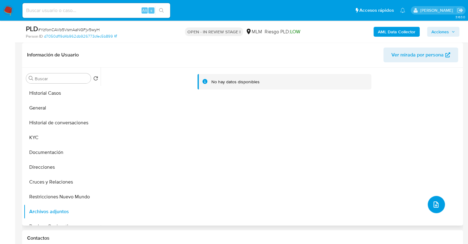
click at [433, 200] on icon "upload-file" at bounding box center [436, 203] width 7 height 7
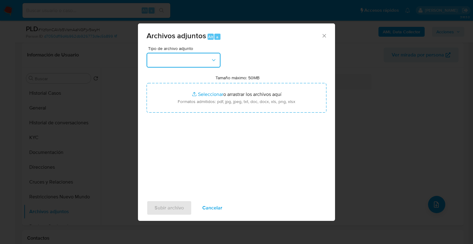
click at [191, 55] on button "button" at bounding box center [184, 60] width 74 height 15
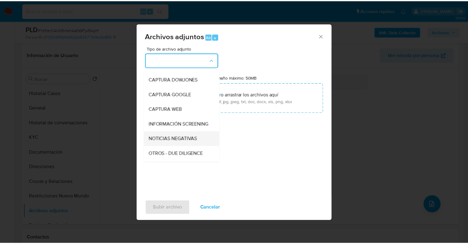
scroll to position [31, 0]
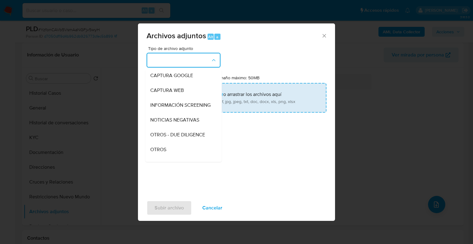
drag, startPoint x: 153, startPoint y: 155, endPoint x: 204, endPoint y: 103, distance: 73.0
click at [154, 152] on span "OTROS" at bounding box center [158, 149] width 16 height 6
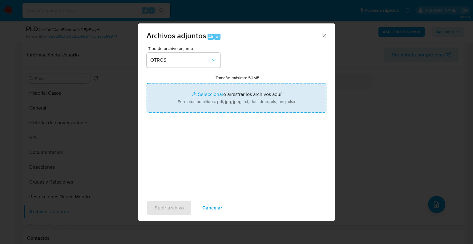
click at [204, 93] on input "Tamaño máximo: 50MB Seleccionar archivos" at bounding box center [237, 98] width 180 height 30
type input "C:\fakepath\425347278_Octavio Emanuel Paredes Valdez_Sep25.pdf"
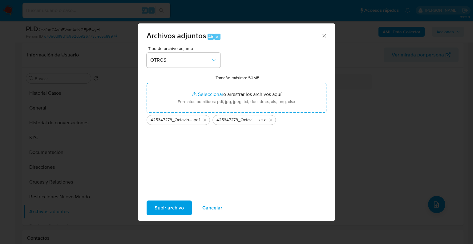
click at [179, 203] on span "Subir archivo" at bounding box center [169, 208] width 29 height 14
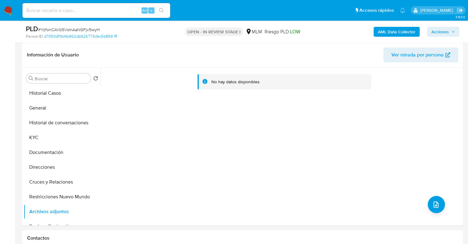
drag, startPoint x: 50, startPoint y: 125, endPoint x: 50, endPoint y: 172, distance: 47.4
click at [49, 126] on button "Historial de conversaciones" at bounding box center [62, 122] width 77 height 15
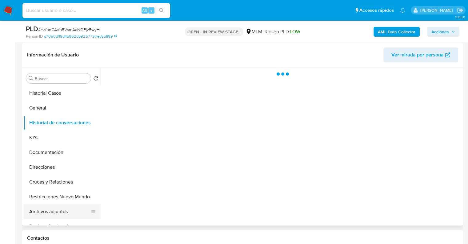
click at [54, 208] on button "Archivos adjuntos" at bounding box center [60, 211] width 72 height 15
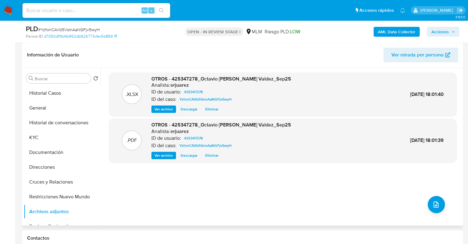
click at [154, 156] on button "Ver archivo" at bounding box center [163, 154] width 25 height 7
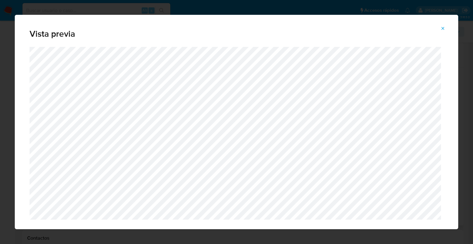
click at [442, 30] on icon "Attachment preview" at bounding box center [442, 28] width 5 height 5
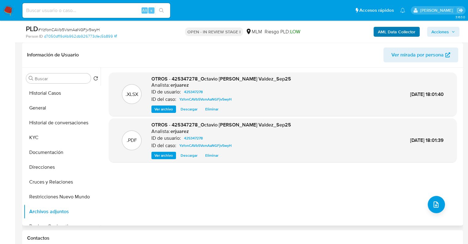
drag, startPoint x: 441, startPoint y: 32, endPoint x: 400, endPoint y: 36, distance: 41.2
click at [441, 32] on span "Acciones" at bounding box center [441, 32] width 18 height 10
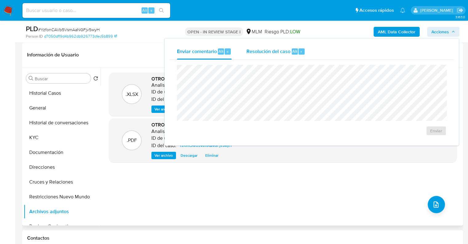
click at [281, 53] on span "Resolución del caso" at bounding box center [269, 50] width 44 height 7
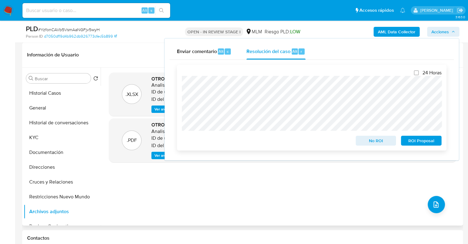
click at [381, 142] on span "No ROI" at bounding box center [376, 140] width 32 height 9
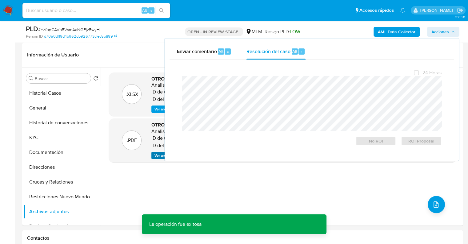
drag, startPoint x: 142, startPoint y: 177, endPoint x: 152, endPoint y: 159, distance: 21.2
click at [142, 177] on div ".XLSX OTROS - 425347278_Octavio Emanuel Paredes Valdez_Sep25 Analista: erjuarez…" at bounding box center [283, 146] width 348 height 148
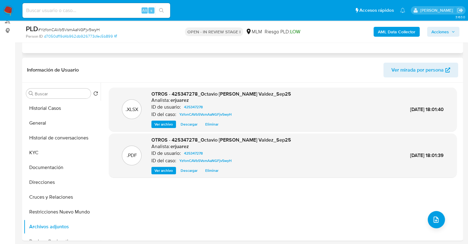
scroll to position [0, 0]
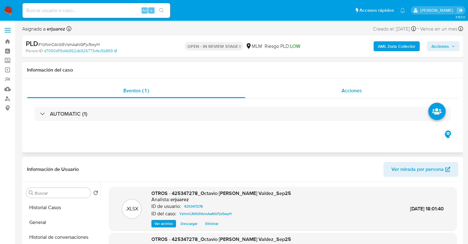
click at [307, 91] on div "Acciones" at bounding box center [351, 90] width 213 height 15
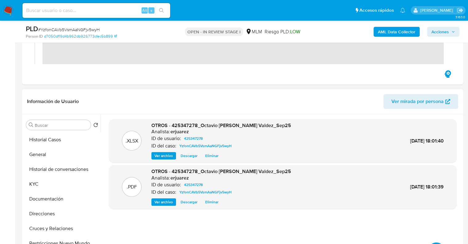
scroll to position [92, 0]
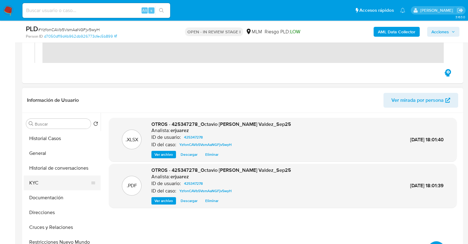
click at [34, 183] on button "KYC" at bounding box center [60, 182] width 72 height 15
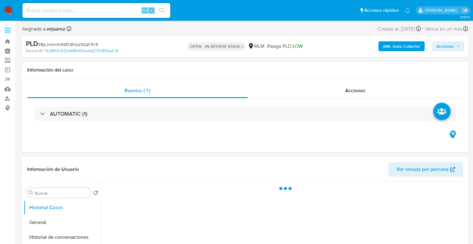
select select "10"
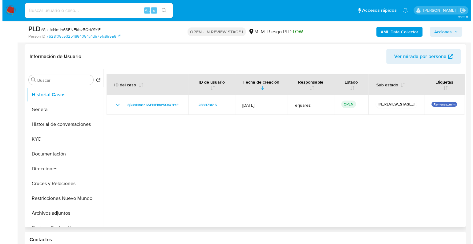
scroll to position [92, 0]
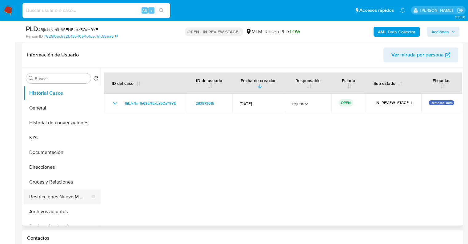
click at [52, 210] on button "Archivos adjuntos" at bounding box center [62, 211] width 77 height 15
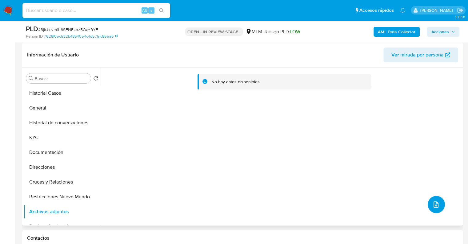
click at [430, 201] on button "upload-file" at bounding box center [436, 204] width 17 height 17
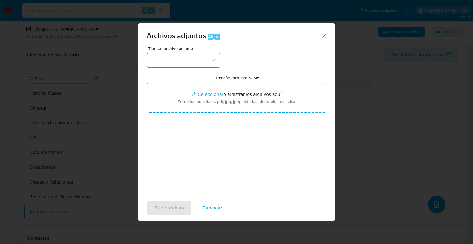
click at [199, 57] on button "button" at bounding box center [184, 60] width 74 height 15
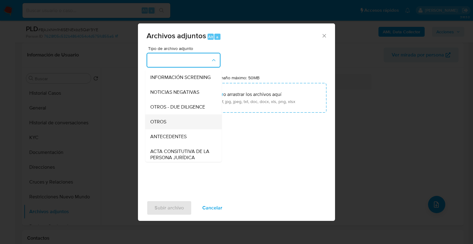
scroll to position [62, 0]
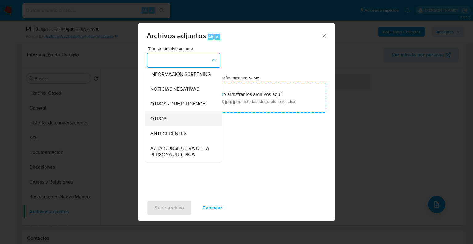
click at [161, 126] on div "OTROS" at bounding box center [181, 118] width 63 height 15
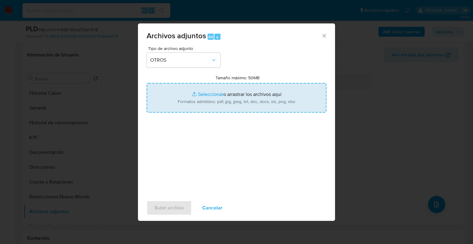
click at [200, 91] on input "Tamaño máximo: 50MB Seleccionar archivos" at bounding box center [237, 98] width 180 height 30
type input "C:\fakepath\283973615_Ruby [PERSON_NAME] Tenorio_Sep25.pdf"
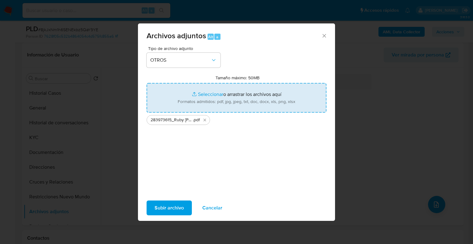
click at [209, 94] on input "Tamaño máximo: 50MB Seleccionar archivos" at bounding box center [237, 98] width 180 height 30
type input "C:\fakepath\283973615_Ruby [PERSON_NAME] Tenorio_Sep25.xlsx"
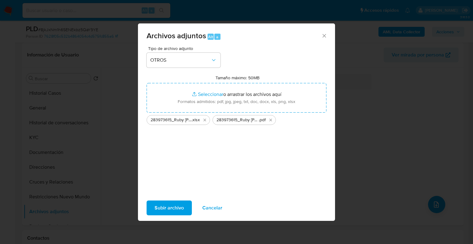
click at [161, 206] on span "Subir archivo" at bounding box center [169, 208] width 29 height 14
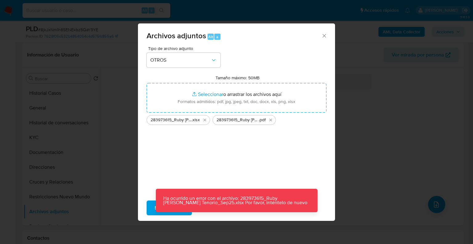
click at [366, 216] on div "Archivos adjuntos Alt a Tipo de archivo adjunto OTROS Tamaño máximo: 50MB Selec…" at bounding box center [236, 122] width 473 height 244
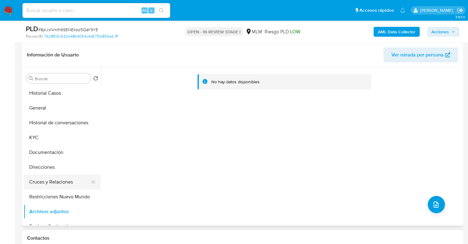
drag, startPoint x: 70, startPoint y: 162, endPoint x: 68, endPoint y: 186, distance: 23.8
click at [70, 162] on button "Direcciones" at bounding box center [62, 166] width 77 height 15
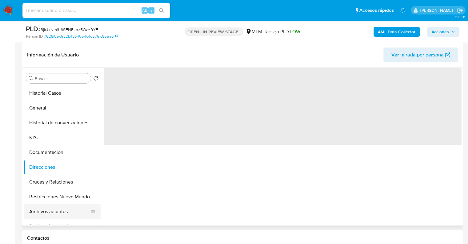
click at [59, 214] on button "Archivos adjuntos" at bounding box center [60, 211] width 72 height 15
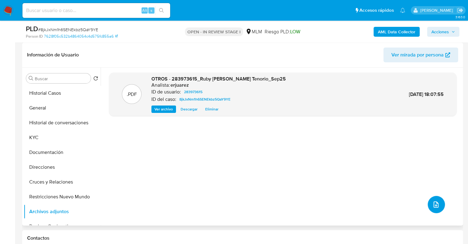
click at [429, 198] on button "upload-file" at bounding box center [436, 204] width 17 height 17
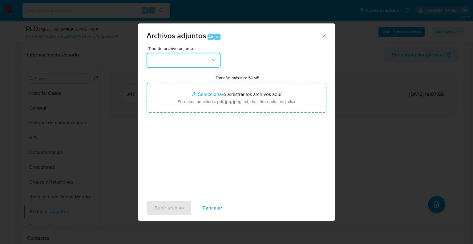
click at [181, 63] on button "button" at bounding box center [184, 60] width 74 height 15
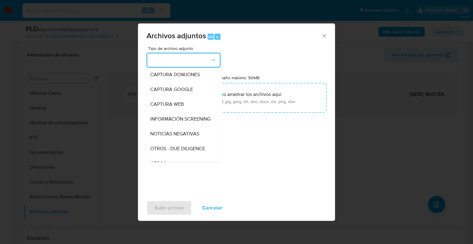
scroll to position [31, 0]
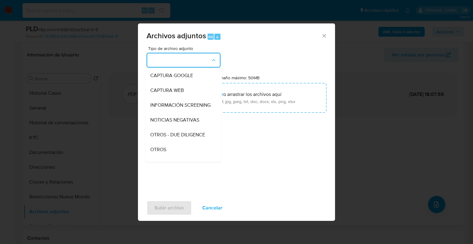
click at [182, 64] on button "button" at bounding box center [184, 60] width 74 height 15
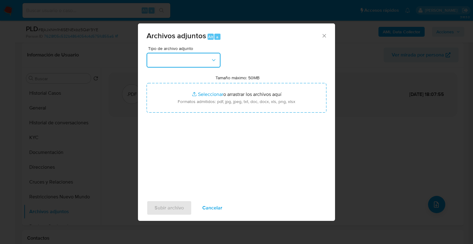
click at [181, 64] on button "button" at bounding box center [184, 60] width 74 height 15
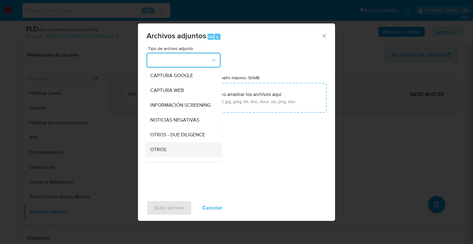
click at [162, 152] on span "OTROS" at bounding box center [158, 149] width 16 height 6
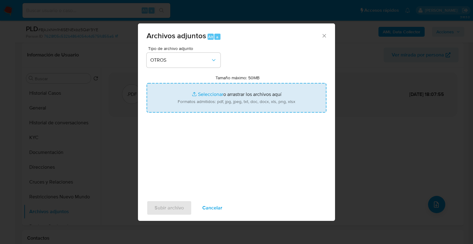
click at [208, 93] on input "Tamaño máximo: 50MB Seleccionar archivos" at bounding box center [237, 98] width 180 height 30
type input "C:\fakepath\283973615_Ruby [PERSON_NAME] Tenorio_Sep25.xlsx"
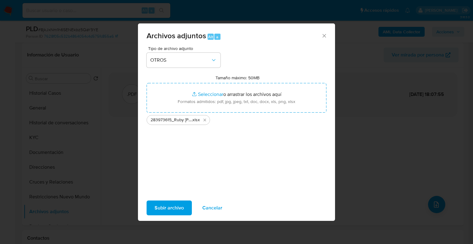
click at [164, 203] on span "Subir archivo" at bounding box center [169, 208] width 29 height 14
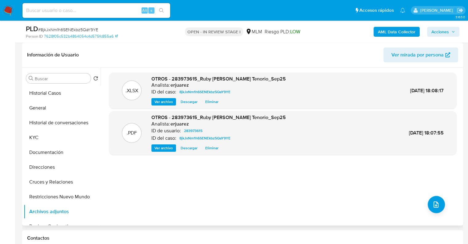
click at [209, 218] on div ".XLSX OTROS - 283973615_Ruby [PERSON_NAME] Tenorio_Sep25 Analista: erjuarez ID …" at bounding box center [283, 146] width 348 height 148
click at [449, 34] on span "Acciones" at bounding box center [444, 31] width 24 height 9
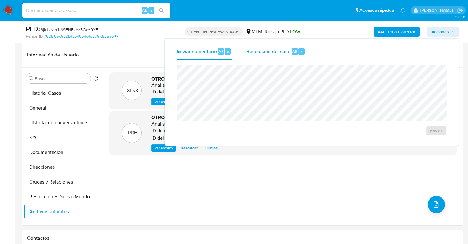
click at [273, 53] on span "Resolución del caso" at bounding box center [269, 50] width 44 height 7
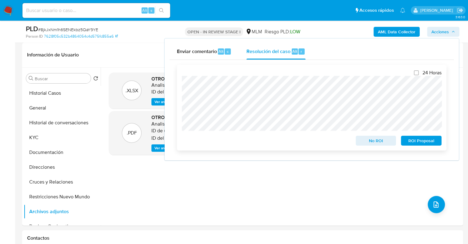
click at [373, 141] on span "No ROI" at bounding box center [376, 140] width 32 height 9
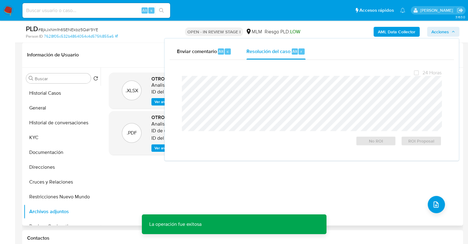
click at [143, 216] on div ".XLSX OTROS - 283973615_Ruby [PERSON_NAME] Tenorio_Sep25 Analista: erjuarez ID …" at bounding box center [283, 146] width 348 height 148
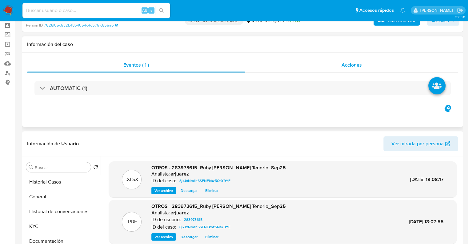
scroll to position [0, 0]
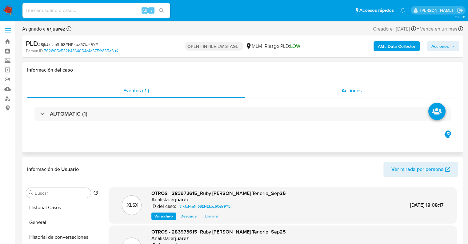
click at [318, 92] on div "Acciones" at bounding box center [351, 90] width 213 height 15
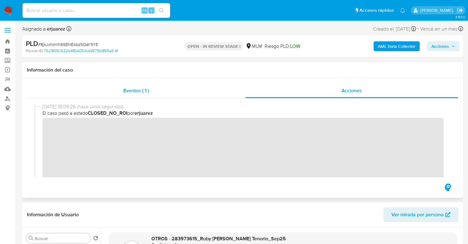
click at [133, 92] on span "Eventos ( 1 )" at bounding box center [136, 90] width 26 height 7
